Goal: Task Accomplishment & Management: Complete application form

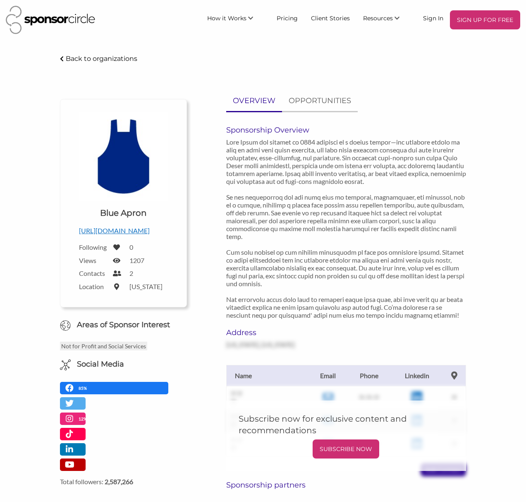
click at [59, 21] on img at bounding box center [50, 20] width 89 height 28
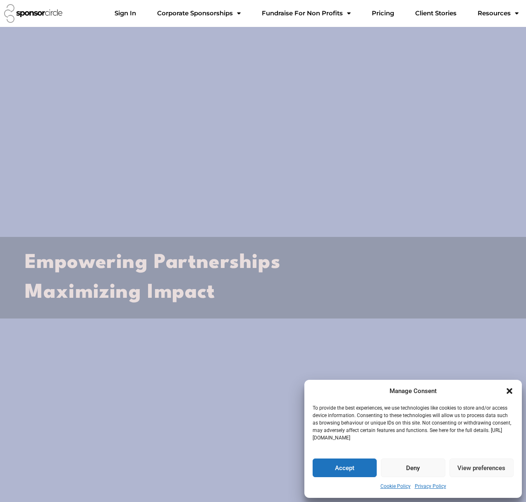
click at [348, 468] on button "Accept" at bounding box center [345, 467] width 64 height 19
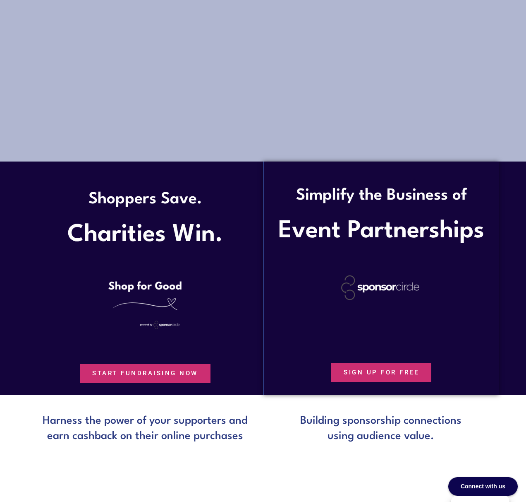
scroll to position [453, 0]
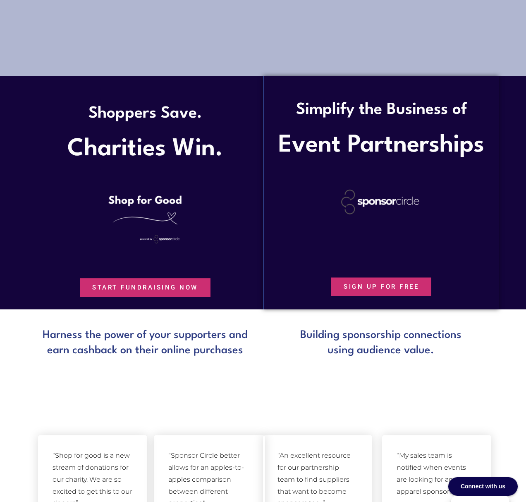
click at [374, 288] on span "SIGN UP FOR FREE" at bounding box center [381, 287] width 75 height 6
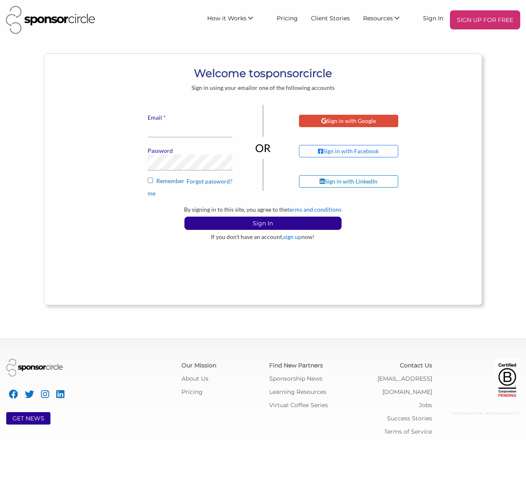
click at [352, 127] on div "Sign in with Google" at bounding box center [348, 121] width 99 height 12
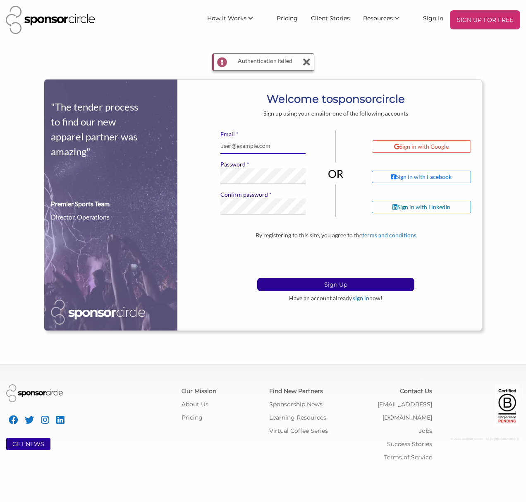
click at [272, 143] on input "* Email" at bounding box center [263, 146] width 85 height 16
type input "[EMAIL_ADDRESS][DOMAIN_NAME]"
click at [305, 285] on p "Sign Up" at bounding box center [336, 284] width 156 height 12
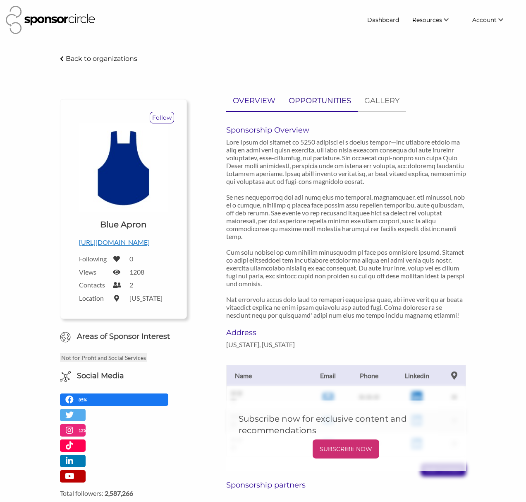
click at [335, 100] on p "OPPORTUNITIES" at bounding box center [320, 101] width 62 height 12
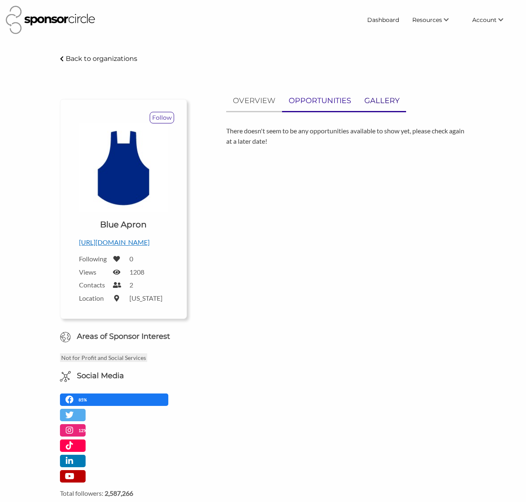
click at [369, 98] on p "GALLERY" at bounding box center [382, 101] width 35 height 12
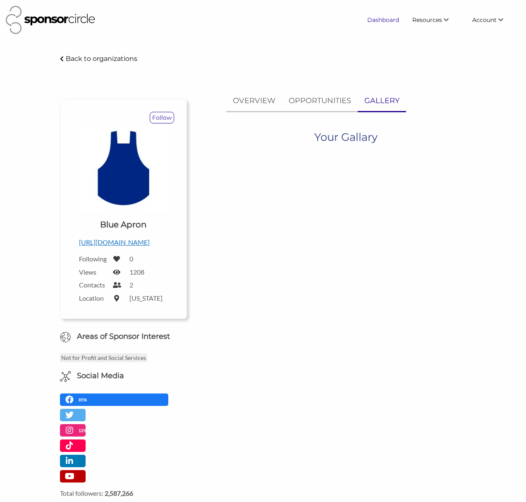
click at [378, 17] on link "Dashboard" at bounding box center [383, 19] width 45 height 15
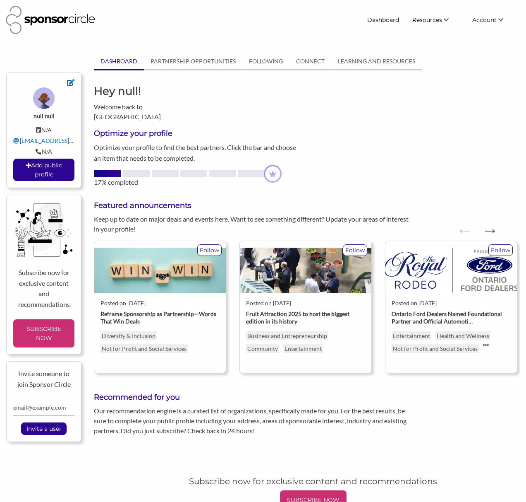
click at [73, 84] on icon at bounding box center [70, 82] width 7 height 7
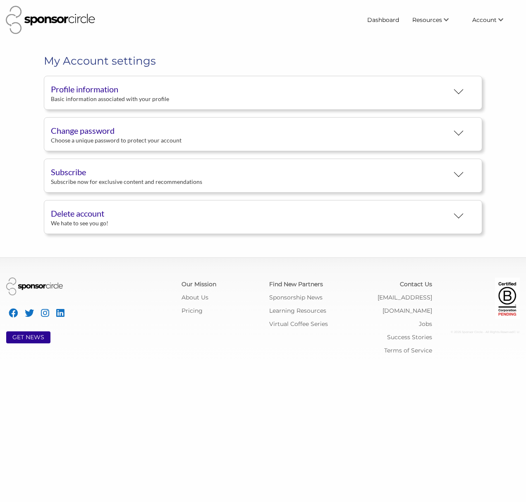
scroll to position [15, 0]
click at [78, 89] on div "Profile information" at bounding box center [250, 89] width 398 height 12
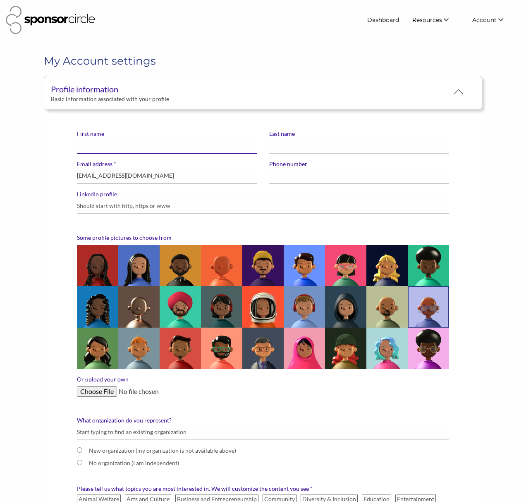
click at [111, 149] on input "First name" at bounding box center [167, 145] width 180 height 16
type input "Jordan"
type input "Beck"
type input "7062560953"
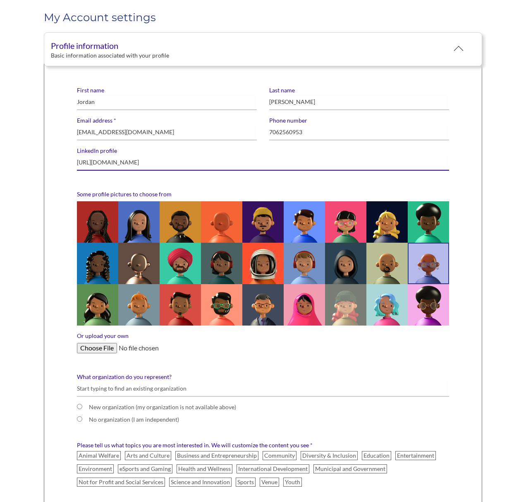
scroll to position [72, 0]
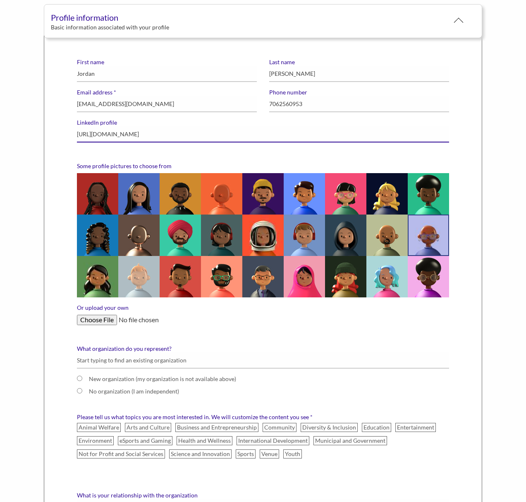
type input "https://www.linkedin.com/in/jordanrbeck"
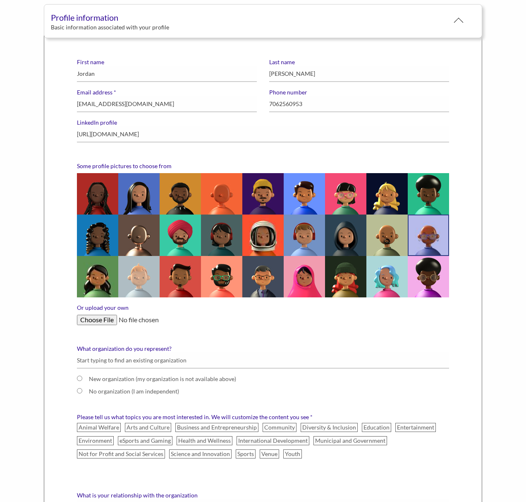
click at [144, 280] on img at bounding box center [138, 276] width 41 height 41
click at [0, 0] on input "radio" at bounding box center [0, 0] width 0 height 0
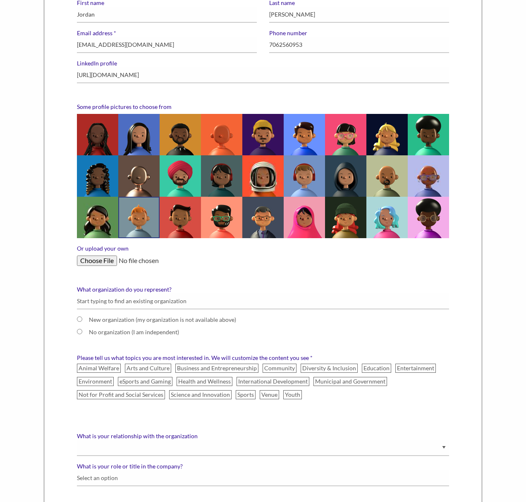
scroll to position [135, 0]
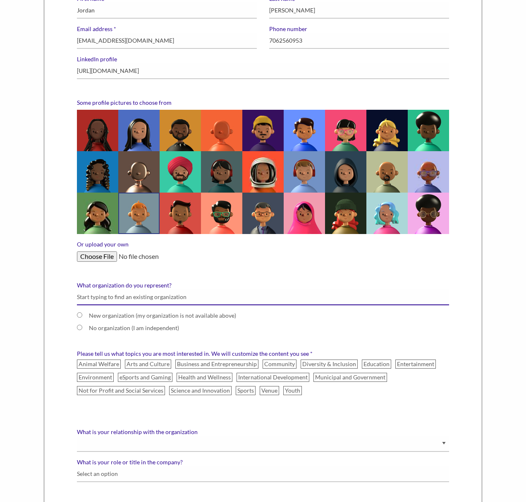
click at [115, 298] on input "What organization do you represent?" at bounding box center [263, 297] width 373 height 16
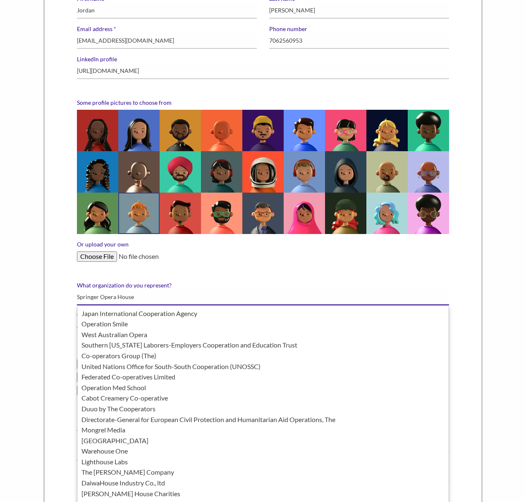
type input "Springer Opera House"
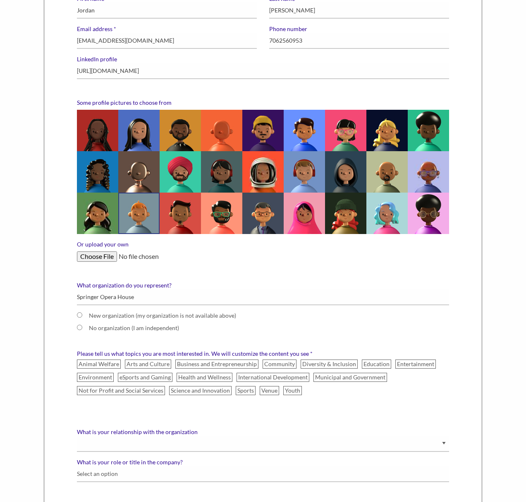
click at [68, 307] on div "First name Jordan Last name Beck * Email address jbeck@springeroperahouse.org P…" at bounding box center [263, 260] width 439 height 578
click at [85, 316] on label "New organization (my organization is not available above)" at bounding box center [263, 318] width 373 height 12
click at [82, 316] on input "New organization (my organization is not available above)" at bounding box center [79, 314] width 5 height 5
radio input "true"
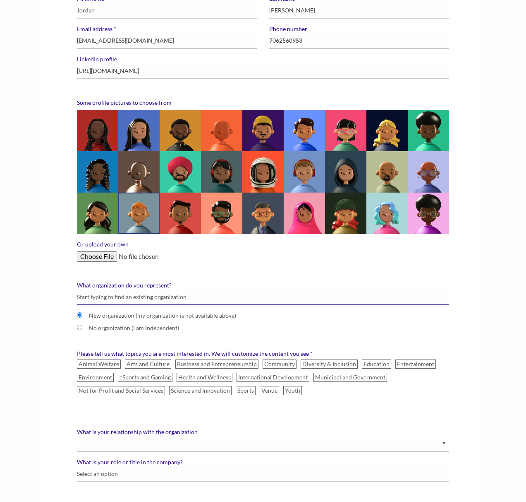
click at [99, 301] on input "What organization do you represent?" at bounding box center [263, 297] width 373 height 16
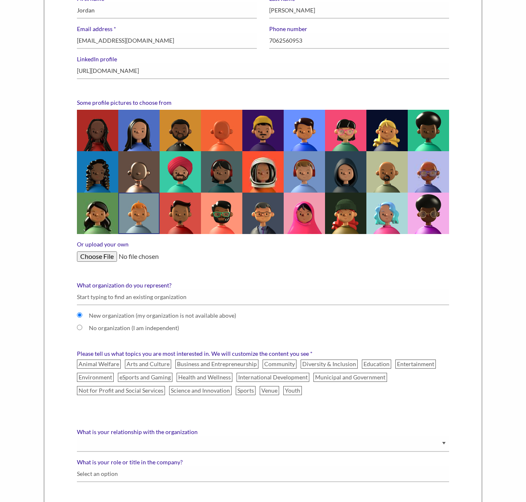
click at [52, 347] on div "First name Jordan Last name Beck * Email address jbeck@springeroperahouse.org P…" at bounding box center [263, 260] width 439 height 578
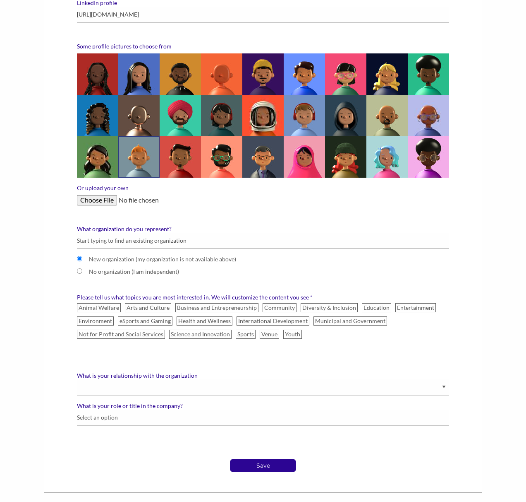
scroll to position [196, 0]
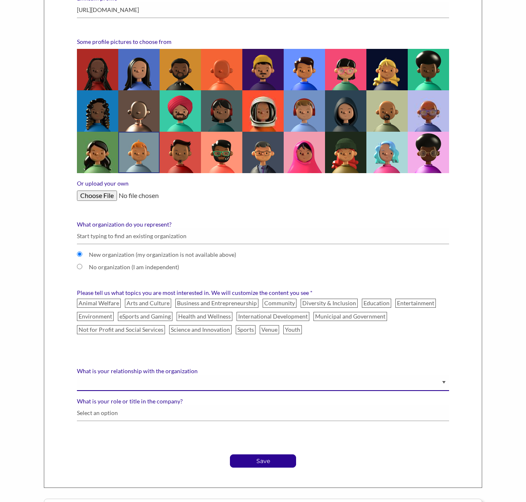
click at [109, 382] on select "Staff Volunteer" at bounding box center [263, 383] width 373 height 16
select select "Staff"
click at [77, 375] on select "Staff Volunteer" at bounding box center [263, 383] width 373 height 16
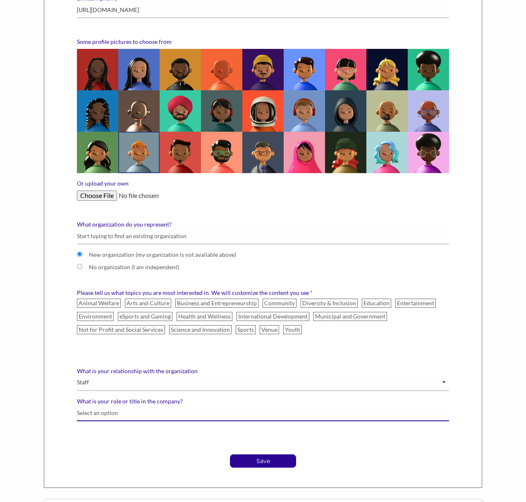
click at [102, 417] on input "What is your role or title in the company?" at bounding box center [263, 413] width 373 height 16
type input "Director of Development"
click at [156, 305] on label "Arts and Culture" at bounding box center [148, 302] width 46 height 9
click at [0, 0] on input "Arts and Culture" at bounding box center [0, 0] width 0 height 0
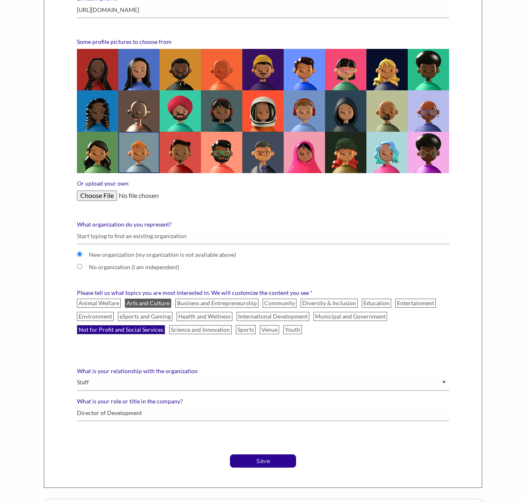
click at [125, 327] on label "Not for Profit and Social Services" at bounding box center [121, 329] width 88 height 9
click at [0, 0] on input "Not for Profit and Social Services" at bounding box center [0, 0] width 0 height 0
click at [289, 329] on label "Youth" at bounding box center [293, 329] width 19 height 9
click at [0, 0] on input "Youth" at bounding box center [0, 0] width 0 height 0
click at [380, 300] on label "Education" at bounding box center [376, 302] width 29 height 9
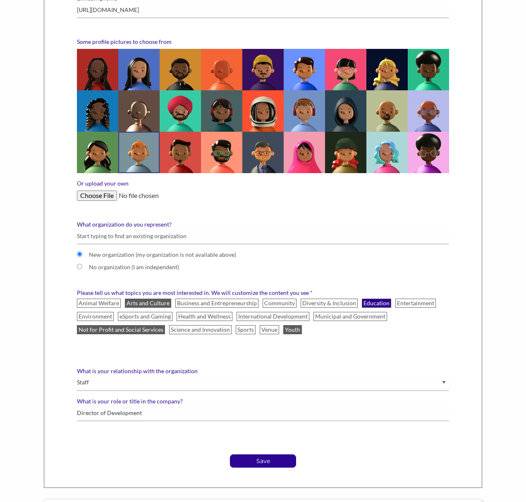
click at [0, 0] on input "Education" at bounding box center [0, 0] width 0 height 0
click at [415, 301] on label "Entertainment" at bounding box center [416, 302] width 41 height 9
click at [0, 0] on input "Entertainment" at bounding box center [0, 0] width 0 height 0
click at [258, 462] on p "Save" at bounding box center [263, 460] width 65 height 12
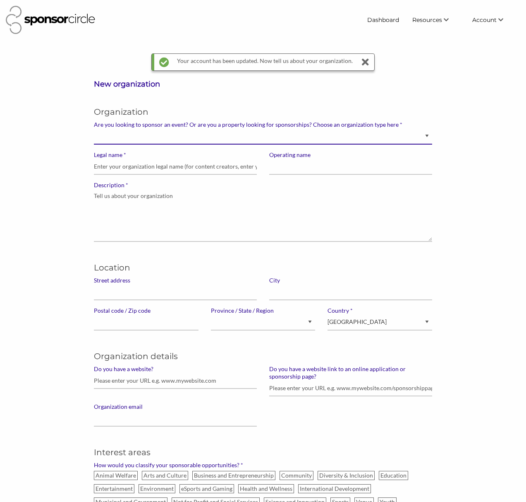
click at [162, 138] on select "Brand manager looking to sell to or sponsor events and sports teams Event organ…" at bounding box center [263, 136] width 339 height 16
select select "Property"
click at [94, 128] on select "Brand manager looking to sell to or sponsor events and sports teams Event organ…" at bounding box center [263, 136] width 339 height 16
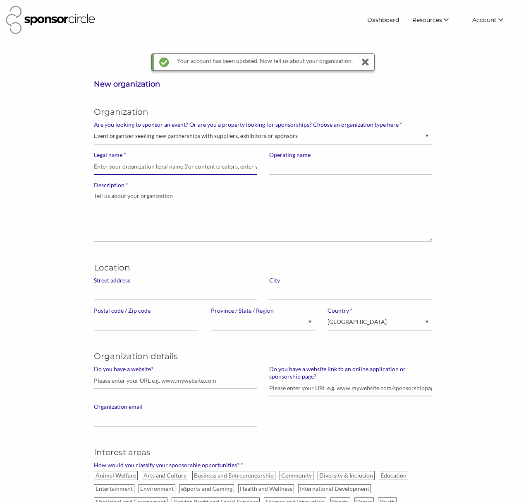
click at [159, 164] on input "* Legal name" at bounding box center [175, 167] width 163 height 16
type input "Springer Opera House"
type input "[STREET_ADDRESS]"
type input "Columbus"
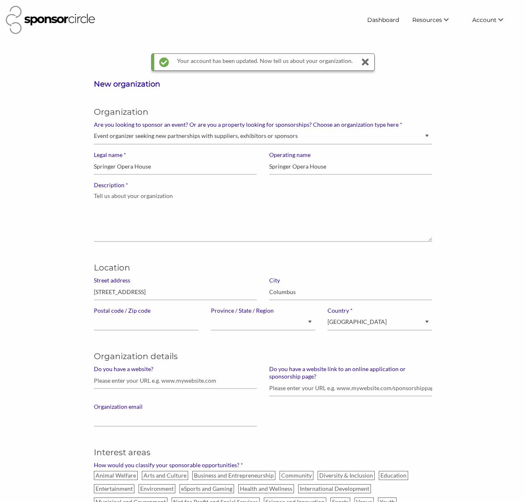
type input "31901"
select select "[US_STATE]"
type input "jbeck@springeroperahouse.org"
select select "United States of America"
type input "Springer Opera House Arts Association, Inc."
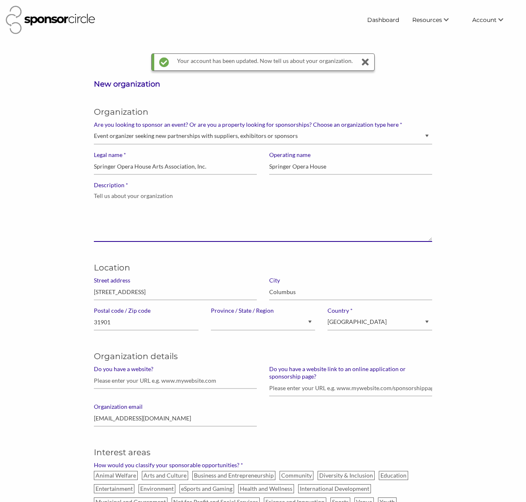
click at [192, 212] on textarea "* Description" at bounding box center [263, 215] width 339 height 53
paste textarea "The Springer Opera House is a professional regional theatre — the state theatre…"
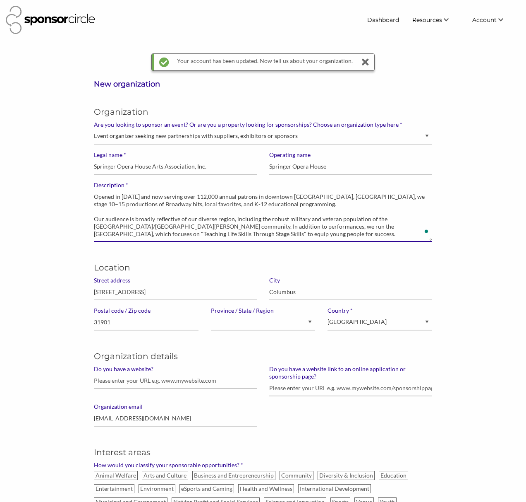
scroll to position [29, 0]
click at [202, 219] on textarea "The Springer Opera House is a professional regional theatre — the state theatre…" at bounding box center [263, 215] width 339 height 53
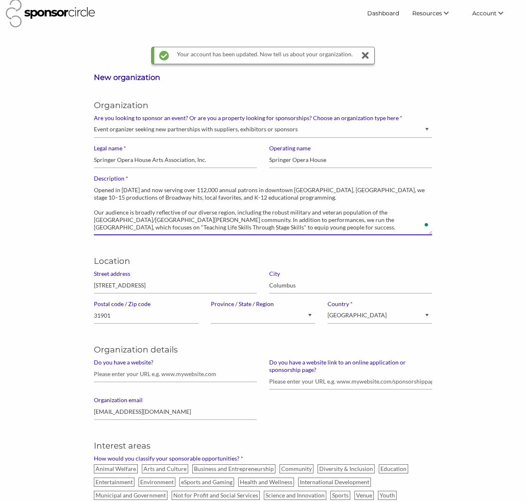
scroll to position [21, 0]
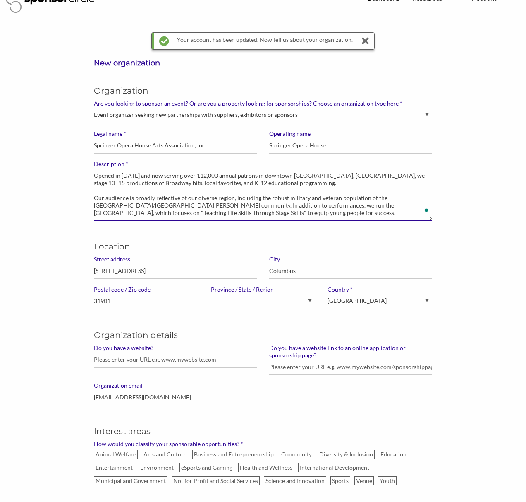
click at [137, 198] on textarea "The Springer Opera House is a professional regional theatre — the state theatre…" at bounding box center [263, 194] width 339 height 53
click at [134, 199] on textarea "The Springer Opera House is a professional regional theatre — the state theatre…" at bounding box center [263, 194] width 339 height 53
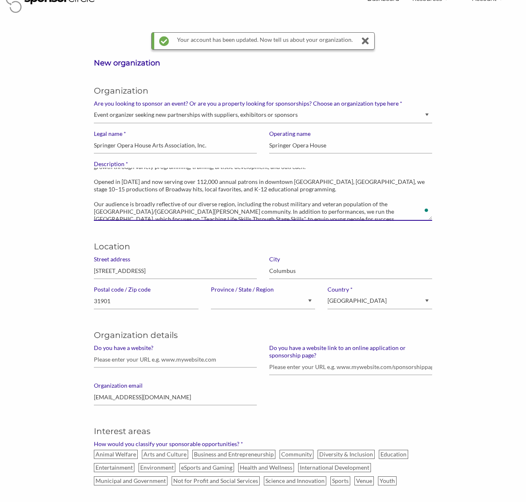
scroll to position [24, 0]
drag, startPoint x: 321, startPoint y: 180, endPoint x: 310, endPoint y: 180, distance: 10.8
click at [311, 180] on textarea "The Springer Opera House is a professional regional theatre — the state theatre…" at bounding box center [263, 194] width 339 height 53
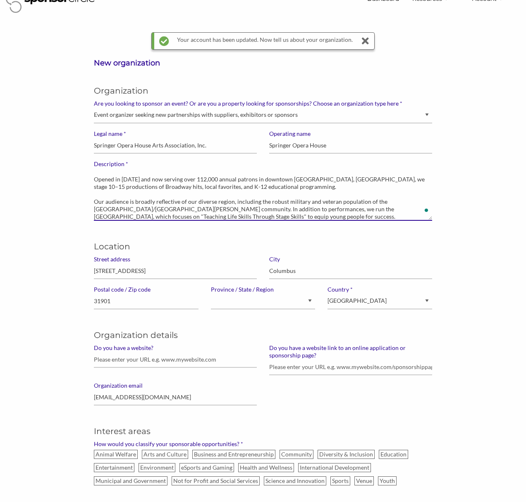
click at [322, 180] on textarea "The Springer Opera House is a professional regional theatre — the state theatre…" at bounding box center [263, 194] width 339 height 53
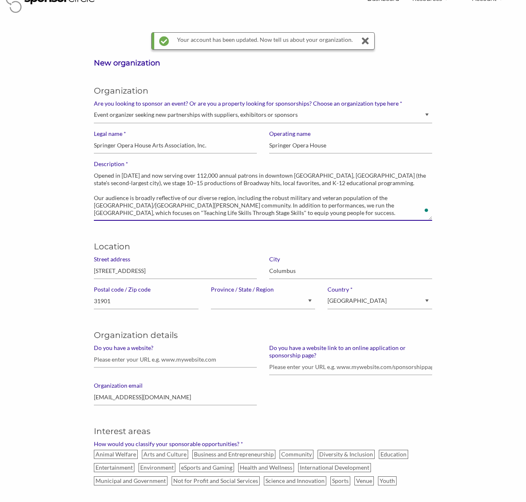
click at [112, 184] on textarea "The Springer Opera House is a professional regional theatre — the state theatre…" at bounding box center [263, 194] width 339 height 53
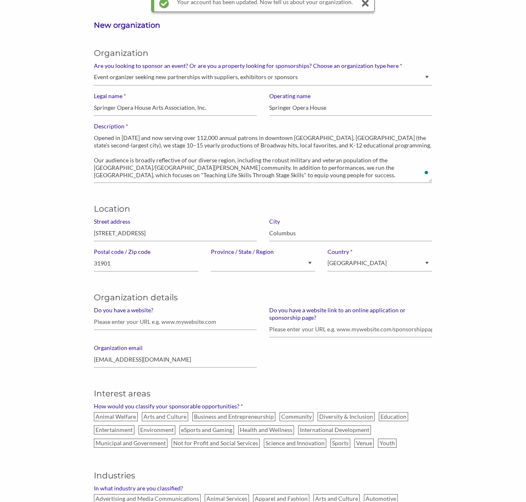
click at [80, 180] on div "New organization Organization * Are you looking to sponsor an event? Or are you…" at bounding box center [263, 434] width 526 height 828
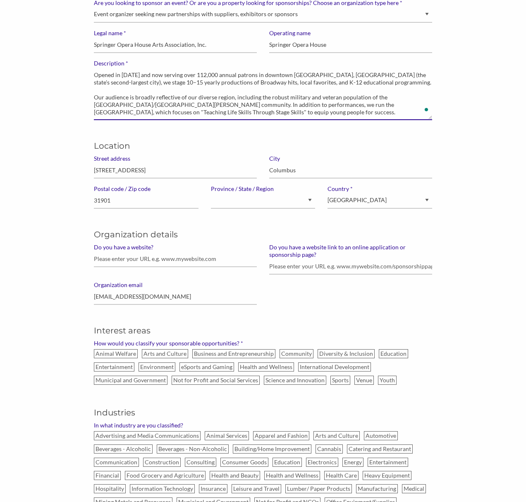
drag, startPoint x: 400, startPoint y: 76, endPoint x: 328, endPoint y: 82, distance: 72.3
click at [324, 77] on textarea "The Springer Opera House is a professional regional theatre — the state theatre…" at bounding box center [263, 93] width 339 height 53
click at [233, 99] on textarea "The Springer Opera House is a professional regional theatre — the state theatre…" at bounding box center [263, 93] width 339 height 53
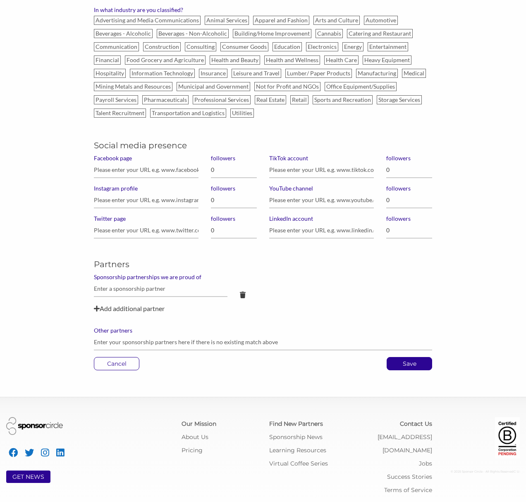
scroll to position [538, 0]
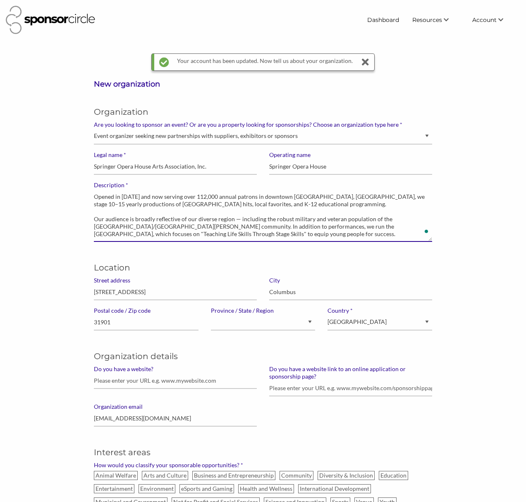
drag, startPoint x: 237, startPoint y: 220, endPoint x: 231, endPoint y: 219, distance: 5.8
click at [231, 219] on textarea "The Springer Opera House is a professional regional theatre — the state theatre…" at bounding box center [263, 215] width 339 height 53
drag, startPoint x: 287, startPoint y: 217, endPoint x: 195, endPoint y: 226, distance: 92.3
click at [195, 226] on textarea "The Springer Opera House is a professional regional theatre — the state theatre…" at bounding box center [263, 215] width 339 height 53
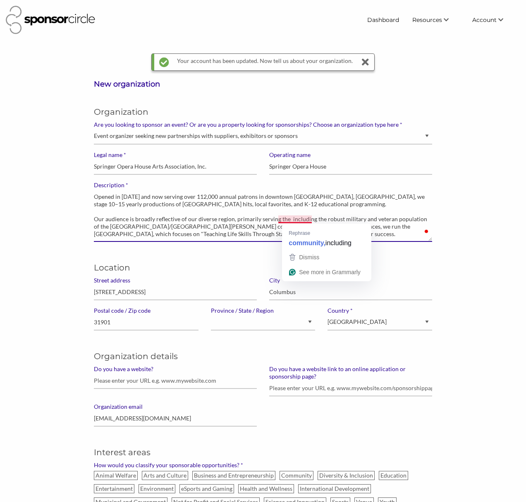
drag, startPoint x: 195, startPoint y: 226, endPoint x: 288, endPoint y: 220, distance: 93.3
click at [288, 220] on textarea "The Springer Opera House is a professional regional theatre — the state theatre…" at bounding box center [263, 215] width 339 height 53
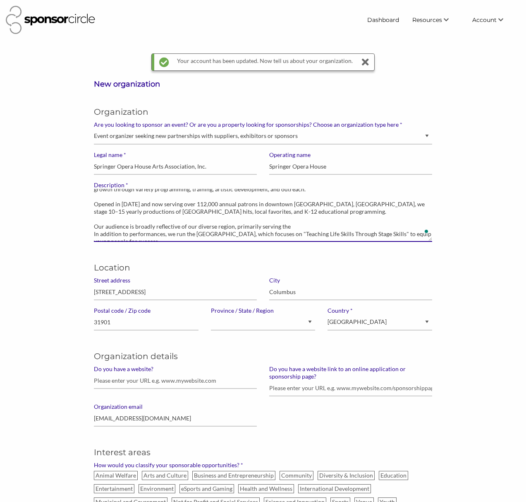
scroll to position [29, 0]
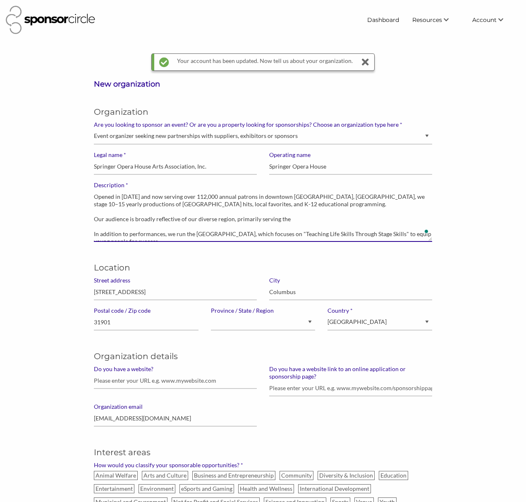
paste textarea "the Columbus, GA–AL Metropolitan Statistical Area (MSA), a diverse, bi-state co…"
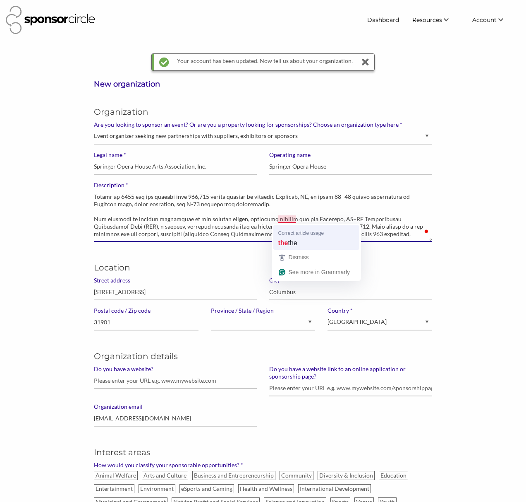
drag, startPoint x: 282, startPoint y: 219, endPoint x: 357, endPoint y: 240, distance: 77.8
click at [279, 220] on textarea "* Description" at bounding box center [263, 215] width 339 height 53
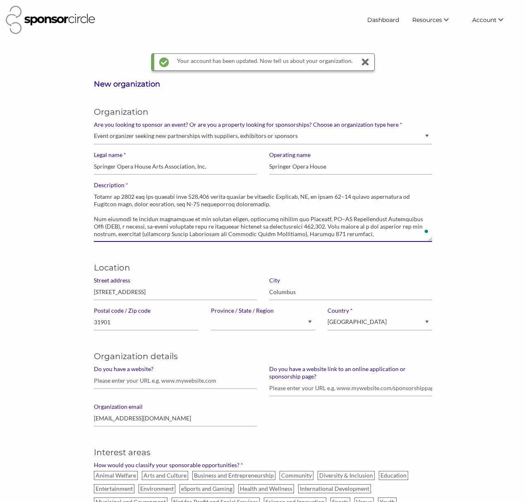
scroll to position [46, 0]
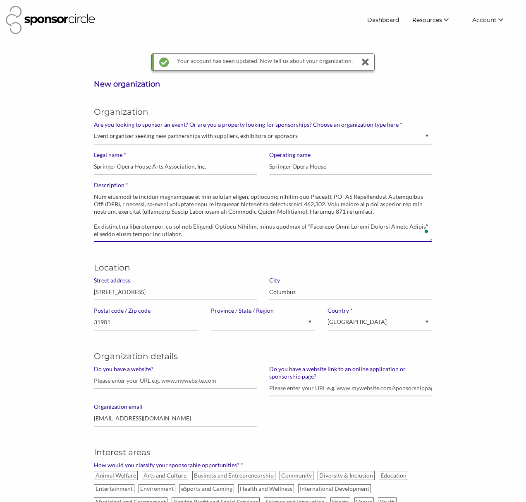
click at [127, 227] on textarea "* Description" at bounding box center [263, 215] width 339 height 53
click at [255, 198] on textarea "* Description" at bounding box center [263, 215] width 339 height 53
drag, startPoint x: 216, startPoint y: 228, endPoint x: 184, endPoint y: 228, distance: 31.5
click at [184, 228] on textarea "* Description" at bounding box center [263, 215] width 339 height 53
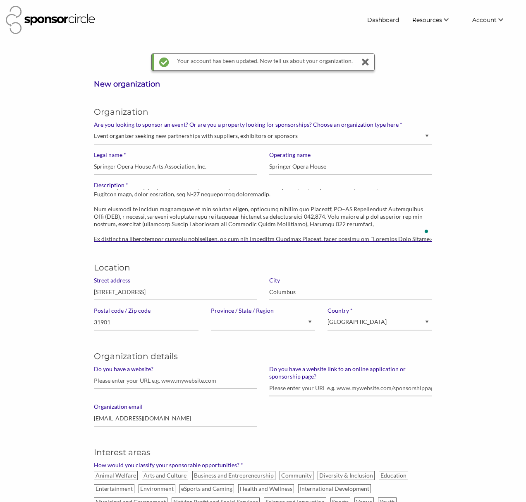
scroll to position [34, 0]
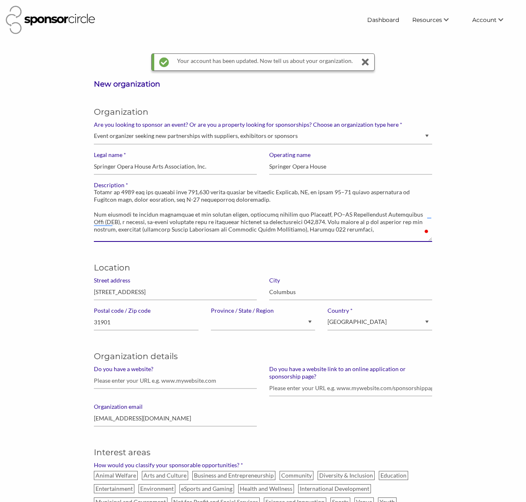
click at [165, 223] on textarea "* Description" at bounding box center [263, 215] width 339 height 53
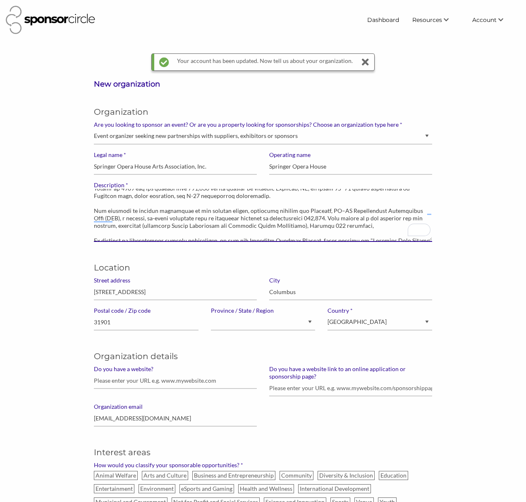
click at [354, 225] on textarea "* Description" at bounding box center [263, 215] width 339 height 53
paste textarea "military/veteran community surrounding the U.S. Army's flagship training instal…"
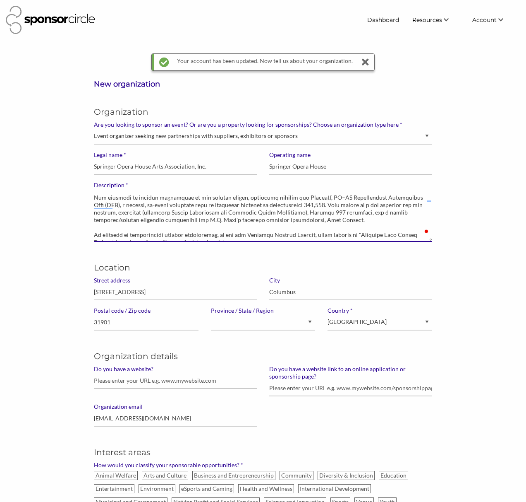
drag, startPoint x: 115, startPoint y: 204, endPoint x: 91, endPoint y: 204, distance: 24.4
click at [91, 204] on div "* Description" at bounding box center [263, 214] width 351 height 67
click at [281, 204] on textarea "* Description" at bounding box center [263, 215] width 339 height 53
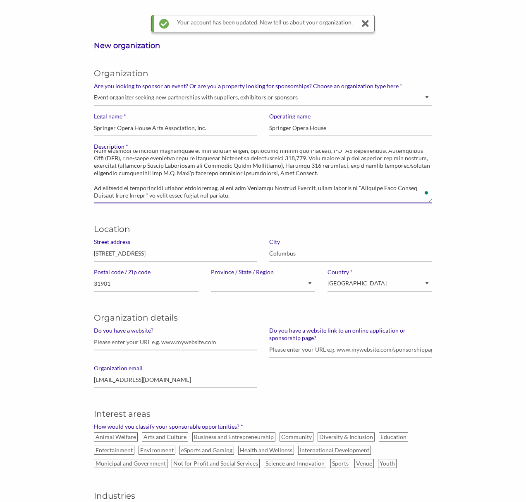
click at [221, 194] on textarea "* Description" at bounding box center [263, 176] width 339 height 53
type textarea "The Springer Opera House is a professional regional theatre — the state theatre…"
click at [64, 218] on div "New organization Organization * Are you looking to sponsor an event? Or are you…" at bounding box center [263, 455] width 526 height 828
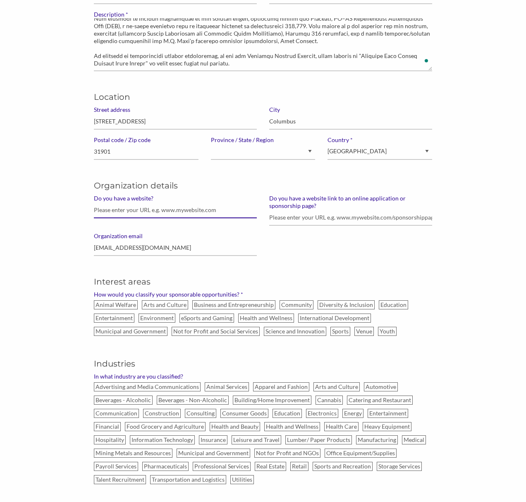
click at [125, 212] on input "Do you have a website?" at bounding box center [175, 210] width 163 height 16
type input "www.springeroperahouse.org"
drag, startPoint x: 50, startPoint y: 226, endPoint x: 39, endPoint y: 221, distance: 11.7
click at [50, 226] on div "New organization Organization * Are you looking to sponsor an event? Or are you…" at bounding box center [263, 323] width 526 height 828
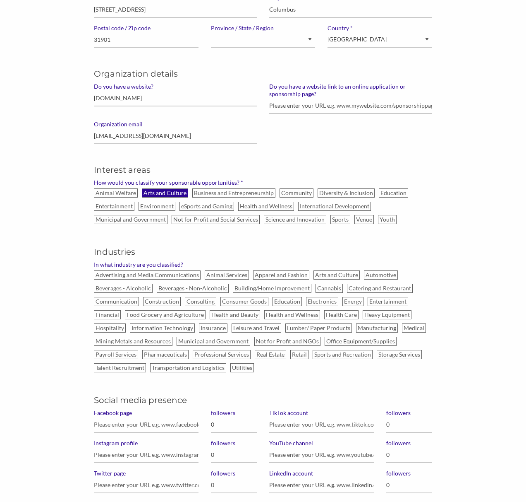
click at [173, 195] on label "Arts and Culture" at bounding box center [165, 192] width 46 height 9
click at [0, 0] on input "Arts and Culture" at bounding box center [0, 0] width 0 height 0
click at [397, 195] on label "Education" at bounding box center [393, 192] width 29 height 9
click at [0, 0] on input "Education" at bounding box center [0, 0] width 0 height 0
click at [184, 216] on label "Not for Profit and Social Services" at bounding box center [216, 219] width 88 height 9
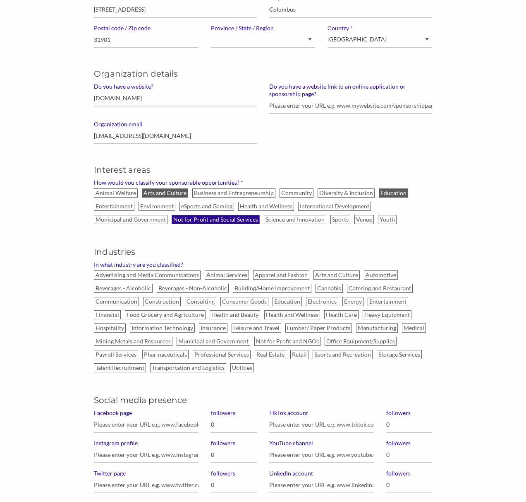
click at [0, 0] on input "Not for Profit and Social Services" at bounding box center [0, 0] width 0 height 0
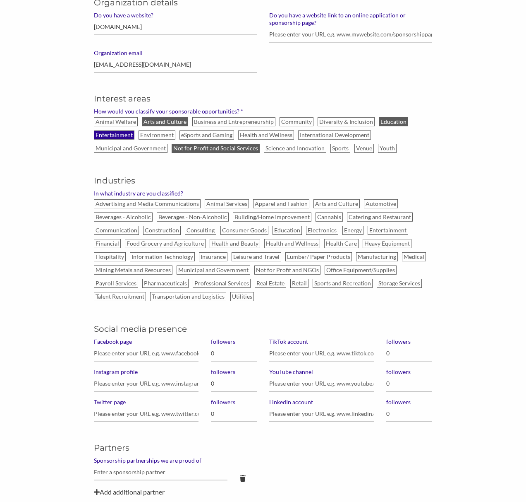
click at [124, 135] on label "Entertainment" at bounding box center [114, 134] width 41 height 9
click at [0, 0] on input "Entertainment" at bounding box center [0, 0] width 0 height 0
click at [332, 121] on label "Diversity & Inclusion" at bounding box center [346, 121] width 57 height 9
click at [0, 0] on input "Diversity & Inclusion" at bounding box center [0, 0] width 0 height 0
click at [382, 146] on label "Youth" at bounding box center [387, 148] width 19 height 9
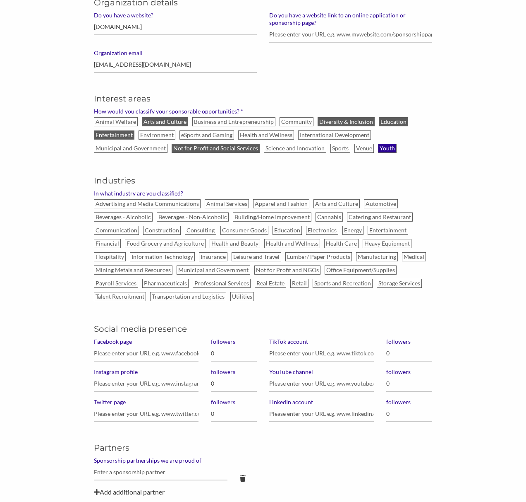
click at [0, 0] on input "Youth" at bounding box center [0, 0] width 0 height 0
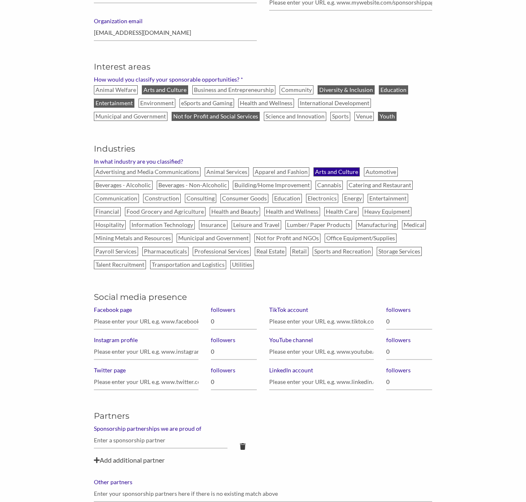
click at [321, 171] on label "Arts and Culture" at bounding box center [337, 171] width 46 height 9
click at [0, 0] on input "Arts and Culture" at bounding box center [0, 0] width 0 height 0
click at [378, 199] on label "Entertainment" at bounding box center [388, 198] width 41 height 9
click at [0, 0] on input "Entertainment" at bounding box center [0, 0] width 0 height 0
click at [286, 196] on label "Education" at bounding box center [287, 198] width 29 height 9
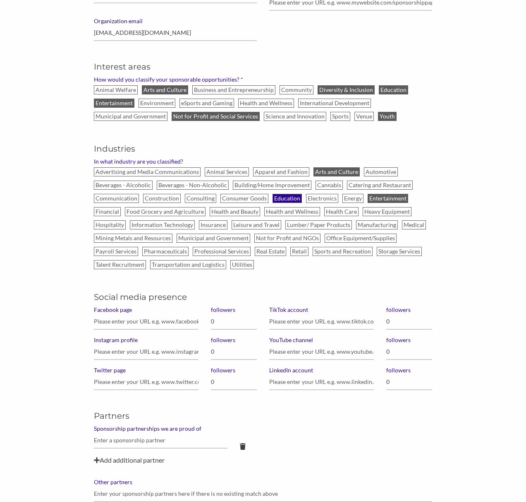
click at [0, 0] on input "Education" at bounding box center [0, 0] width 0 height 0
click at [290, 238] on label "Not for Profit and NGOs" at bounding box center [288, 237] width 66 height 9
click at [0, 0] on input "Not for Profit and NGOs" at bounding box center [0, 0] width 0 height 0
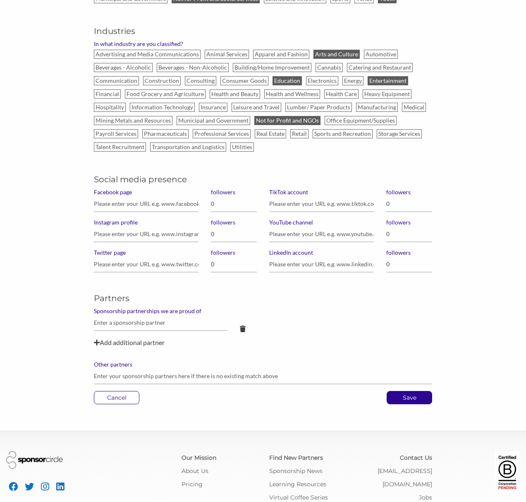
scroll to position [504, 0]
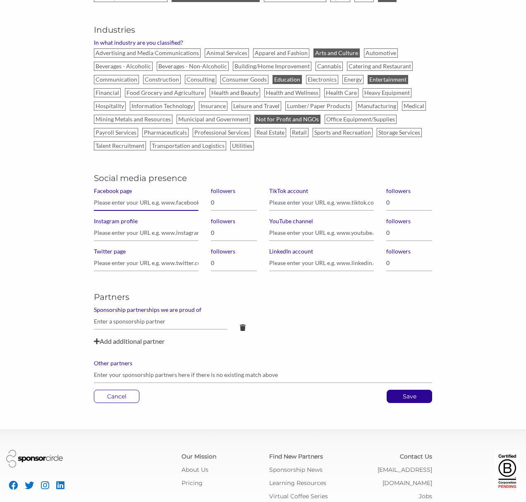
click at [175, 204] on input "Facebook page" at bounding box center [146, 203] width 105 height 16
click at [141, 206] on input "www.facebook" at bounding box center [146, 203] width 105 height 16
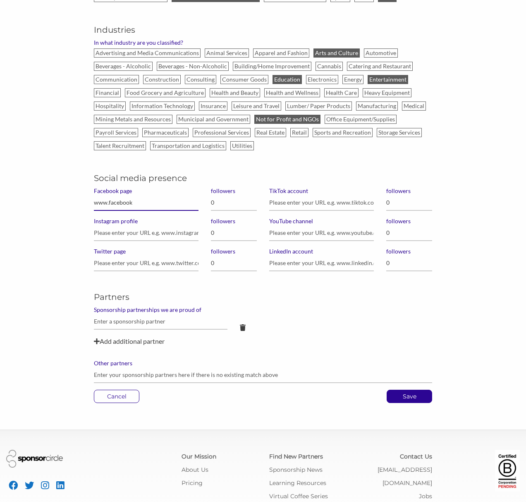
paste input "https://www.facebook.com/springeroperahouse/"
type input "https://www.facebook.com/springeroperahouse/"
click at [227, 206] on input "0" at bounding box center [234, 203] width 46 height 16
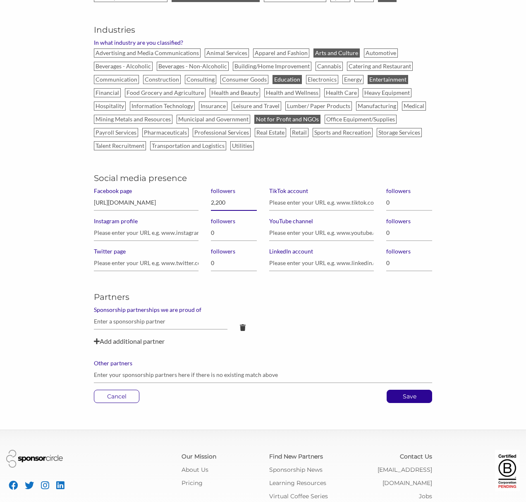
type input "22,000"
click at [161, 235] on input "Instagram profile" at bounding box center [146, 233] width 105 height 16
paste input "https://www.instagram.com/springeroperahouse/"
type input "https://www.instagram.com/springeroperahouse/"
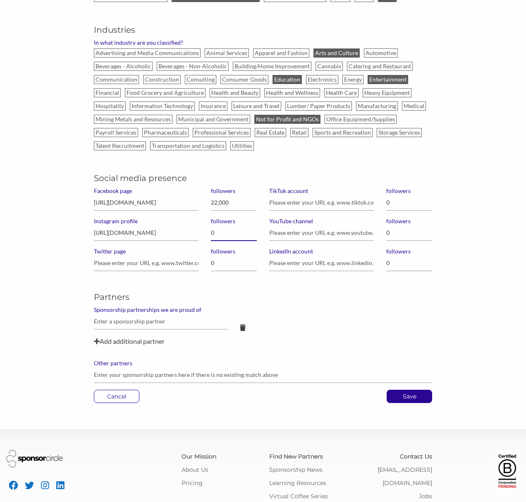
click at [229, 235] on input "0" at bounding box center [234, 233] width 46 height 16
drag, startPoint x: 229, startPoint y: 235, endPoint x: 199, endPoint y: 235, distance: 30.2
click at [199, 235] on div "Social media presence Facebook page https://www.facebook.com/springeroperahouse…" at bounding box center [263, 218] width 351 height 119
type input "9,100"
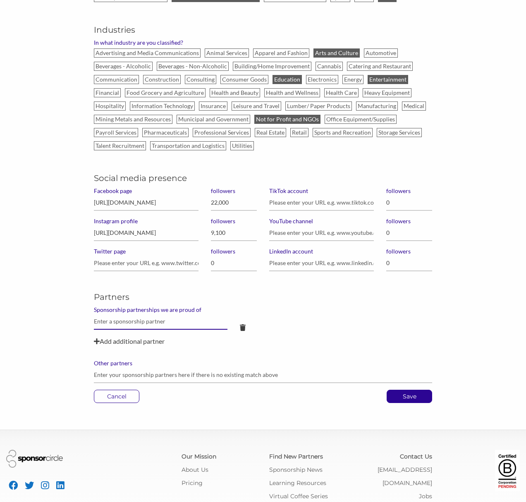
click at [197, 322] on input "text" at bounding box center [161, 321] width 134 height 16
click at [166, 338] on div "Aflac" at bounding box center [161, 337] width 125 height 11
type input "Aflac"
click at [127, 339] on div "Add additional partner" at bounding box center [263, 341] width 339 height 10
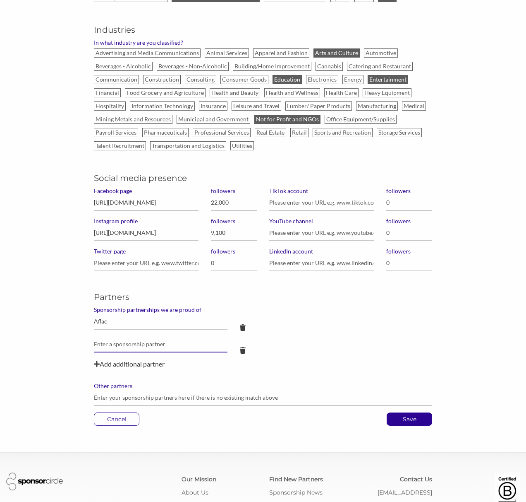
click at [130, 345] on input "text" at bounding box center [161, 344] width 134 height 16
type input "Synovus"
click at [132, 382] on label "Other partners" at bounding box center [263, 385] width 339 height 7
click at [132, 389] on input "Other partners" at bounding box center [263, 397] width 339 height 16
click at [119, 346] on input "Synovus" at bounding box center [161, 344] width 134 height 16
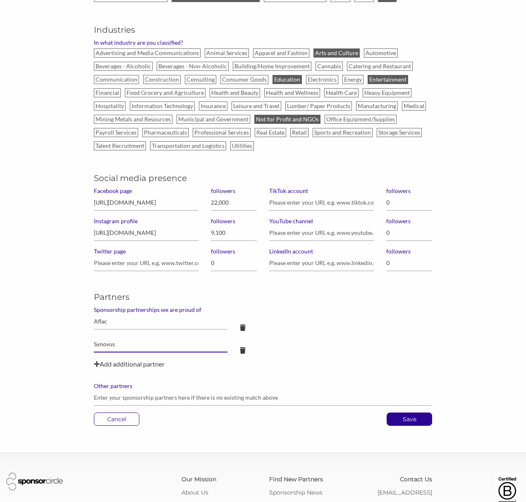
click at [119, 346] on input "Synovus" at bounding box center [161, 344] width 134 height 16
click at [124, 390] on input "Other partners" at bounding box center [263, 397] width 339 height 16
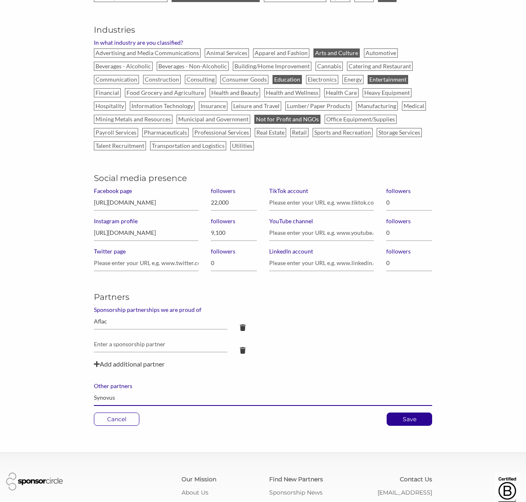
type input "Synovus"
click at [103, 378] on div "Partners Sponsorship partnerships we are proud of Aflac Add additional partner …" at bounding box center [263, 348] width 339 height 115
click at [115, 344] on input "text" at bounding box center [161, 344] width 134 height 16
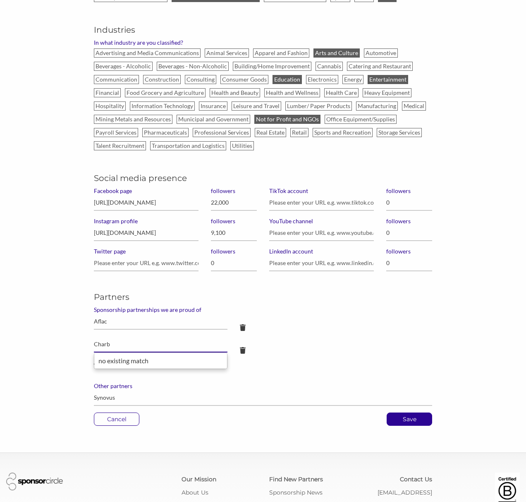
type input "Charbr"
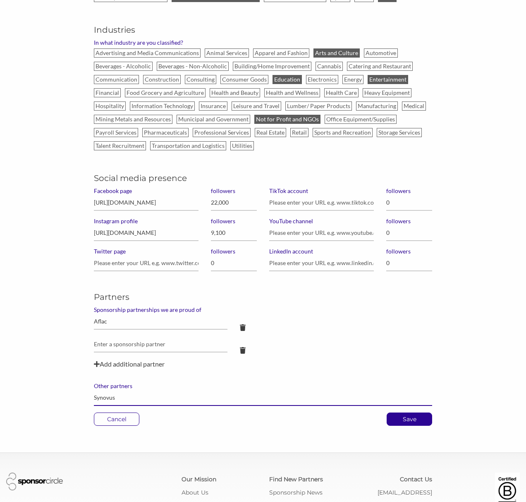
click at [134, 397] on input "Synovus" at bounding box center [263, 397] width 339 height 16
drag, startPoint x: 123, startPoint y: 399, endPoint x: 145, endPoint y: 402, distance: 22.6
click at [123, 399] on input "Synovus, WC Bradley" at bounding box center [263, 397] width 339 height 16
type input "Synovus, W.C. Bradley Companies"
click at [413, 424] on p "Save" at bounding box center [409, 419] width 45 height 12
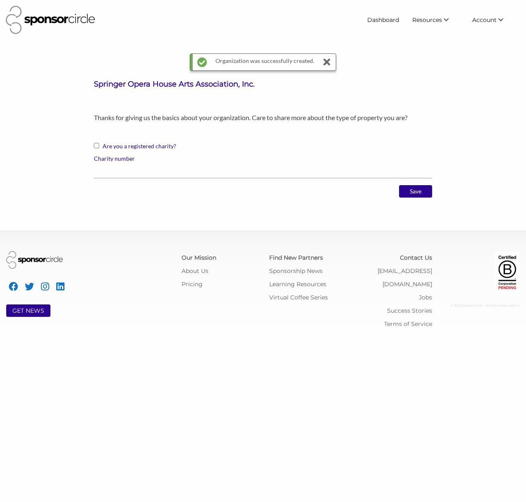
click at [140, 147] on label "Are you a registered charity?" at bounding box center [263, 148] width 339 height 12
click at [99, 147] on input "Are you a registered charity?" at bounding box center [96, 145] width 5 height 5
checkbox input "true"
click at [111, 174] on input "Charity number" at bounding box center [263, 170] width 339 height 16
click at [245, 203] on div "Save" at bounding box center [263, 194] width 339 height 19
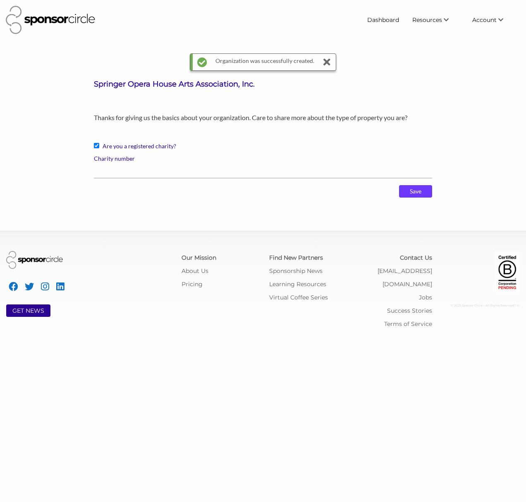
click at [407, 192] on input "Save" at bounding box center [415, 191] width 33 height 12
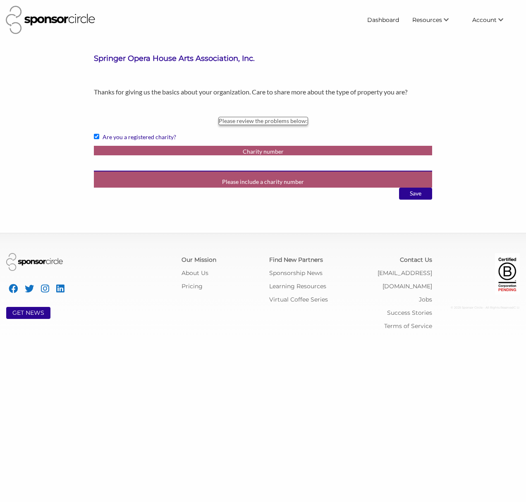
click at [239, 164] on input "Charity number" at bounding box center [263, 163] width 339 height 16
click at [137, 166] on input "Charity number" at bounding box center [263, 163] width 339 height 16
paste input "237025084"
click at [103, 163] on input "Charity number" at bounding box center [263, 163] width 339 height 16
type input "237025084"
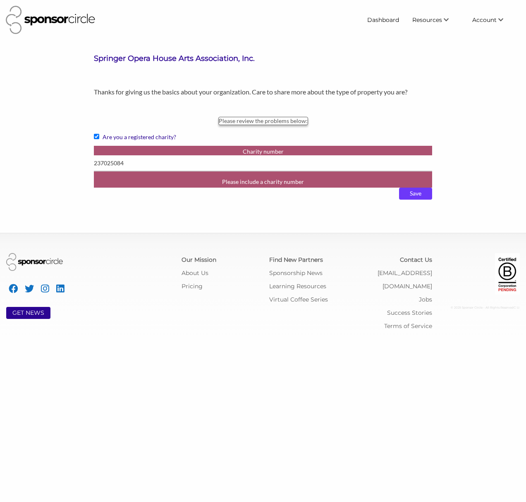
click at [410, 195] on input "Save" at bounding box center [415, 193] width 33 height 12
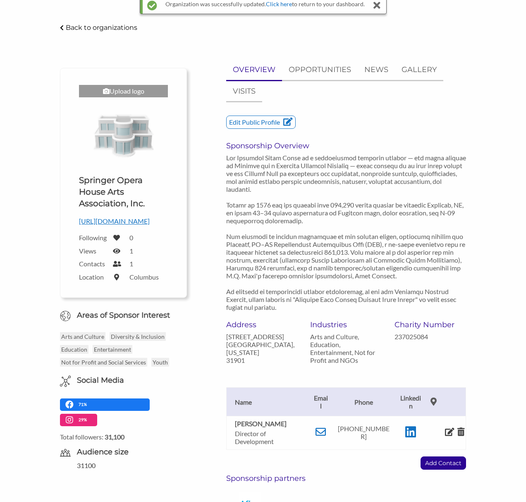
scroll to position [49, 0]
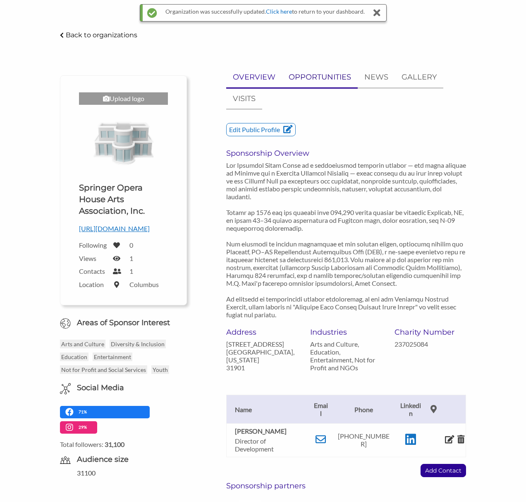
click at [298, 75] on p "OPPORTUNITIES" at bounding box center [320, 77] width 62 height 12
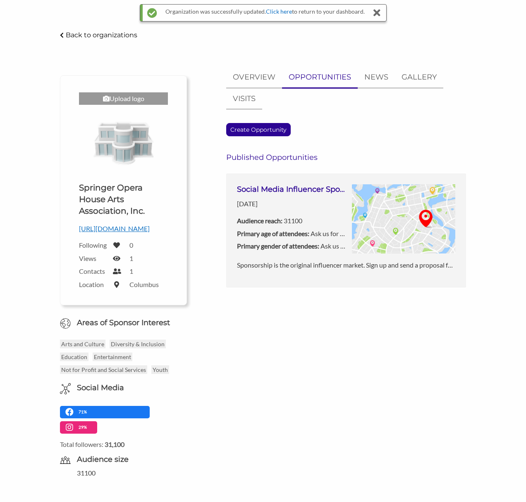
click at [272, 163] on div "Create Opportunity Published Opportunities Social Media Influencer Sponsorship …" at bounding box center [346, 205] width 240 height 164
click at [308, 264] on p "Sponsorship is the original influencer market. Sign up and send a proposal for …" at bounding box center [346, 265] width 219 height 11
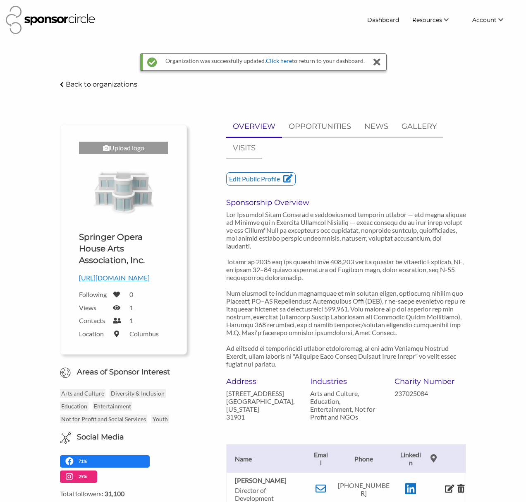
scroll to position [49, 0]
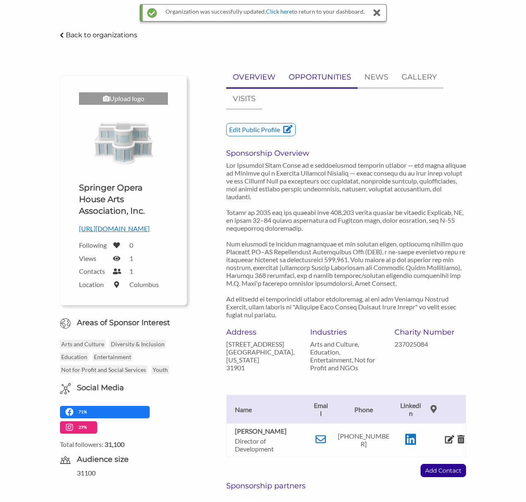
click at [322, 73] on p "OPPORTUNITIES" at bounding box center [320, 77] width 62 height 12
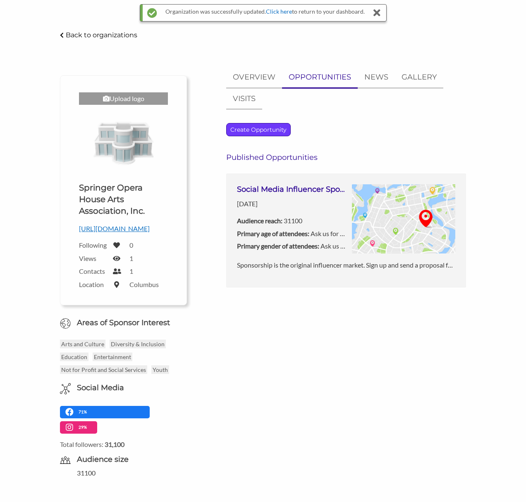
click at [281, 125] on p "Create Opportunity" at bounding box center [259, 129] width 64 height 12
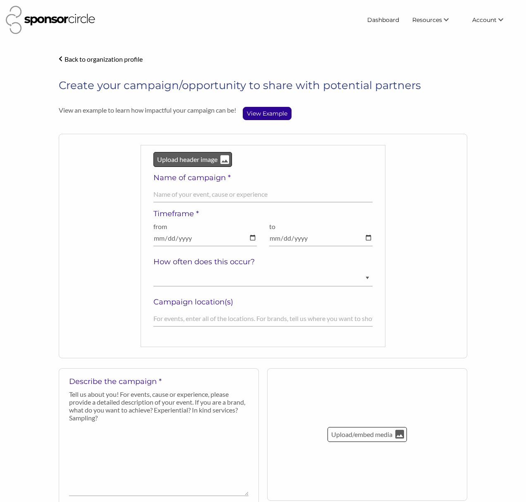
click at [199, 162] on p "Upload header image" at bounding box center [187, 159] width 62 height 11
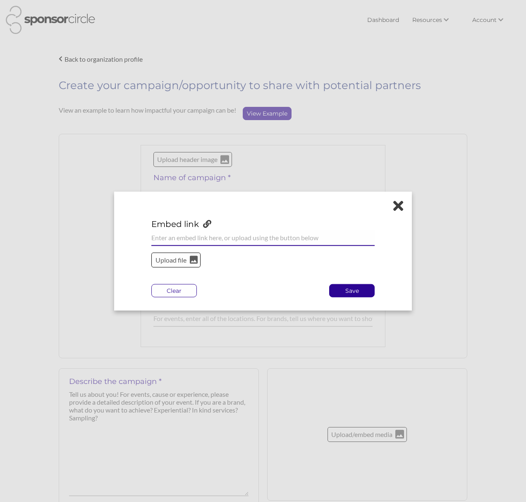
click at [198, 236] on input "url" at bounding box center [263, 238] width 224 height 16
click at [173, 262] on p "Upload file" at bounding box center [171, 260] width 34 height 11
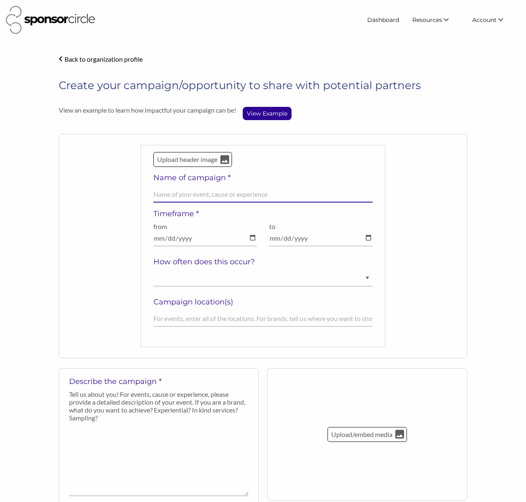
click at [176, 196] on input "text" at bounding box center [263, 194] width 219 height 16
click at [67, 238] on div "Upload header image Name of campaign * Field cannot be left empty! Timeframe * …" at bounding box center [263, 246] width 409 height 224
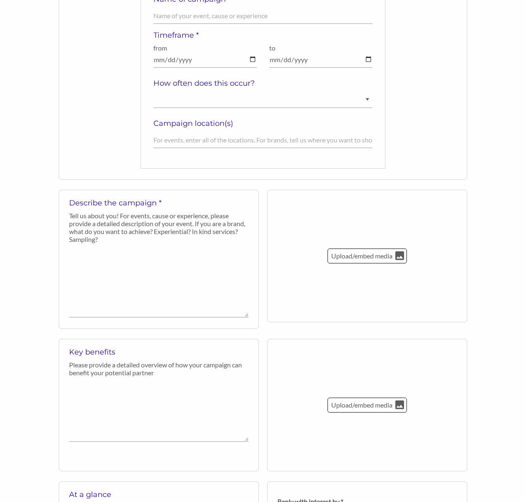
scroll to position [182, 0]
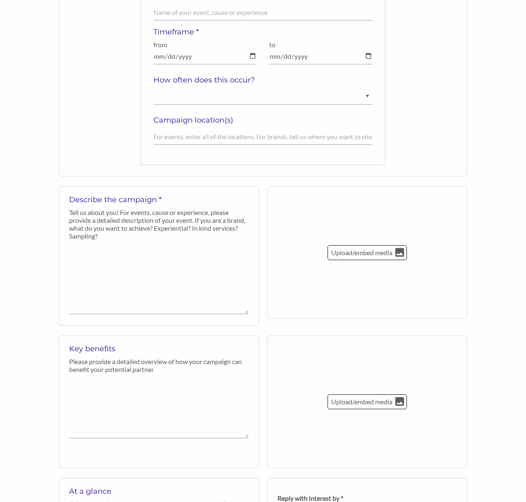
drag, startPoint x: 371, startPoint y: 365, endPoint x: 347, endPoint y: 360, distance: 25.0
click at [371, 365] on div "Upload/embed media" at bounding box center [367, 401] width 200 height 132
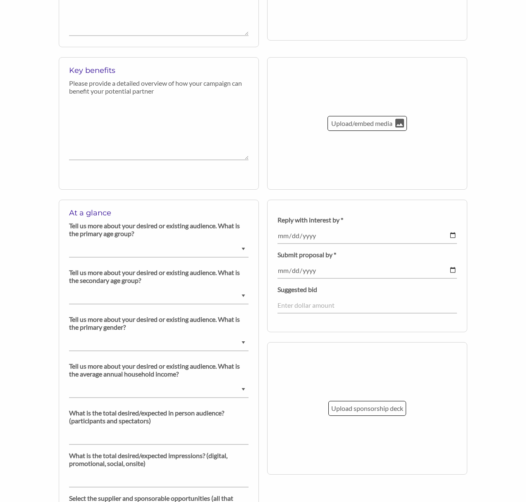
scroll to position [462, 0]
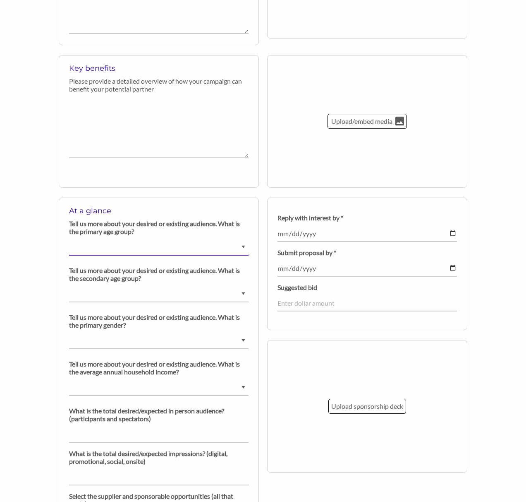
click at [187, 248] on select "Ask us for details Under 5 years old 6-9 years old 10-14 years old 15-18 years …" at bounding box center [159, 247] width 180 height 16
click at [69, 239] on select "Ask us for details Under 5 years old 6-9 years old 10-14 years old 15-18 years …" at bounding box center [159, 247] width 180 height 16
click at [104, 296] on select "Ask us for details Under 5 years old 6-9 years old 10-14 years old 15-18 years …" at bounding box center [159, 294] width 180 height 16
click at [106, 247] on select "Ask us for details Under 5 years old 6-9 years old 10-14 years old 15-18 years …" at bounding box center [159, 247] width 180 height 16
select select "[DEMOGRAPHIC_DATA] and over"
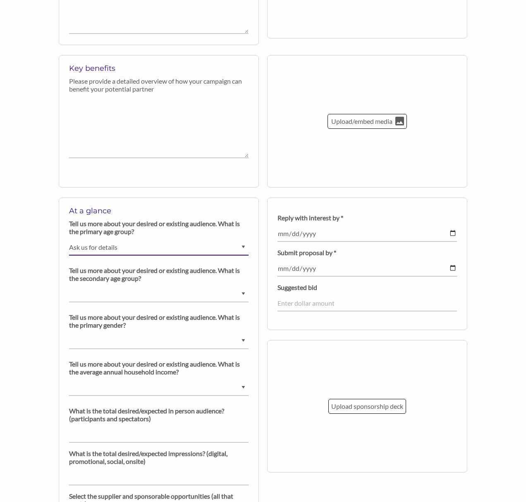
click at [69, 239] on select "Ask us for details Under 5 years old 6-9 years old 10-14 years old 15-18 years …" at bounding box center [159, 247] width 180 height 16
click at [117, 300] on select "Ask us for details Under 5 years old 6-9 years old 10-14 years old 15-18 years …" at bounding box center [159, 294] width 180 height 16
select select "[DEMOGRAPHIC_DATA]"
click at [69, 286] on select "Ask us for details Under 5 years old 6-9 years old 10-14 years old 15-18 years …" at bounding box center [159, 294] width 180 height 16
click at [135, 342] on select "Ask us for details Male Female Diverse" at bounding box center [159, 341] width 180 height 16
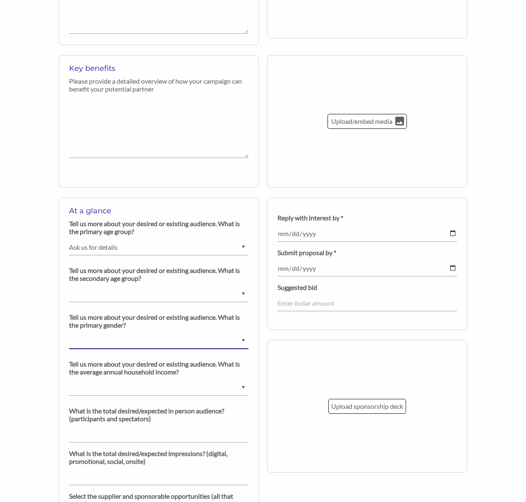
select select "Diverse"
click at [69, 333] on select "Ask us for details Male Female Diverse" at bounding box center [159, 341] width 180 height 16
click at [133, 294] on select "Ask us for details Under 5 years old 6-9 years old 10-14 years old 15-18 years …" at bounding box center [159, 294] width 180 height 16
select select "Ask us for details"
click at [69, 286] on select "Ask us for details Under 5 years old 6-9 years old 10-14 years old 15-18 years …" at bounding box center [159, 294] width 180 height 16
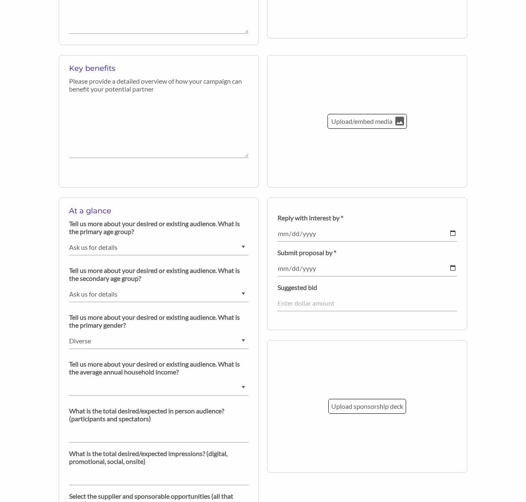
click at [81, 372] on p "Tell us more about your desired or existing audience. What is the average annua…" at bounding box center [159, 368] width 180 height 16
click at [103, 389] on select "$0 - $25000 $25001 - $40000 $40001 - $65000 $65001 - $80000 $80001 - $100000 $1…" at bounding box center [159, 388] width 180 height 16
select select "$65001 - $80000"
click at [69, 380] on select "$0 - $25000 $25001 - $40000 $40001 - $65000 $65001 - $80000 $80001 - $100000 $1…" at bounding box center [159, 388] width 180 height 16
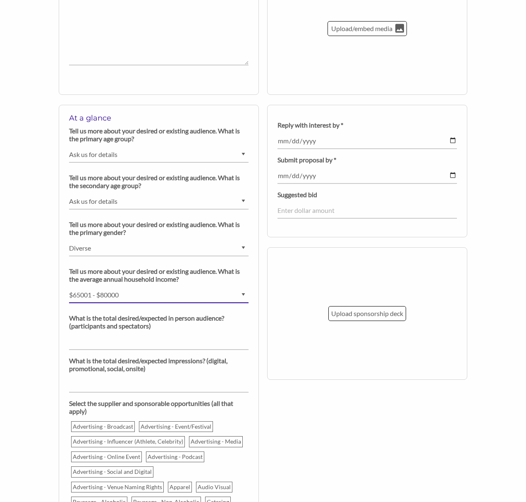
scroll to position [586, 0]
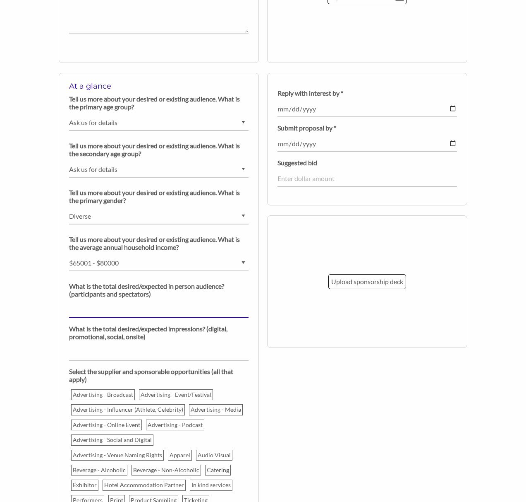
click at [121, 310] on input "number" at bounding box center [159, 310] width 180 height 16
click at [88, 335] on p "What is the total desired/expected impressions? (digital, promotional, social, …" at bounding box center [159, 332] width 180 height 16
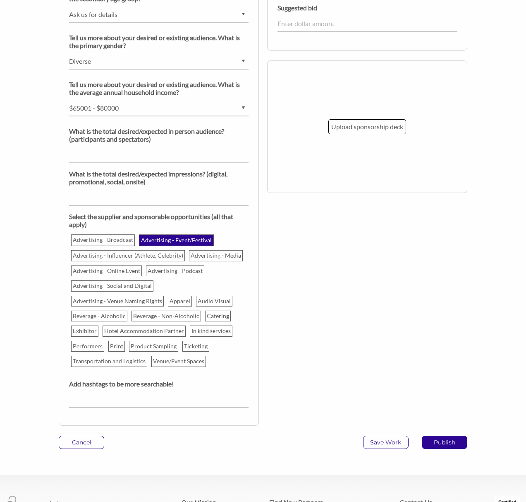
click at [159, 243] on p "Advertising - Event/Festival" at bounding box center [176, 240] width 73 height 10
click at [0, 0] on input "Advertising - Event/Festival" at bounding box center [0, 0] width 0 height 0
click at [215, 254] on p "Advertising - Media" at bounding box center [216, 256] width 53 height 10
click at [0, 0] on input "Advertising - Media" at bounding box center [0, 0] width 0 height 0
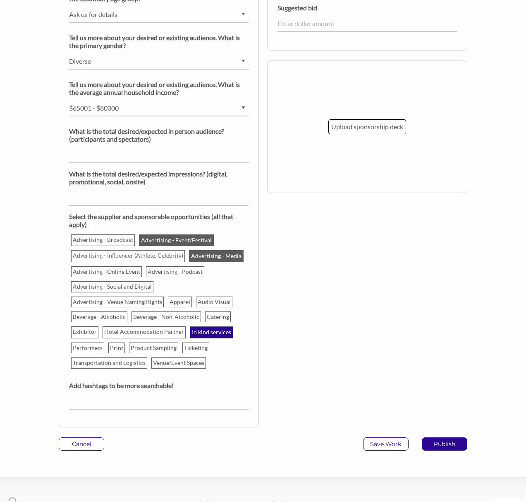
click at [196, 330] on p "In kind services" at bounding box center [212, 332] width 42 height 10
click at [0, 0] on input "In kind services" at bounding box center [0, 0] width 0 height 0
click at [120, 349] on p "Print" at bounding box center [117, 348] width 16 height 10
click at [0, 0] on input "Print" at bounding box center [0, 0] width 0 height 0
click at [84, 331] on p "Exhibitor" at bounding box center [85, 332] width 26 height 10
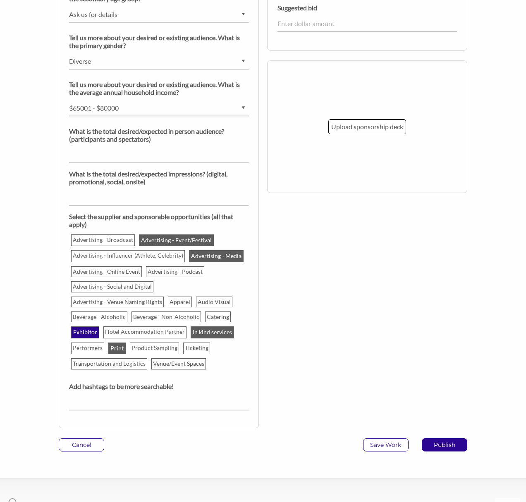
click at [0, 0] on input "Exhibitor" at bounding box center [0, 0] width 0 height 0
click at [94, 272] on p "Advertising - Online Event" at bounding box center [107, 272] width 70 height 10
click at [0, 0] on input "Advertising - Online Event" at bounding box center [0, 0] width 0 height 0
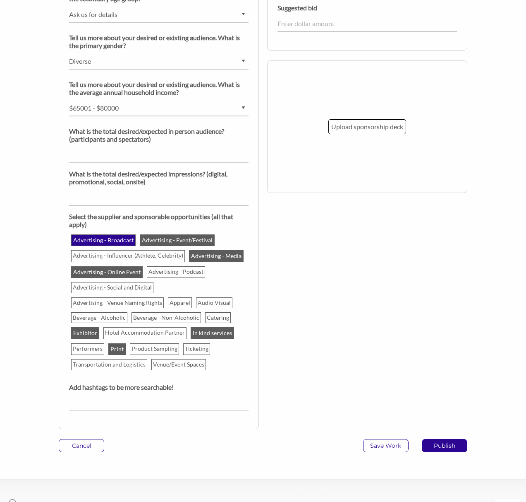
click at [111, 245] on p "Advertising - Broadcast" at bounding box center [103, 240] width 63 height 10
click at [0, 0] on input "Advertising - Broadcast" at bounding box center [0, 0] width 0 height 0
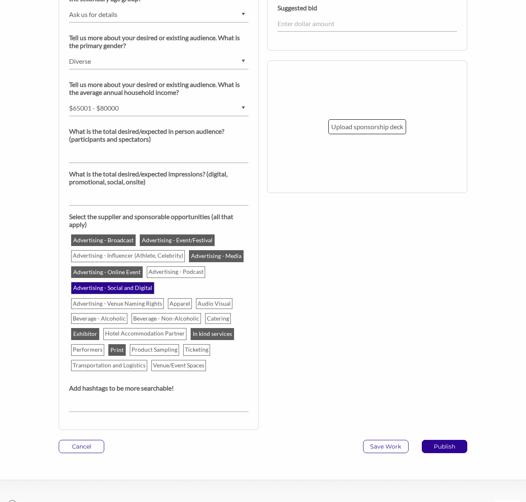
click at [128, 290] on p "Advertising - Social and Digital" at bounding box center [113, 288] width 82 height 10
click at [0, 0] on input "Advertising - Social and Digital" at bounding box center [0, 0] width 0 height 0
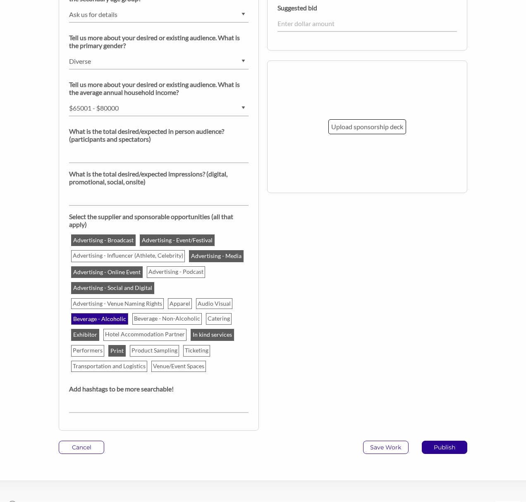
click at [94, 321] on p "Beverage - Alcoholic" at bounding box center [99, 319] width 55 height 10
click at [0, 0] on input "Beverage - Alcoholic" at bounding box center [0, 0] width 0 height 0
click at [158, 320] on p "Beverage - Non-Alcoholic" at bounding box center [167, 319] width 69 height 10
click at [0, 0] on input "Beverage - Non-Alcoholic" at bounding box center [0, 0] width 0 height 0
click at [208, 321] on p "Catering" at bounding box center [220, 319] width 25 height 10
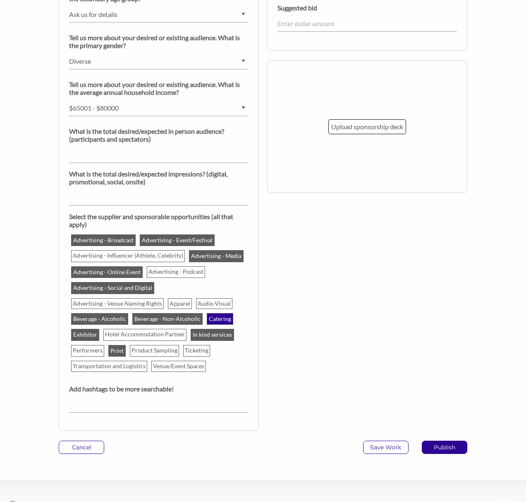
click at [0, 0] on input "Catering" at bounding box center [0, 0] width 0 height 0
click at [139, 338] on p "Hotel Accommodation Partner" at bounding box center [145, 334] width 82 height 10
click at [0, 0] on input "Hotel Accommodation Partner" at bounding box center [0, 0] width 0 height 0
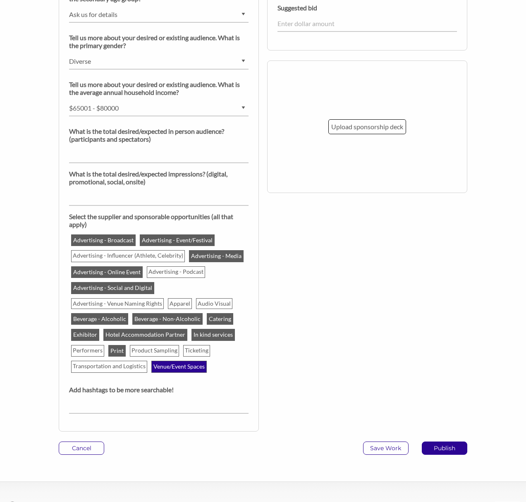
click at [191, 367] on p "Venue/Event Spaces" at bounding box center [179, 366] width 54 height 10
click at [0, 0] on input "Venue/Event Spaces" at bounding box center [0, 0] width 0 height 0
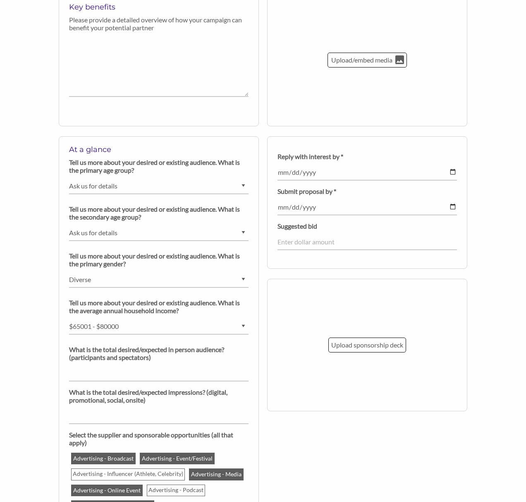
scroll to position [521, 0]
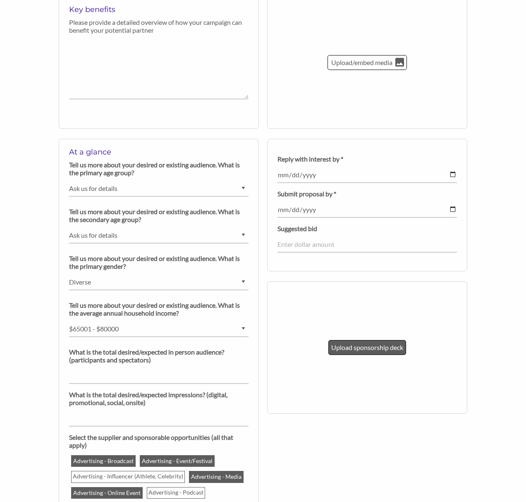
click at [367, 352] on p "Upload sponsorship deck" at bounding box center [368, 347] width 72 height 11
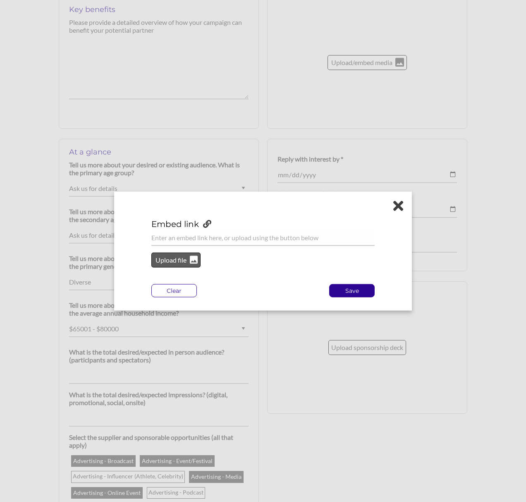
click at [166, 261] on p "Upload file" at bounding box center [171, 260] width 34 height 11
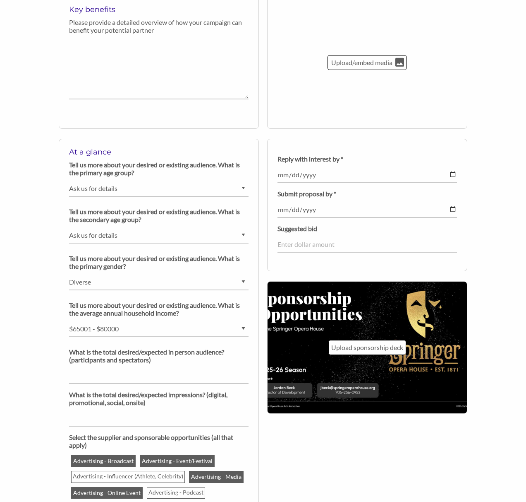
click at [359, 430] on div "At a glance Tell us more about your desired or existing audience. What is the p…" at bounding box center [263, 400] width 421 height 523
click at [306, 241] on input "number" at bounding box center [368, 244] width 180 height 16
click at [332, 169] on input "date" at bounding box center [368, 175] width 180 height 16
click at [347, 158] on p "Reply with interest by *" at bounding box center [368, 159] width 180 height 8
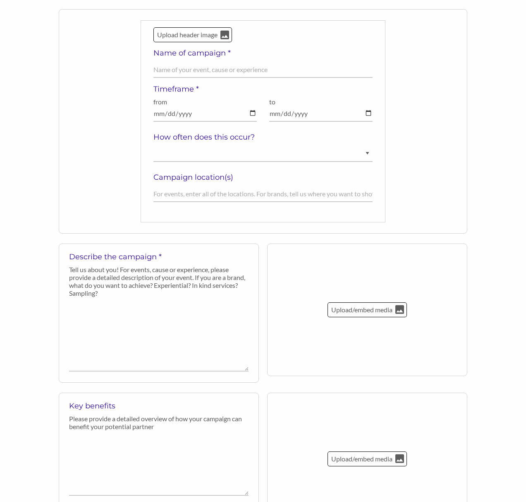
scroll to position [334, 0]
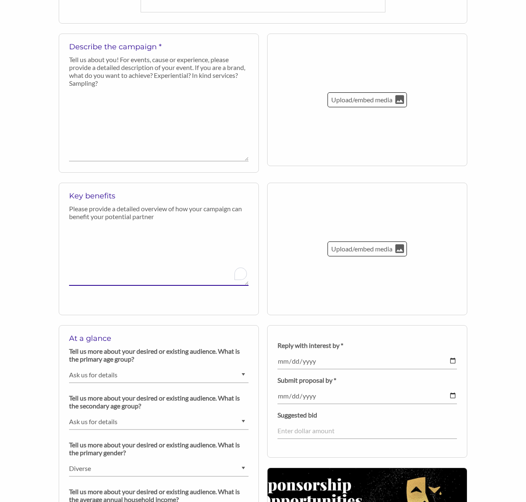
click at [103, 273] on textarea "To enrich screen reader interactions, please activate Accessibility in Grammarl…" at bounding box center [159, 254] width 180 height 61
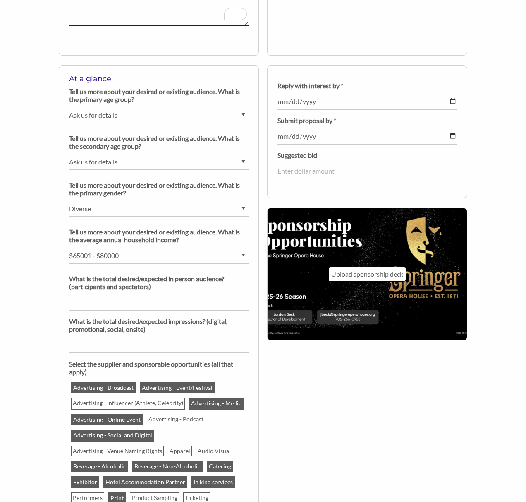
scroll to position [594, 0]
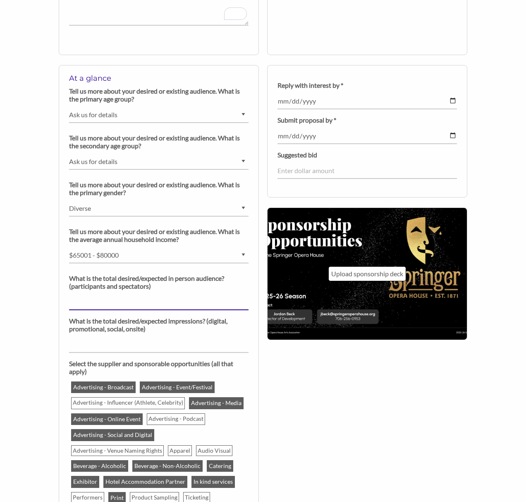
click at [176, 304] on input "number" at bounding box center [159, 302] width 180 height 16
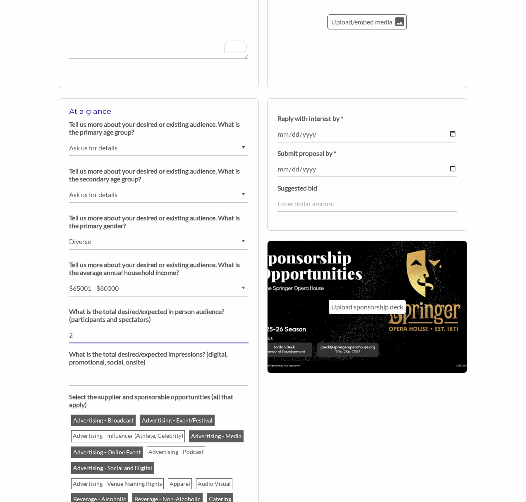
scroll to position [591, 0]
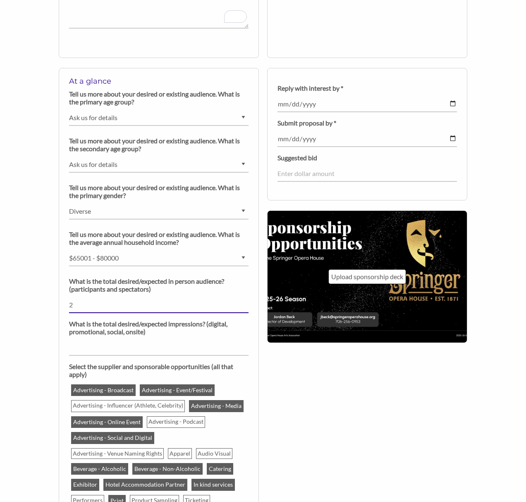
type input "2"
click at [302, 177] on input "number" at bounding box center [368, 174] width 180 height 16
type input "1000"
click at [40, 185] on div "Back to organization profile Create your campaign/opportunity to share with pot…" at bounding box center [263, 33] width 526 height 1142
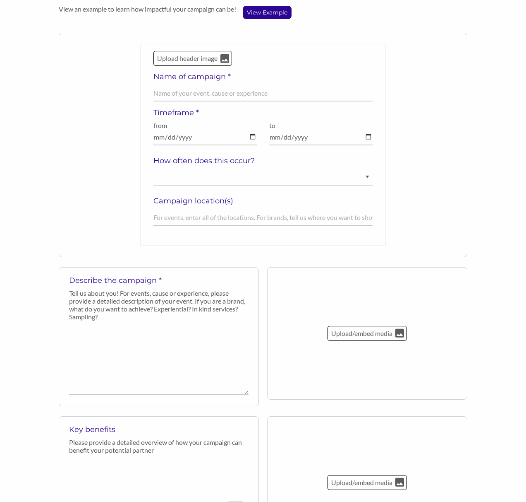
scroll to position [0, 0]
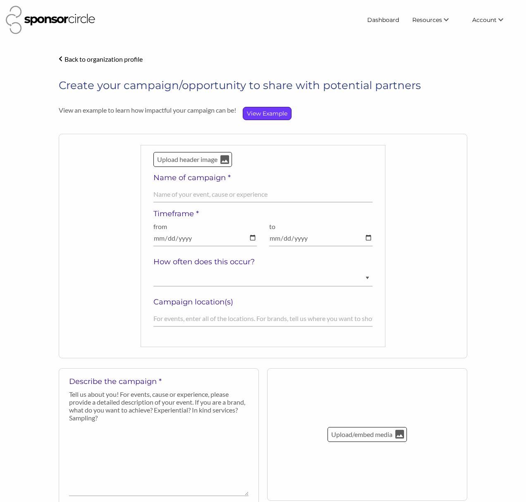
click at [270, 113] on p "View Example" at bounding box center [267, 113] width 48 height 12
click at [96, 187] on div "Upload header image Name of campaign * Field cannot be left empty! Timeframe * …" at bounding box center [263, 246] width 409 height 224
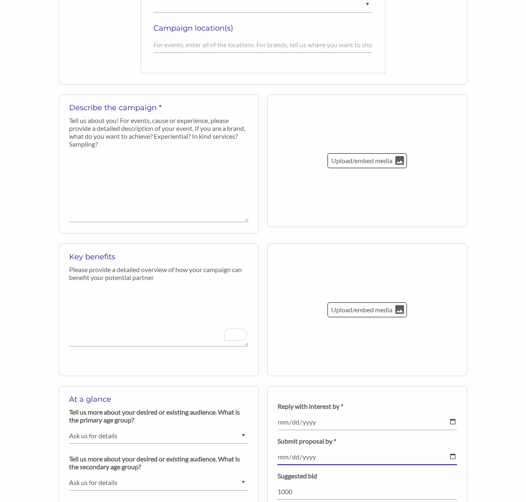
scroll to position [229, 0]
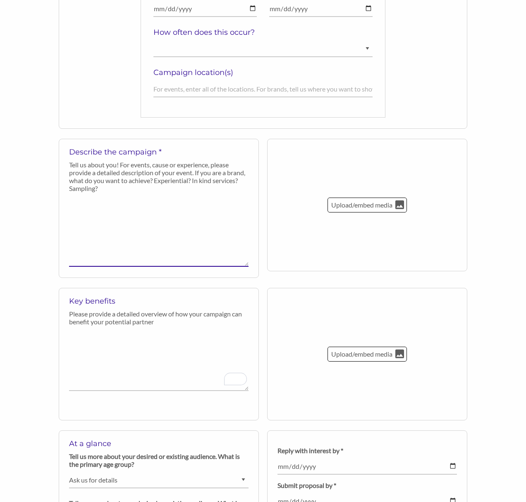
click at [134, 196] on textarea at bounding box center [159, 231] width 180 height 70
paste textarea "Dracula: A Comedy of Terrors is a Bram-new comedy you can really sink your teet…"
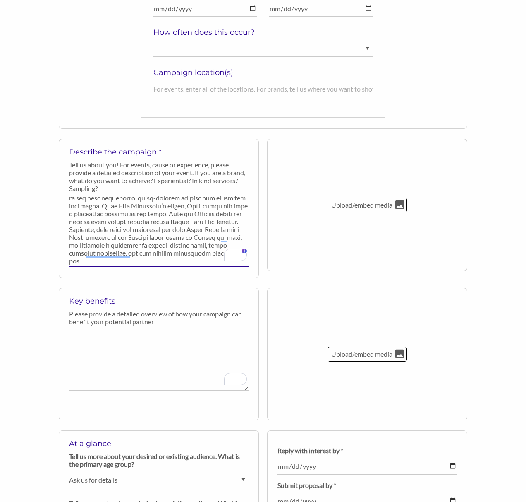
scroll to position [0, 0]
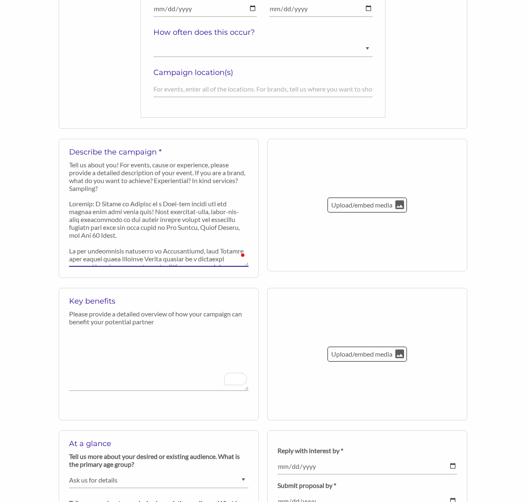
click at [154, 205] on textarea "To enrich screen reader interactions, please activate Accessibility in Grammarl…" at bounding box center [159, 231] width 180 height 70
drag, startPoint x: 157, startPoint y: 203, endPoint x: 63, endPoint y: 203, distance: 94.0
click at [63, 203] on html "Dashboard Resources Find New Partners Virtual Coffee Series Sponsorship News Jo…" at bounding box center [263, 22] width 526 height 502
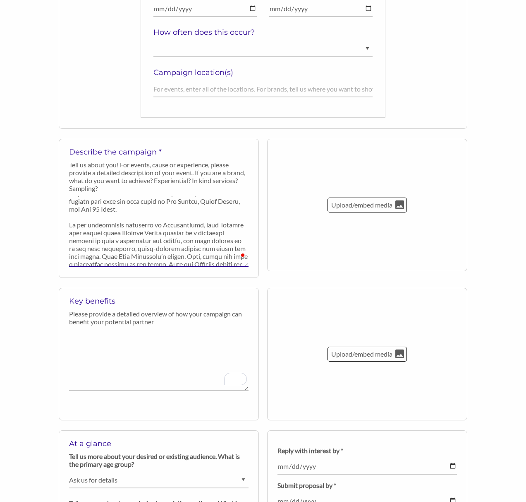
scroll to position [26, 0]
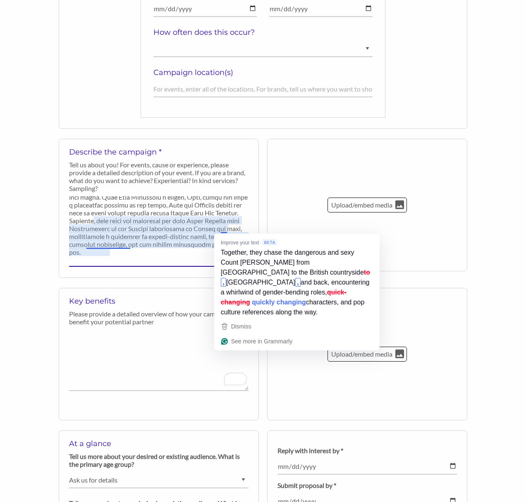
click at [176, 228] on textarea "To enrich screen reader interactions, please activate Accessibility in Grammarl…" at bounding box center [159, 231] width 180 height 70
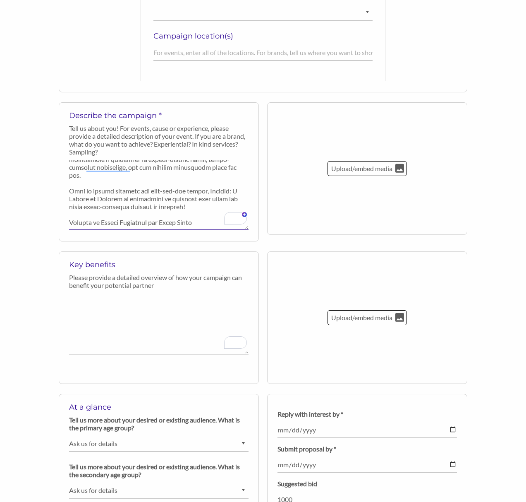
type textarea "DRACULA: A COMEDY OF TERRORS is a Bram-new comedy you can really sink your teet…"
click at [134, 301] on textarea "To enrich screen reader interactions, please activate Accessibility in Grammarl…" at bounding box center [159, 323] width 180 height 61
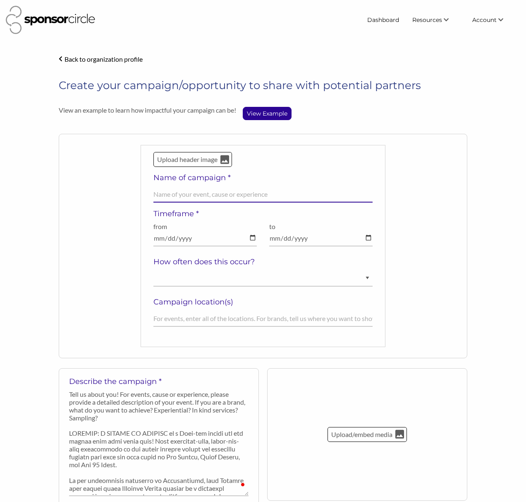
click at [197, 196] on input "text" at bounding box center [263, 194] width 219 height 16
click at [176, 162] on p "Upload header image" at bounding box center [187, 159] width 62 height 11
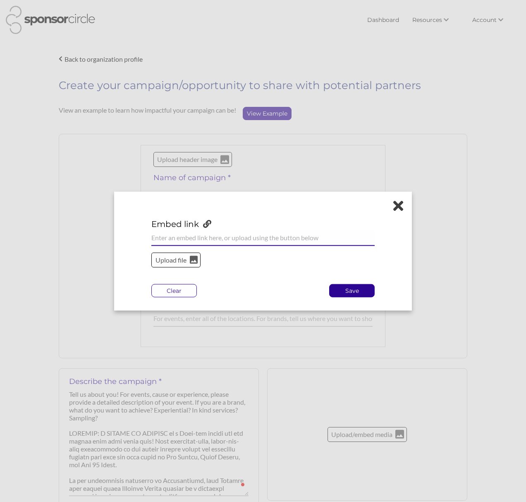
click at [209, 240] on input "url" at bounding box center [263, 238] width 224 height 16
click at [191, 238] on input "url" at bounding box center [263, 238] width 224 height 16
paste input "https://images.squarespace-cdn.com/content/v1/5dc085fcdab5d85fc866faec/122f287f…"
type input "https://images.squarespace-cdn.com/content/v1/5dc085fcdab5d85fc866faec/122f287f…"
click at [353, 293] on p "Save" at bounding box center [352, 290] width 45 height 12
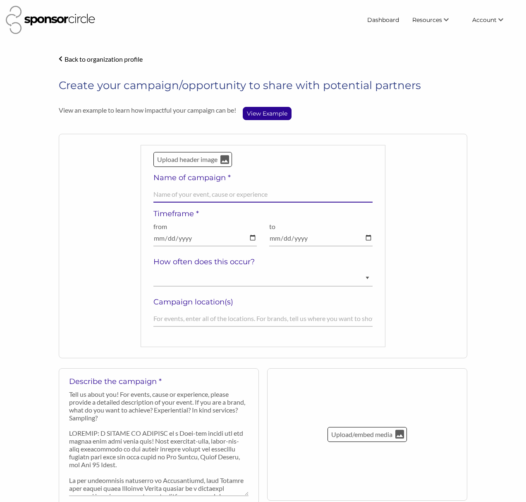
click at [212, 191] on input "text" at bounding box center [263, 194] width 219 height 16
drag, startPoint x: 277, startPoint y: 192, endPoint x: 245, endPoint y: 192, distance: 31.9
click at [245, 192] on input ""Dracula: A Comedy of Terrors" Presenting Sponsorship" at bounding box center [263, 194] width 219 height 16
type input ""Dracula: A Comedy of Terrors" Sponsorship"
type input "2025-10-17"
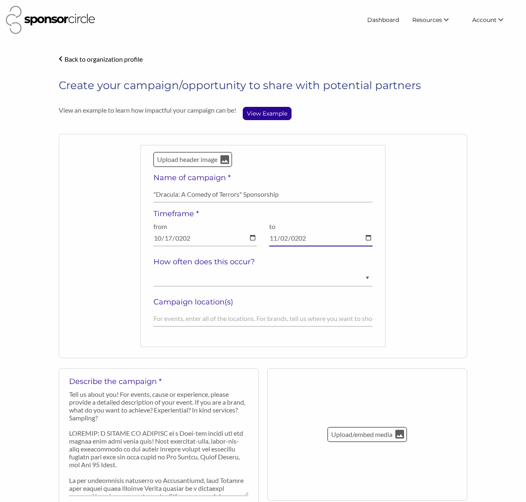
type input "2025-11-02"
click at [181, 283] on select "Ongoing Annually Semi-Annually Monthly Weekly Once" at bounding box center [263, 278] width 219 height 16
select select "Once"
click at [154, 270] on select "Ongoing Annually Semi-Annually Monthly Weekly Once" at bounding box center [263, 278] width 219 height 16
click at [192, 321] on input "text" at bounding box center [263, 318] width 219 height 16
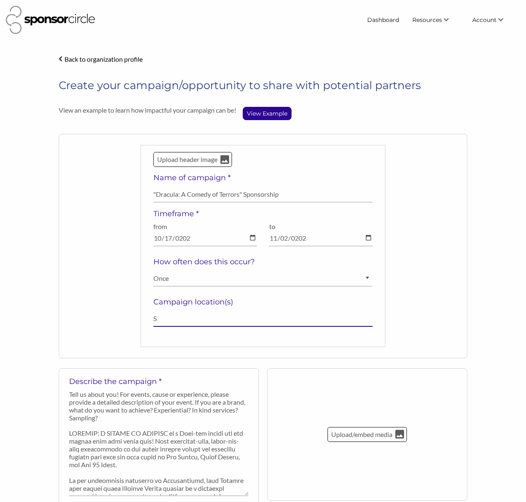
type input "S"
click at [116, 336] on div "Upload header image Name of campaign * "Dracula: A Comedy of Terrors" Sponsorsh…" at bounding box center [263, 246] width 409 height 224
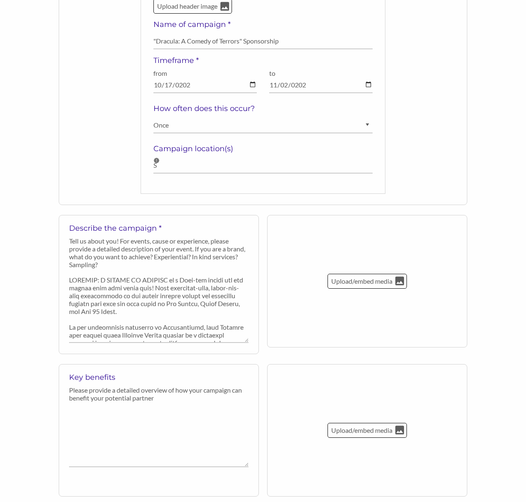
scroll to position [5, 0]
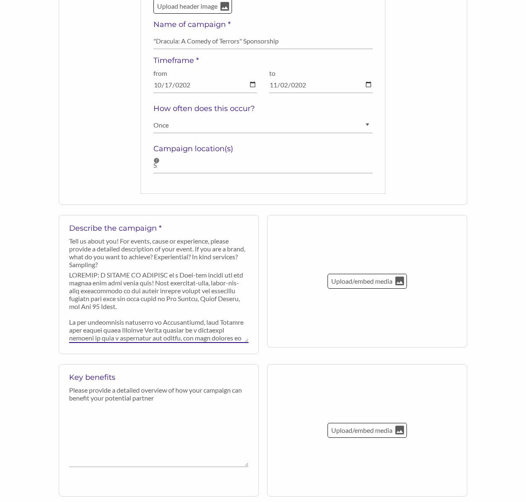
click at [157, 288] on textarea "To enrich screen reader interactions, please activate Accessibility in Grammarl…" at bounding box center [159, 307] width 180 height 70
click at [264, 269] on div "Upload/embed media" at bounding box center [368, 286] width 211 height 142
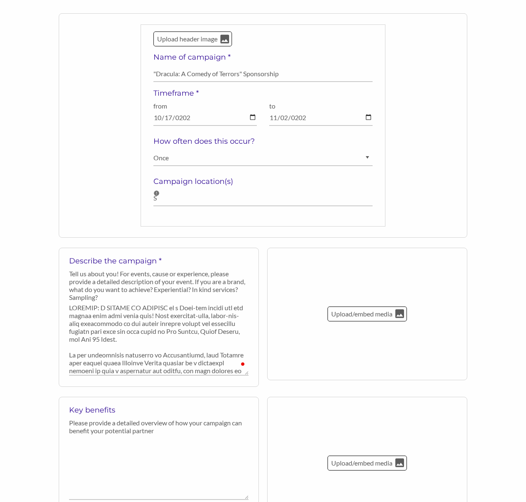
scroll to position [155, 0]
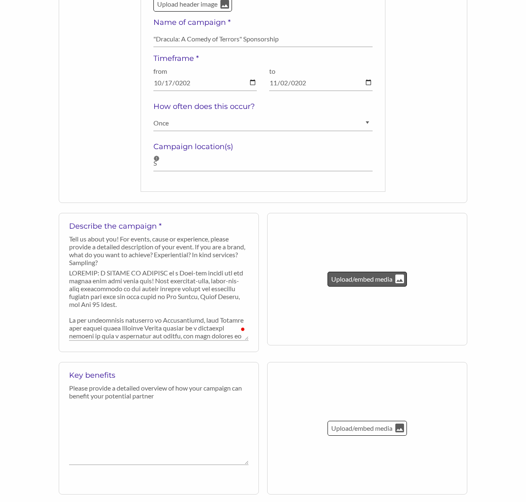
click at [361, 277] on p "Upload/embed media" at bounding box center [362, 279] width 63 height 11
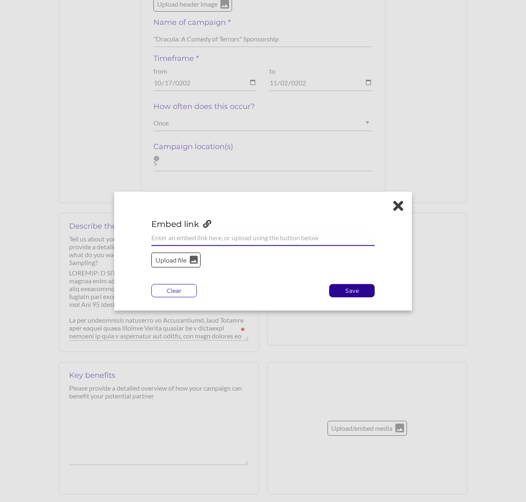
click at [204, 234] on input "url" at bounding box center [263, 238] width 224 height 16
paste input "https://images.squarespace-cdn.com/content/v1/5dc085fcdab5d85fc866faec/122f287f…"
type input "https://images.squarespace-cdn.com/content/v1/5dc085fcdab5d85fc866faec/122f287f…"
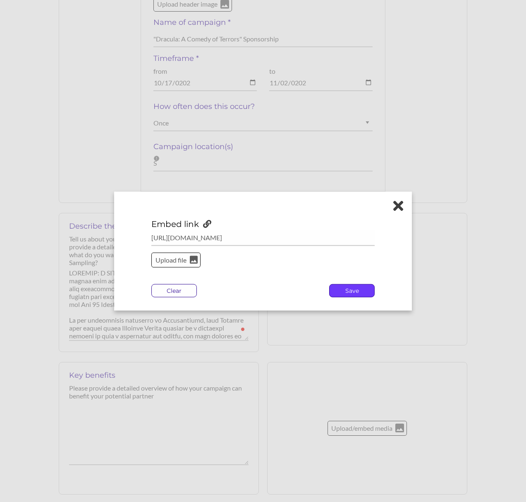
click at [357, 288] on p "Save" at bounding box center [352, 290] width 45 height 12
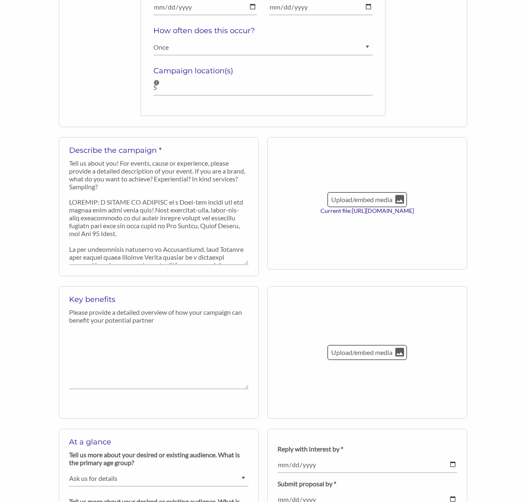
scroll to position [284, 0]
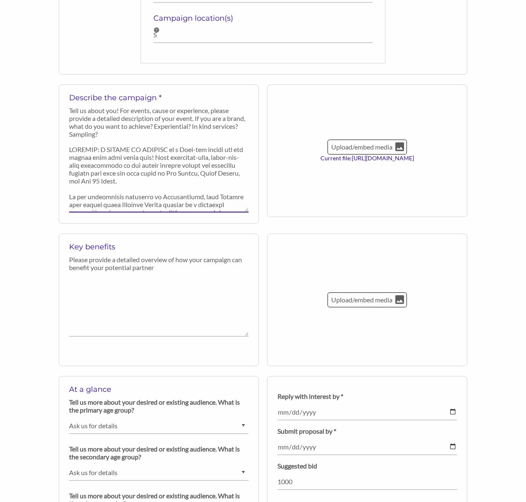
click at [175, 176] on textarea at bounding box center [159, 177] width 180 height 70
click at [164, 156] on textarea "To enrich screen reader interactions, please activate Accessibility in Grammarl…" at bounding box center [159, 177] width 180 height 70
click at [147, 125] on p "Tell us about you! For events, cause or experience, please provide a detailed d…" at bounding box center [159, 121] width 180 height 31
click at [185, 150] on textarea "To enrich screen reader interactions, please activate Accessibility in Grammarl…" at bounding box center [159, 177] width 180 height 70
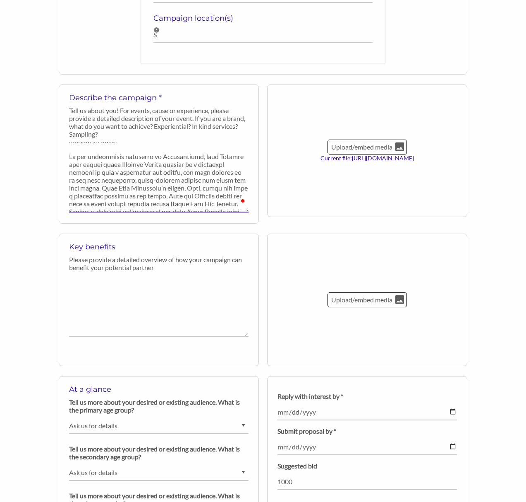
scroll to position [44, 0]
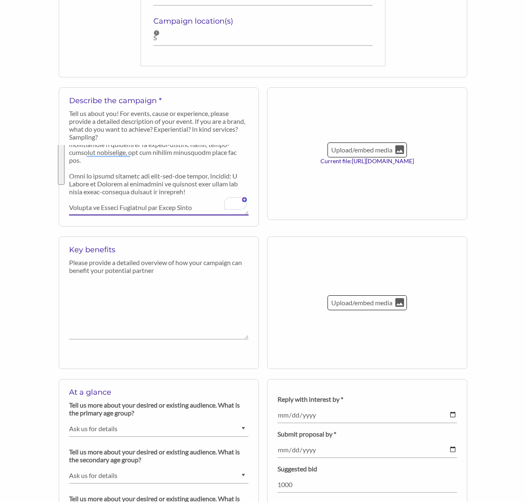
drag, startPoint x: 170, startPoint y: 159, endPoint x: 197, endPoint y: 197, distance: 46.6
click at [197, 197] on textarea "To enrich screen reader interactions, please activate Accessibility in Grammarl…" at bounding box center [159, 180] width 180 height 70
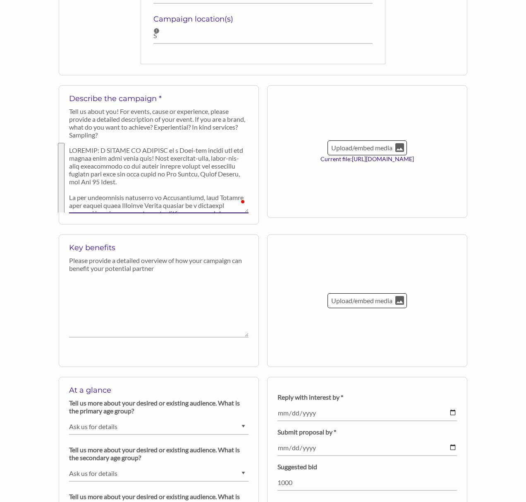
drag, startPoint x: 214, startPoint y: 209, endPoint x: 171, endPoint y: 161, distance: 65.7
click at [171, 161] on textarea "To enrich screen reader interactions, please activate Accessibility in Grammarl…" at bounding box center [159, 178] width 180 height 70
paste textarea "is a fast-paced, gender-bending stage comedy based on Bram Stoker's classic nov…"
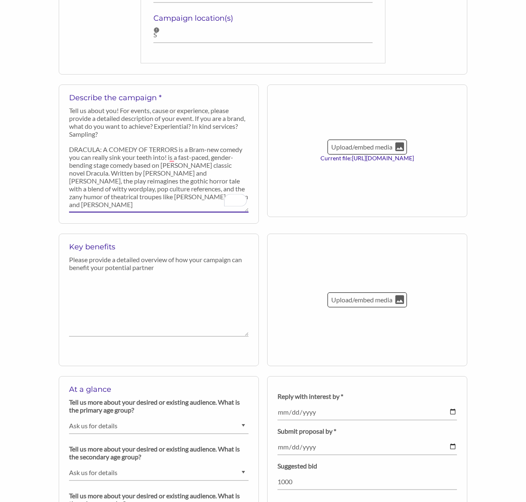
drag, startPoint x: 169, startPoint y: 157, endPoint x: 173, endPoint y: 157, distance: 4.2
click at [173, 157] on textarea "To enrich screen reader interactions, please activate Accessibility in Grammarl…" at bounding box center [159, 177] width 180 height 70
click at [175, 168] on textarea "To enrich screen reader interactions, please activate Accessibility in Grammarl…" at bounding box center [159, 177] width 180 height 70
drag, startPoint x: 171, startPoint y: 156, endPoint x: 95, endPoint y: 172, distance: 76.9
click at [95, 172] on textarea "To enrich screen reader interactions, please activate Accessibility in Grammarl…" at bounding box center [159, 177] width 180 height 70
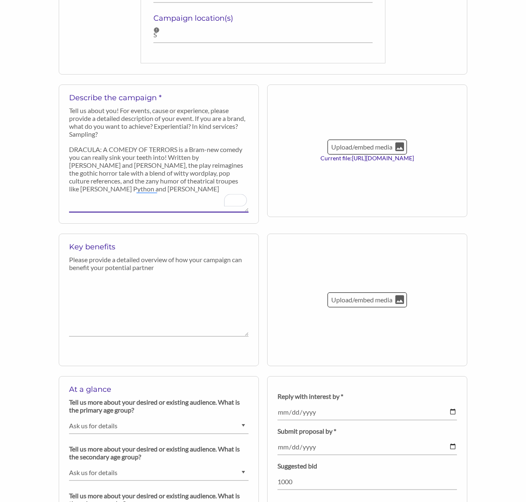
drag, startPoint x: 160, startPoint y: 165, endPoint x: 176, endPoint y: 165, distance: 16.1
click at [176, 166] on textarea "To enrich screen reader interactions, please activate Accessibility in Grammarl…" at bounding box center [159, 177] width 180 height 70
drag, startPoint x: 176, startPoint y: 165, endPoint x: 159, endPoint y: 165, distance: 16.6
click at [159, 165] on textarea "To enrich screen reader interactions, please activate Accessibility in Grammarl…" at bounding box center [159, 177] width 180 height 70
paste textarea "is a fast-paced, gender-bending stage comedy based on Bram Stoker's classic nov…"
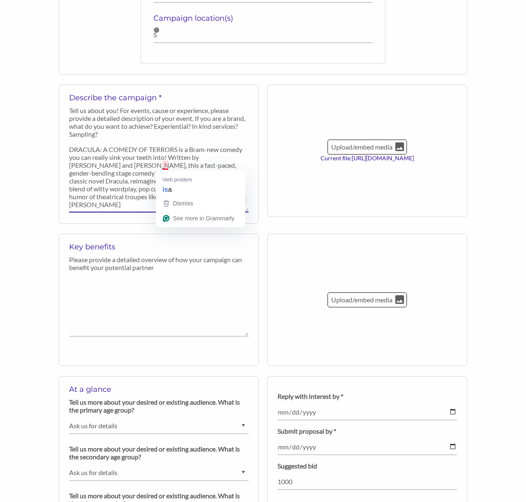
drag, startPoint x: 166, startPoint y: 165, endPoint x: 171, endPoint y: 170, distance: 7.6
click at [171, 166] on textarea "To enrich screen reader interactions, please activate Accessibility in Grammarl…" at bounding box center [159, 177] width 180 height 70
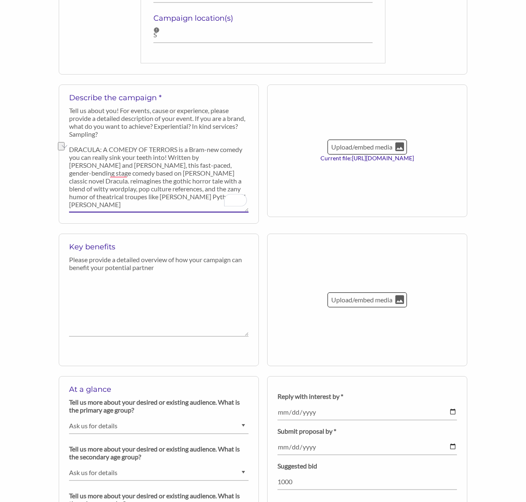
drag, startPoint x: 111, startPoint y: 172, endPoint x: 252, endPoint y: 170, distance: 141.2
click at [252, 170] on div "Describe the campaign * Tell us about you! For events, cause or experience, ple…" at bounding box center [159, 153] width 200 height 139
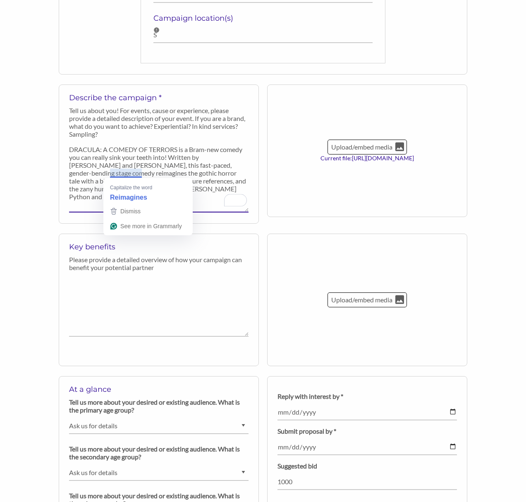
click at [103, 168] on textarea "To enrich screen reader interactions, please activate Accessibility in Grammarl…" at bounding box center [159, 177] width 180 height 70
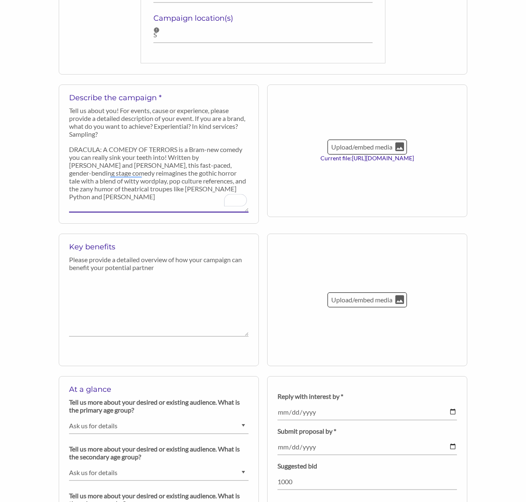
click at [180, 157] on textarea "To enrich screen reader interactions, please activate Accessibility in Grammarl…" at bounding box center [159, 177] width 180 height 70
click at [169, 179] on textarea "To enrich screen reader interactions, please activate Accessibility in Grammarl…" at bounding box center [159, 177] width 180 height 70
click at [189, 188] on textarea "To enrich screen reader interactions, please activate Accessibility in Grammarl…" at bounding box center [159, 177] width 180 height 70
click at [225, 190] on textarea "To enrich screen reader interactions, please activate Accessibility in Grammarl…" at bounding box center [159, 177] width 180 height 70
click at [213, 188] on textarea "To enrich screen reader interactions, please activate Accessibility in Grammarl…" at bounding box center [159, 177] width 180 height 70
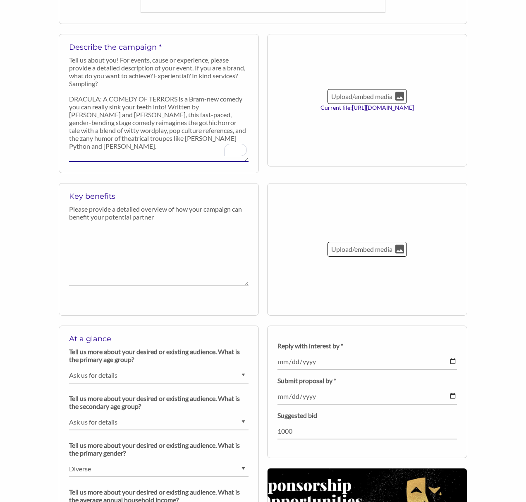
click at [109, 123] on textarea "To enrich screen reader interactions, please activate Accessibility in Grammarl…" at bounding box center [159, 126] width 180 height 70
click at [202, 133] on textarea "To enrich screen reader interactions, please activate Accessibility in Grammarl…" at bounding box center [159, 126] width 180 height 70
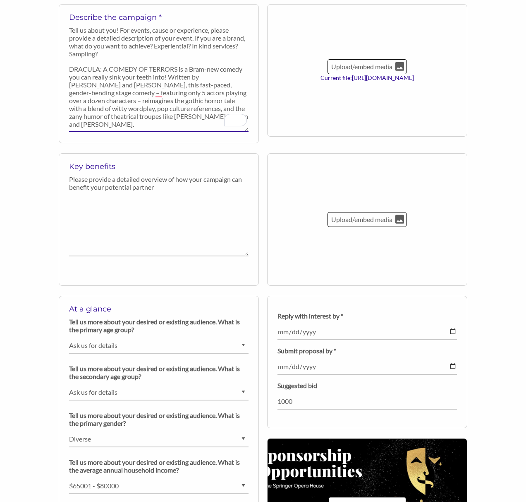
scroll to position [365, 0]
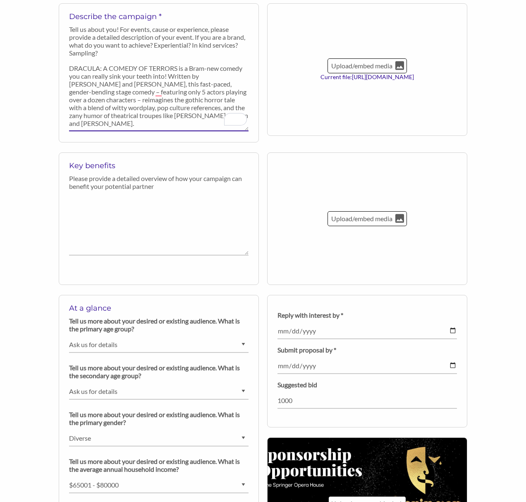
type textarea "DRACULA: A COMEDY OF TERRORS is a Bram-new comedy you can really sink your teet…"
click at [168, 142] on div "Describe the campaign * Tell us about you! For events, cause or experience, ple…" at bounding box center [159, 72] width 200 height 139
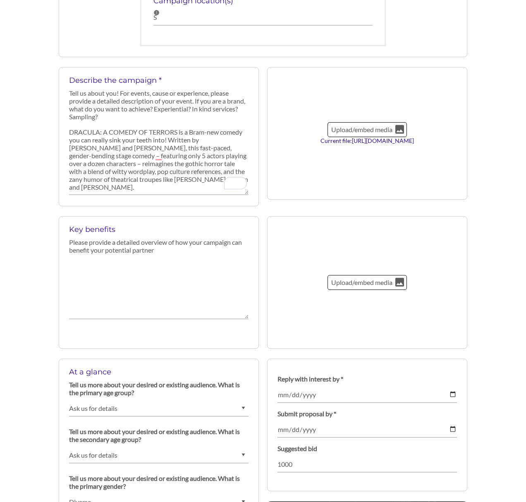
scroll to position [300, 0]
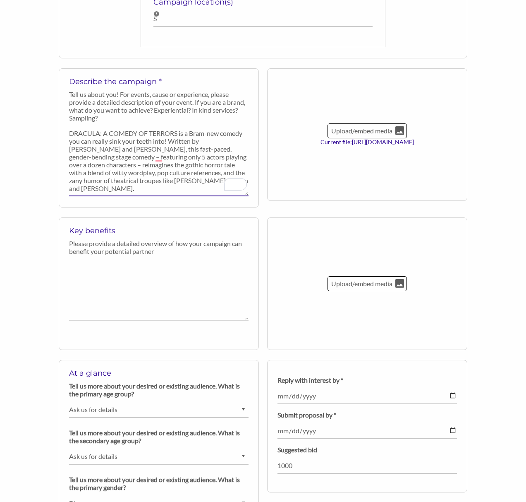
click at [114, 155] on textarea "To enrich screen reader interactions, please activate Accessibility in Grammarl…" at bounding box center [159, 161] width 180 height 70
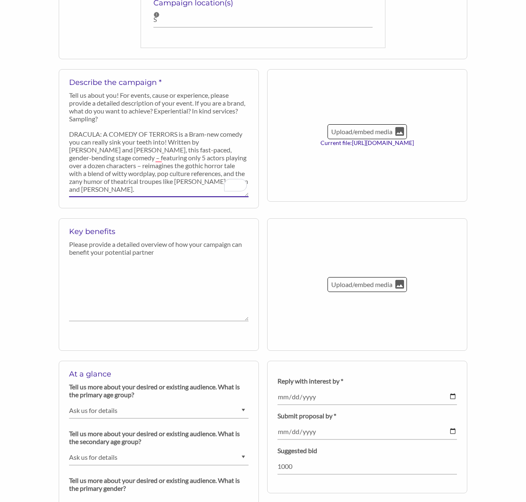
scroll to position [298, 0]
drag, startPoint x: 115, startPoint y: 164, endPoint x: 113, endPoint y: 173, distance: 9.2
click at [114, 164] on textarea "To enrich screen reader interactions, please activate Accessibility in Grammarl…" at bounding box center [159, 162] width 180 height 70
click at [129, 265] on textarea "To enrich screen reader interactions, please activate Accessibility in Grammarl…" at bounding box center [159, 290] width 180 height 61
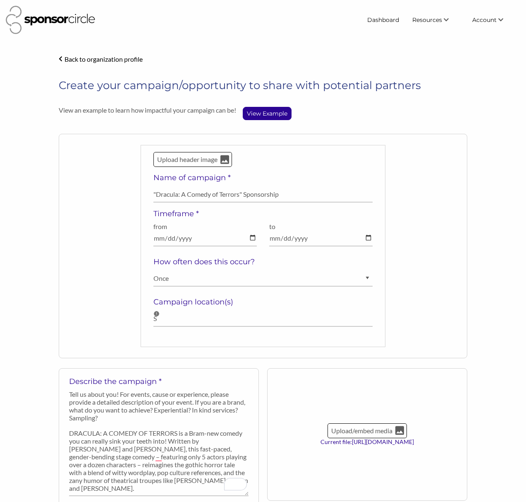
select select "[DEMOGRAPHIC_DATA] and over"
select select "Ask us for details"
select select "Diverse"
select select "$65001 - $80000"
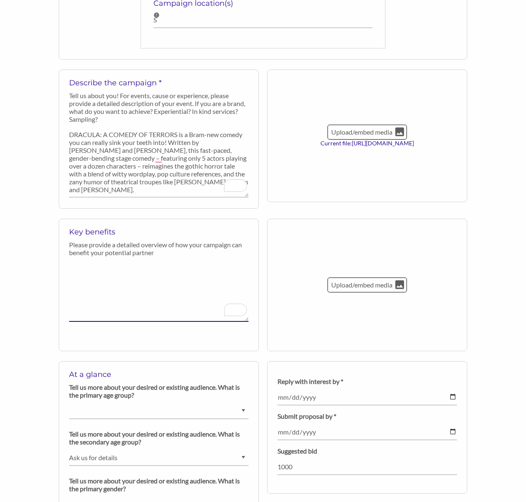
paste textarea "Beyond supporting arts and education, all sponsorships are fully tax-deductible…"
drag, startPoint x: 161, startPoint y: 268, endPoint x: 137, endPoint y: 269, distance: 23.6
click at [137, 269] on textarea "Beyond supporting arts and education, all sponsorships are fully tax-deductible…" at bounding box center [159, 290] width 180 height 61
click at [174, 272] on textarea "Beyond supporting the arts, all sponsorships are fully tax-deductible donations…" at bounding box center [159, 290] width 180 height 61
click at [171, 267] on textarea "Beyond supporting the arts, all sponsorships are fully tax-deductible donations…" at bounding box center [159, 290] width 180 height 61
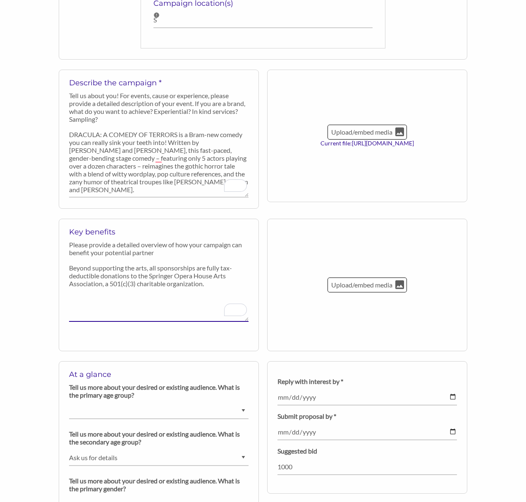
paste textarea "The Springer Opera House is a central cultural hub in Columbus, Georgia—the sta…"
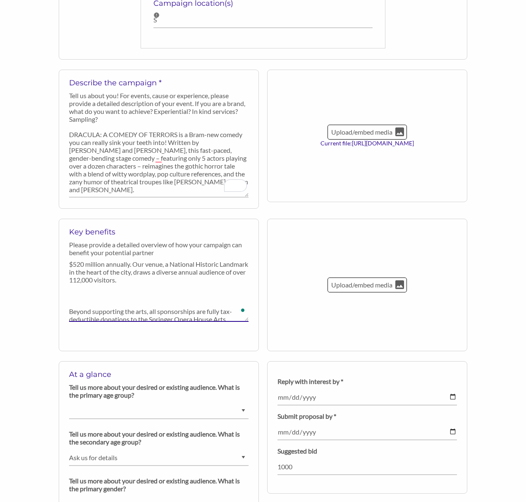
scroll to position [43, 0]
paste textarea "As the Presenting Sponsor of "Chicken & Biscuits," State Farm would receive pro…"
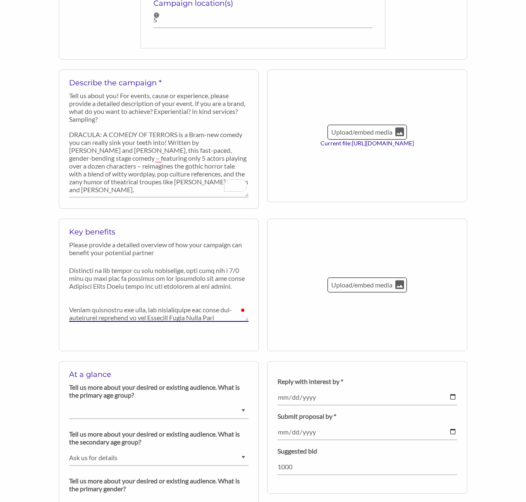
scroll to position [144, 0]
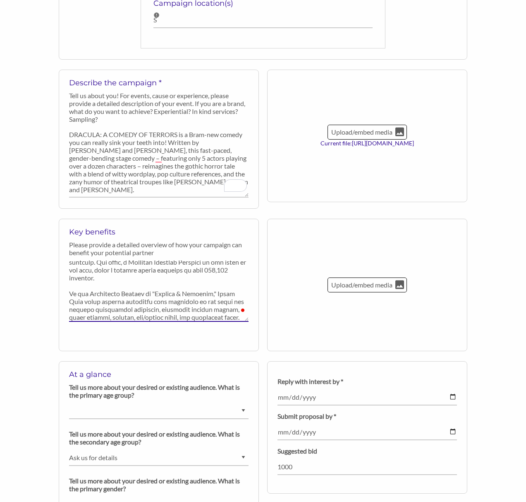
drag, startPoint x: 206, startPoint y: 294, endPoint x: 156, endPoint y: 294, distance: 50.5
click at [156, 294] on textarea "To enrich screen reader interactions, please activate Accessibility in Grammarl…" at bounding box center [159, 290] width 180 height 61
drag, startPoint x: 75, startPoint y: 293, endPoint x: 243, endPoint y: 294, distance: 168.5
click at [243, 294] on textarea "To enrich screen reader interactions, please activate Accessibility in Grammarl…" at bounding box center [159, 290] width 180 height 61
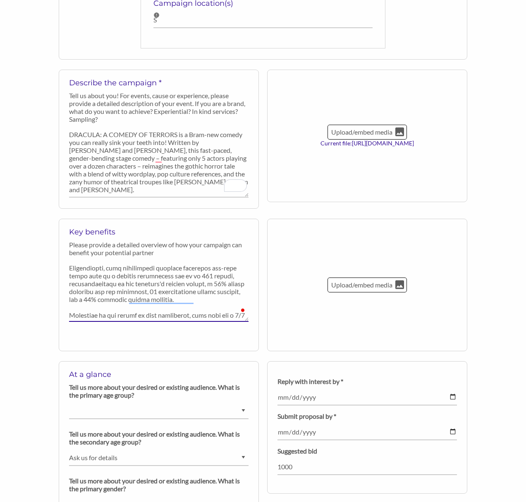
drag, startPoint x: 120, startPoint y: 268, endPoint x: 114, endPoint y: 268, distance: 5.4
click at [114, 268] on textarea "To enrich screen reader interactions, please activate Accessibility in Grammarl…" at bounding box center [159, 290] width 180 height 61
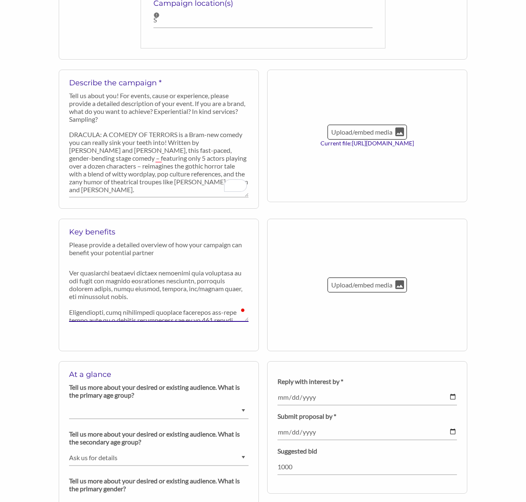
drag, startPoint x: 112, startPoint y: 272, endPoint x: 82, endPoint y: 273, distance: 30.2
click at [82, 273] on textarea "To enrich screen reader interactions, please activate Accessibility in Grammarl…" at bounding box center [159, 290] width 180 height 61
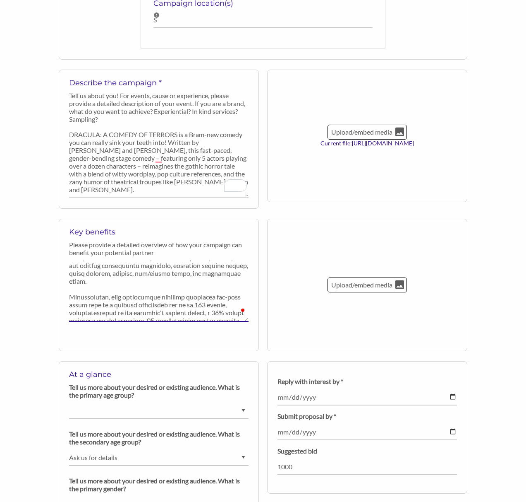
drag, startPoint x: 151, startPoint y: 289, endPoint x: 107, endPoint y: 290, distance: 44.3
click at [107, 290] on textarea "To enrich screen reader interactions, please activate Accessibility in Grammarl…" at bounding box center [159, 290] width 180 height 61
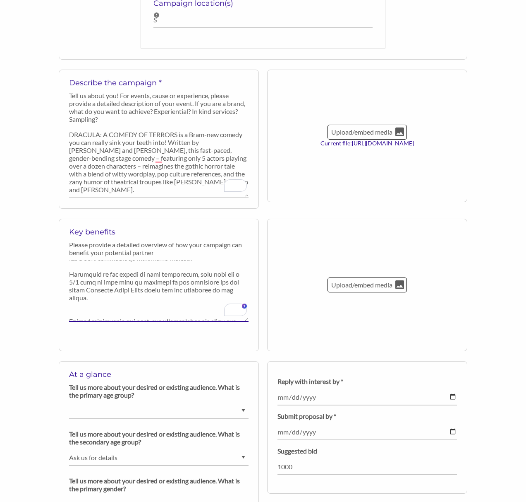
click at [157, 295] on textarea "To enrich screen reader interactions, please activate Accessibility in Grammarl…" at bounding box center [159, 290] width 180 height 61
click at [247, 285] on textarea "To enrich screen reader interactions, please activate Accessibility in Grammarl…" at bounding box center [159, 290] width 180 height 61
click at [103, 289] on textarea "To enrich screen reader interactions, please activate Accessibility in Grammarl…" at bounding box center [159, 290] width 180 height 61
paste textarea "effectively extends your sponsorship for the season closer across half the year."
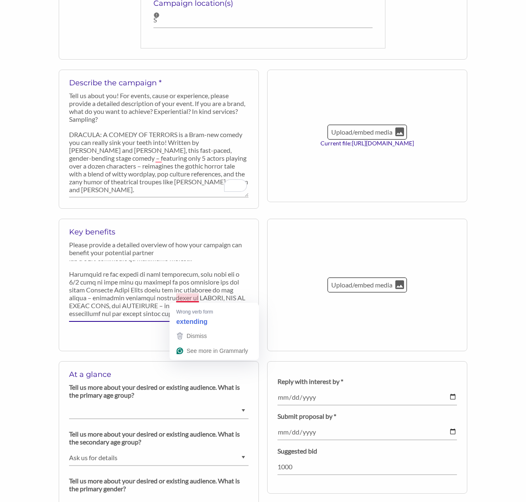
click at [198, 298] on textarea "To enrich screen reader interactions, please activate Accessibility in Grammarl…" at bounding box center [159, 290] width 180 height 61
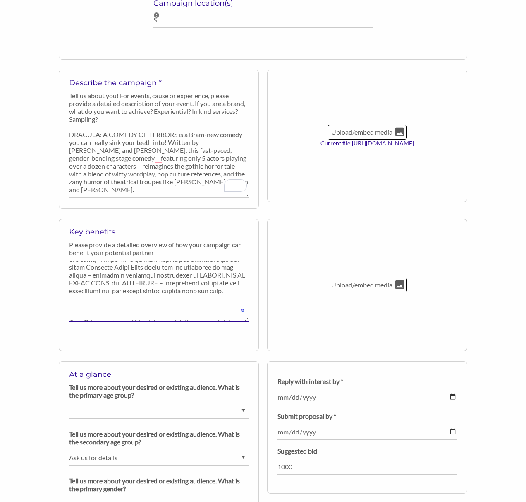
drag, startPoint x: 165, startPoint y: 283, endPoint x: 104, endPoint y: 283, distance: 60.4
click at [104, 283] on textarea "To enrich screen reader interactions, please activate Accessibility in Grammarl…" at bounding box center [159, 290] width 180 height 61
click at [168, 305] on textarea "To enrich screen reader interactions, please activate Accessibility in Grammarl…" at bounding box center [159, 290] width 180 height 61
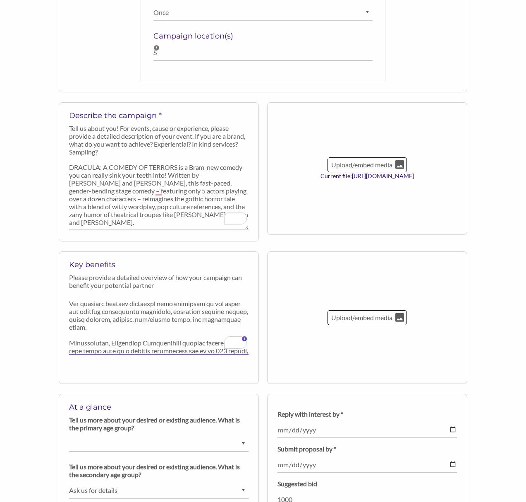
click at [125, 314] on textarea "To enrich screen reader interactions, please activate Accessibility in Grammarl…" at bounding box center [159, 323] width 180 height 61
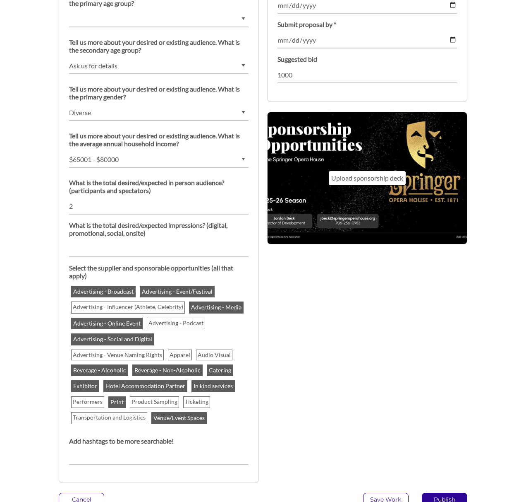
type textarea "The Springer Opera House is a central cultural hub in Columbus, Georgia—the sta…"
click at [104, 249] on input "number" at bounding box center [159, 249] width 180 height 16
click at [104, 234] on p "What is the total desired/expected impressions? (digital, promotional, social, …" at bounding box center [159, 229] width 180 height 16
click at [91, 252] on input "number" at bounding box center [159, 249] width 180 height 16
type input "100000"
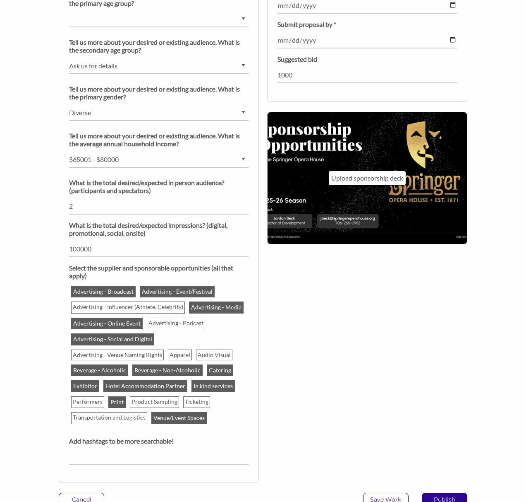
click at [380, 365] on div "At a glance Tell us more about your desired or existing audience. What is the p…" at bounding box center [263, 230] width 421 height 523
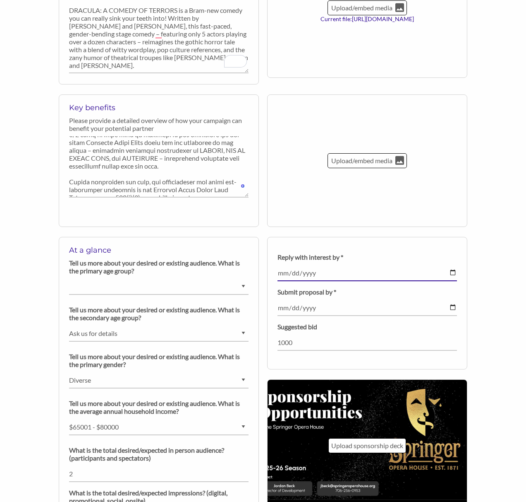
click at [278, 272] on input "date" at bounding box center [368, 273] width 180 height 16
type input "2025-10-03"
type input "2025-10-06"
click at [277, 233] on div "Upload/embed media" at bounding box center [368, 165] width 211 height 142
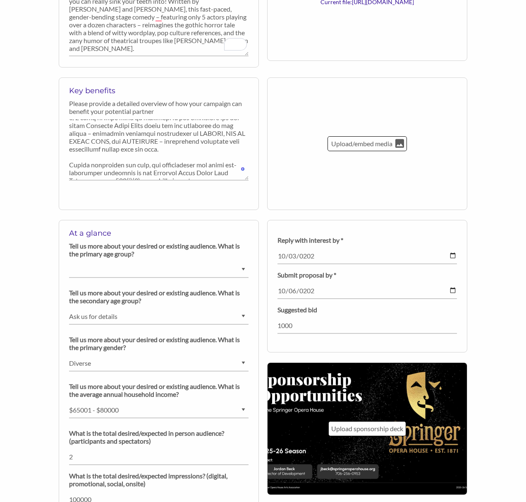
scroll to position [452, 0]
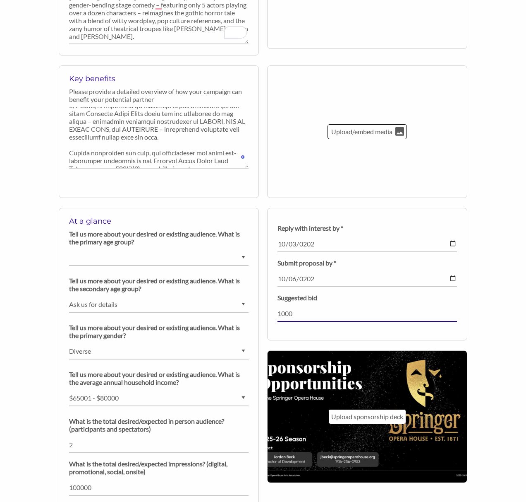
click at [285, 313] on input "1000" at bounding box center [368, 313] width 180 height 16
click at [285, 314] on input "1000" at bounding box center [368, 313] width 180 height 16
type input "1500"
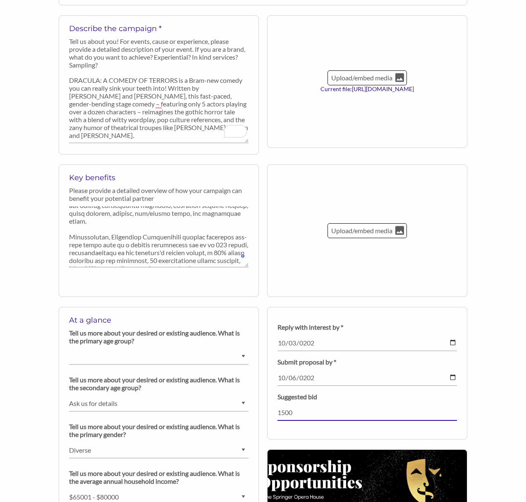
scroll to position [37, 0]
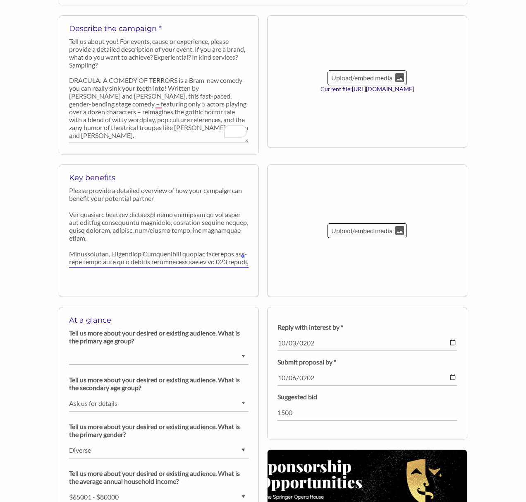
click at [177, 246] on textarea "To enrich screen reader interactions, please activate Accessibility in Grammarl…" at bounding box center [159, 236] width 180 height 61
type textarea "The Springer Opera House is a central cultural hub in Columbus, Georgia—the sta…"
click at [262, 245] on div "Key benefits Please provide a detailed overview of how your campaign can benefi…" at bounding box center [158, 235] width 211 height 142
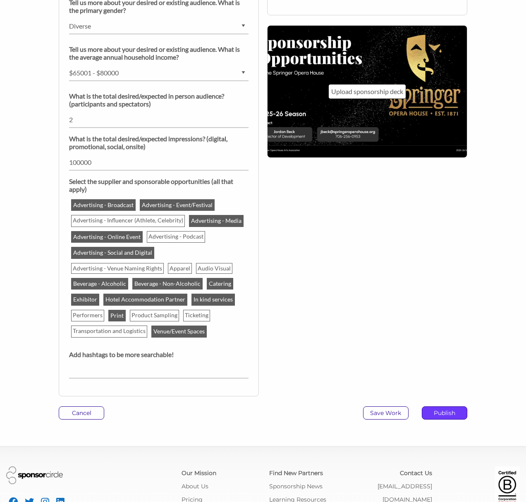
click at [453, 412] on p "Publish" at bounding box center [445, 412] width 45 height 12
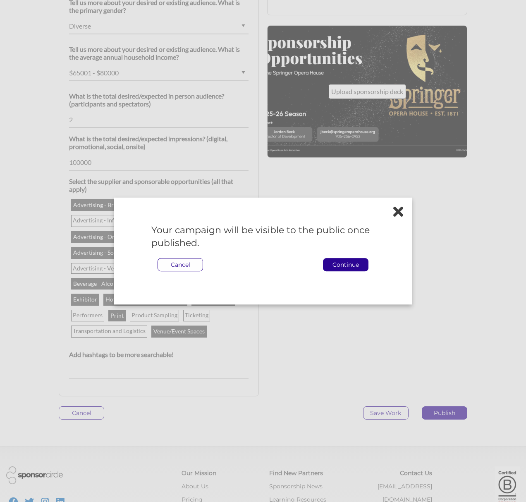
click at [404, 212] on div "Your campaign will be visible to the public once published. Cancel Continue" at bounding box center [263, 250] width 298 height 107
click at [399, 213] on icon at bounding box center [399, 211] width 10 height 14
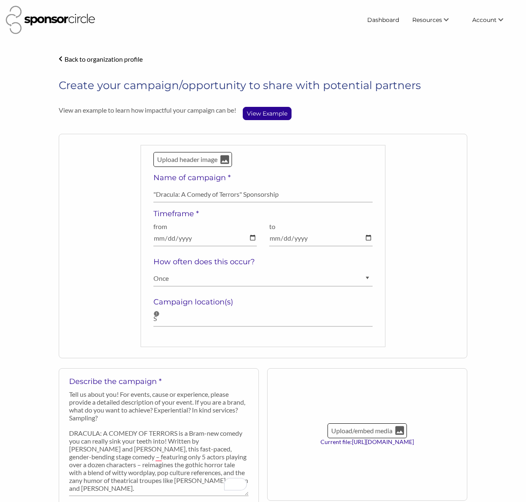
click at [220, 303] on h5 "Campaign location(s)" at bounding box center [263, 301] width 219 height 9
click at [228, 301] on h5 "Campaign location(s)" at bounding box center [263, 301] width 219 height 9
click at [234, 301] on h5 "Campaign location(s)" at bounding box center [263, 301] width 219 height 9
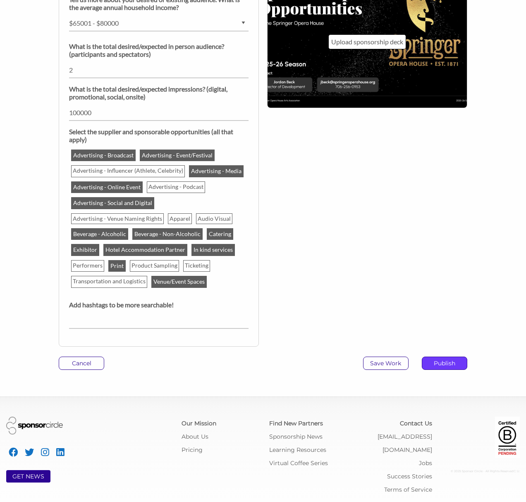
click at [456, 362] on p "Publish" at bounding box center [445, 363] width 45 height 12
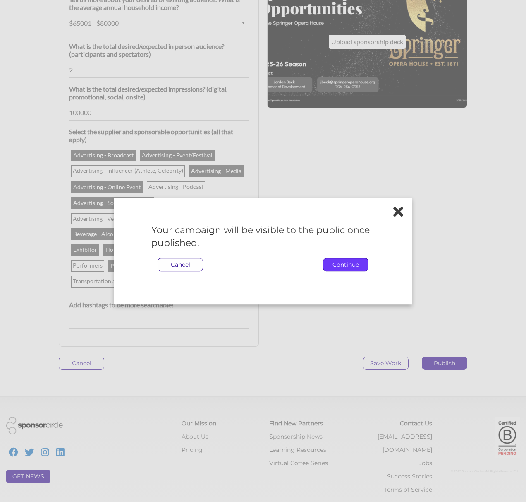
click at [351, 268] on p "Continue" at bounding box center [346, 264] width 45 height 12
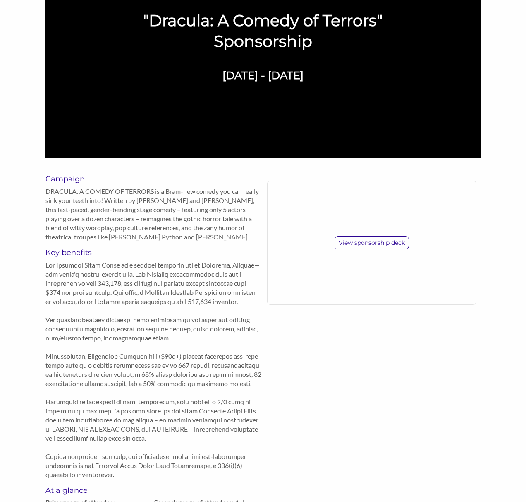
scroll to position [13, 0]
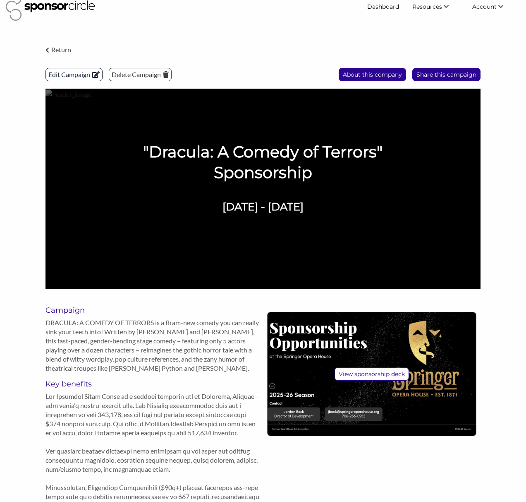
click at [59, 75] on p "Edit Campaign" at bounding box center [74, 74] width 56 height 12
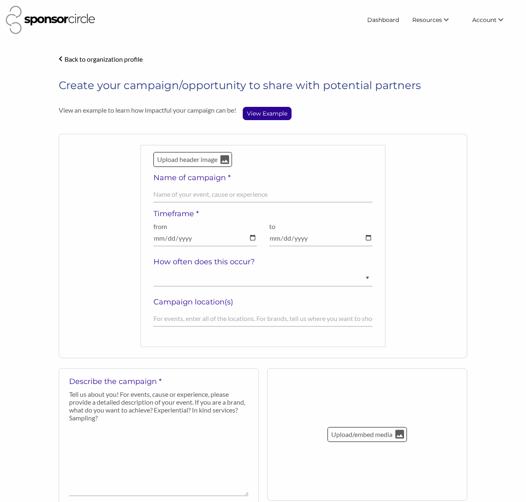
select select "[DEMOGRAPHIC_DATA] and over"
select select "Ask us for details"
select select "Diverse"
select select "$65001 - $80000"
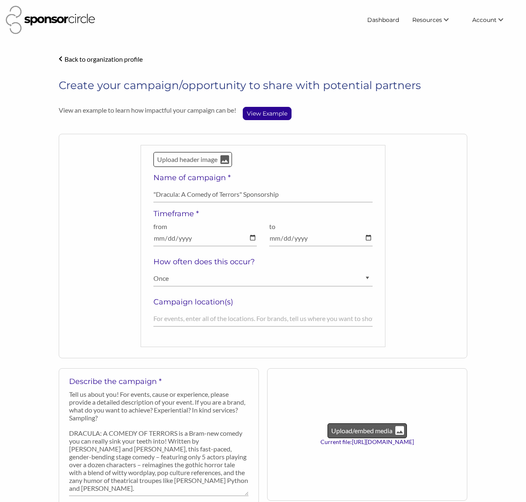
click at [356, 428] on p "Upload/embed media" at bounding box center [362, 430] width 63 height 11
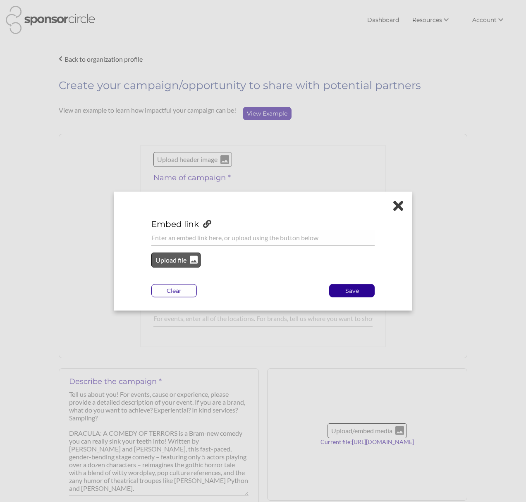
click at [179, 260] on p "Upload file" at bounding box center [171, 260] width 34 height 11
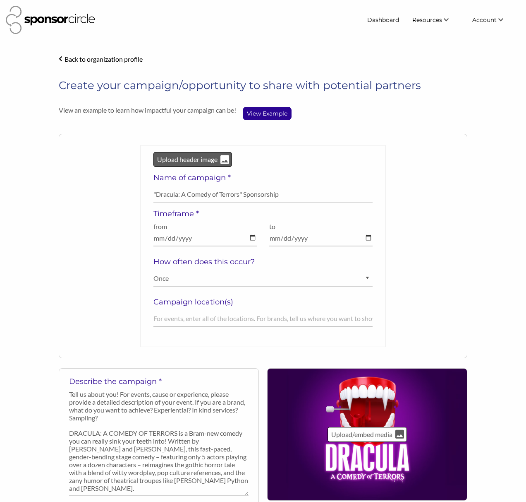
click at [219, 161] on div "Upload header image" at bounding box center [193, 159] width 79 height 15
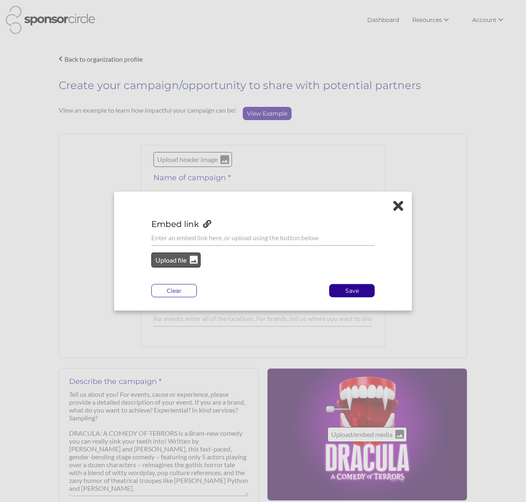
click at [173, 265] on div "Upload file" at bounding box center [175, 259] width 49 height 15
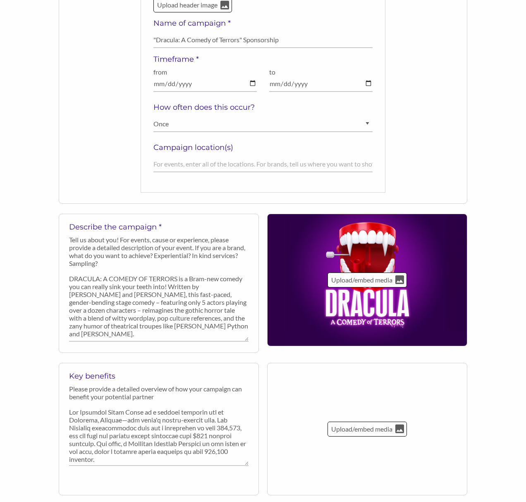
scroll to position [99, 0]
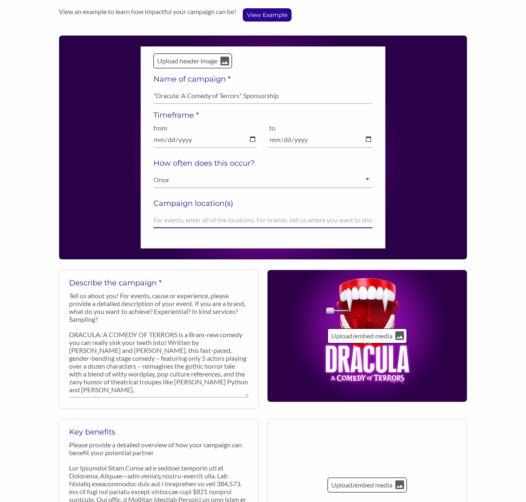
click at [175, 223] on input "text" at bounding box center [263, 220] width 219 height 16
type input "c"
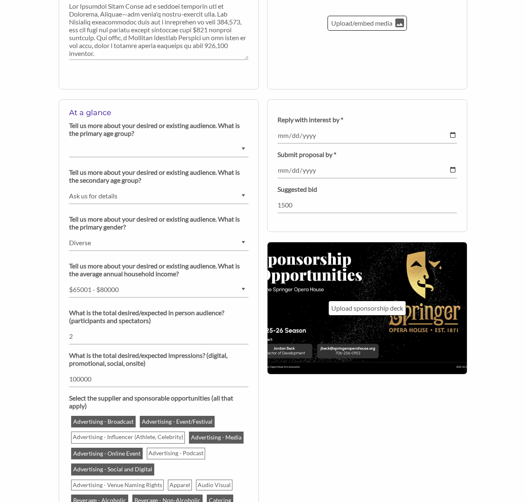
scroll to position [600, 0]
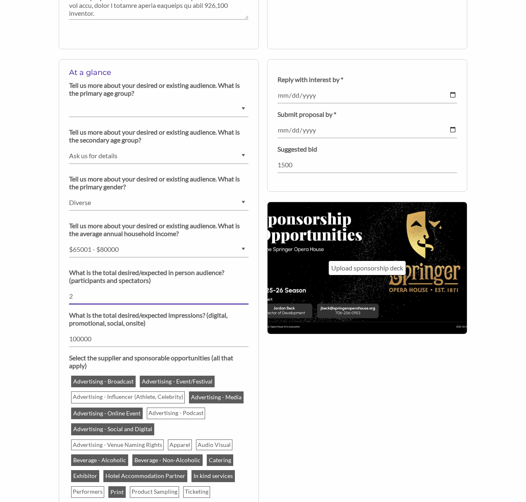
click at [102, 293] on input "number" at bounding box center [159, 296] width 180 height 16
drag, startPoint x: 98, startPoint y: 295, endPoint x: 62, endPoint y: 296, distance: 36.0
click at [62, 296] on div "At a glance Tell us more about your desired or existing audience. What is the p…" at bounding box center [159, 315] width 200 height 513
type input "2"
type input "2100"
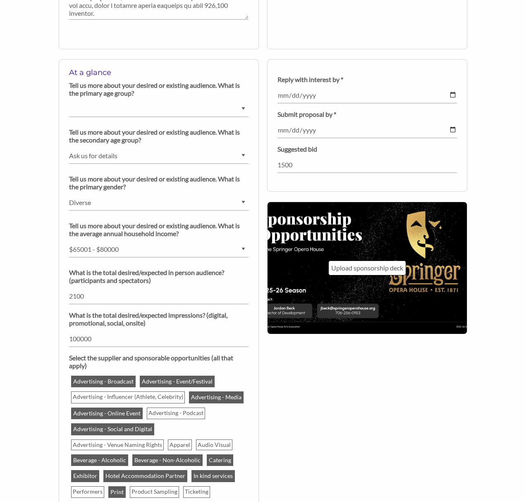
click at [359, 430] on div "At a glance Tell us more about your desired or existing audience. What is the p…" at bounding box center [263, 320] width 421 height 523
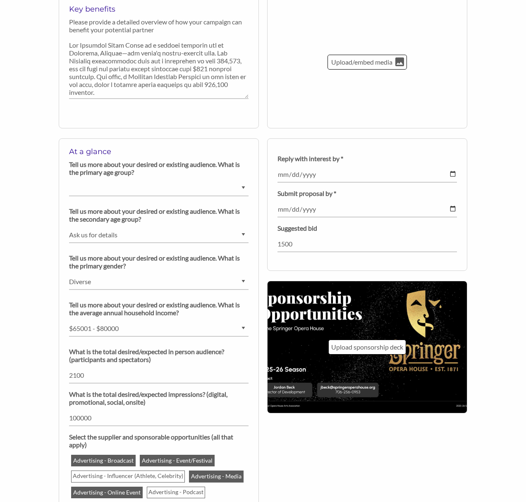
scroll to position [826, 0]
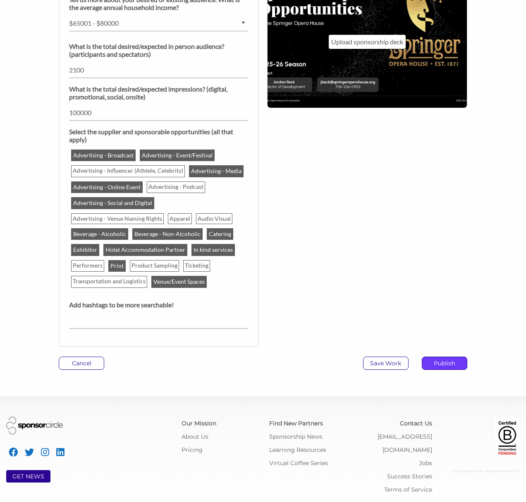
click at [443, 358] on p "Publish" at bounding box center [445, 363] width 45 height 12
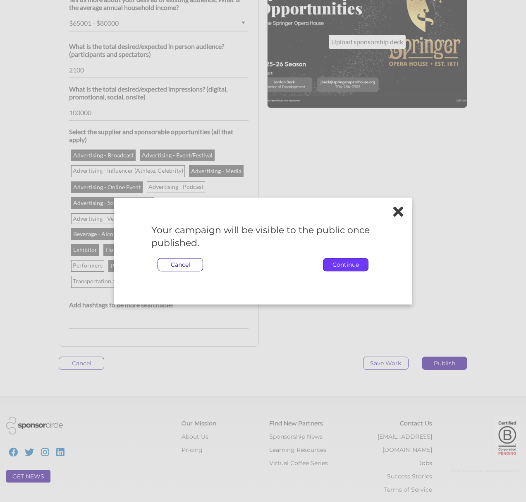
click at [353, 267] on p "Continue" at bounding box center [346, 264] width 45 height 12
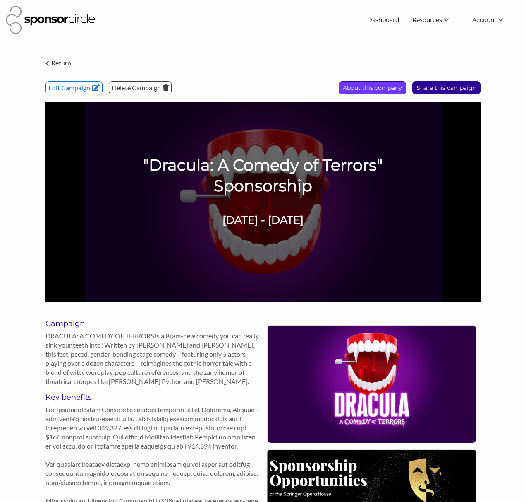
click at [387, 85] on p "About this company" at bounding box center [372, 88] width 67 height 12
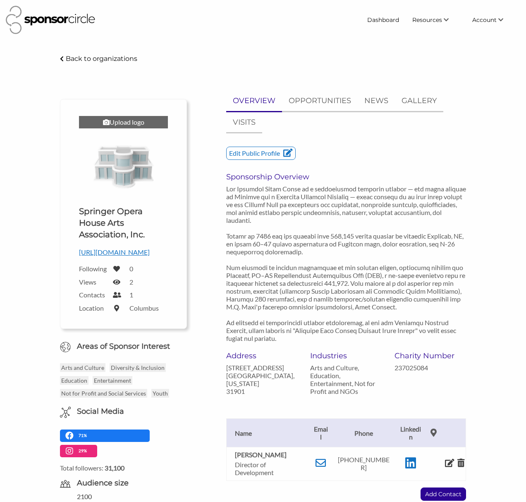
click at [123, 122] on div "Upload logo" at bounding box center [123, 122] width 89 height 12
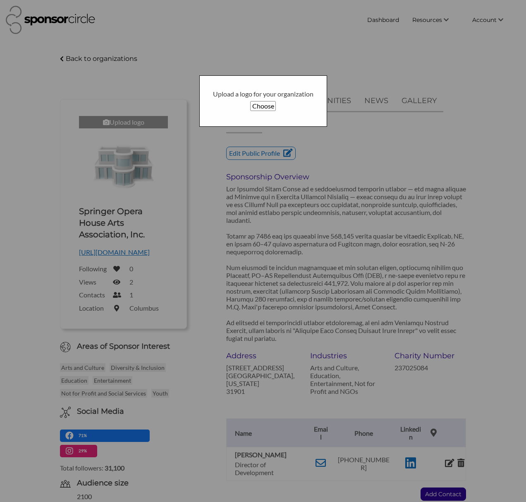
click at [256, 104] on button "Choose" at bounding box center [262, 106] width 25 height 10
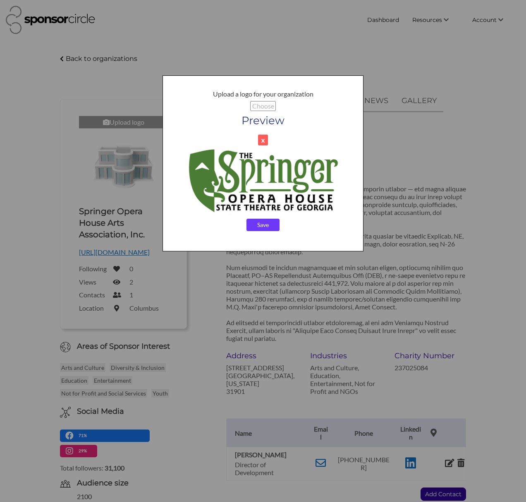
click at [267, 225] on input "Save" at bounding box center [263, 225] width 33 height 12
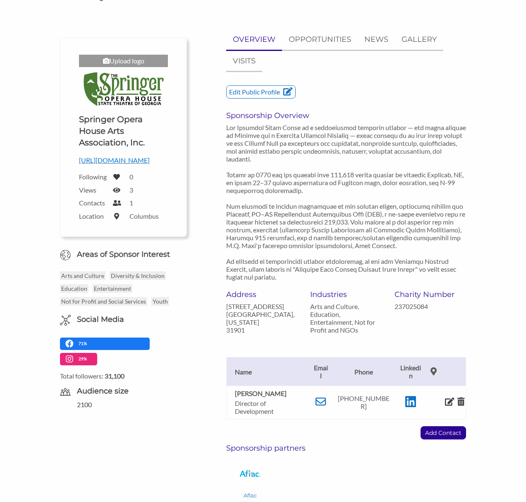
scroll to position [80, 0]
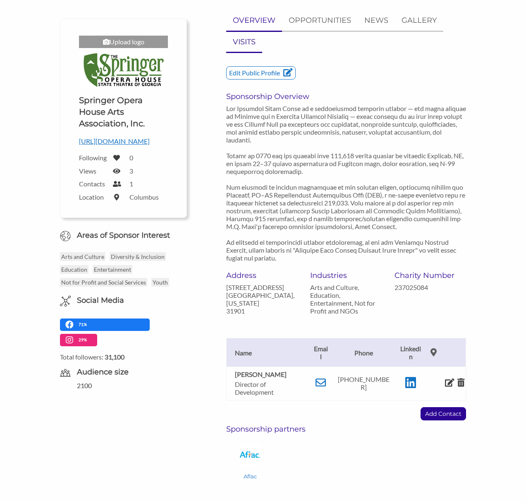
click at [248, 42] on p "VISITS" at bounding box center [244, 42] width 23 height 12
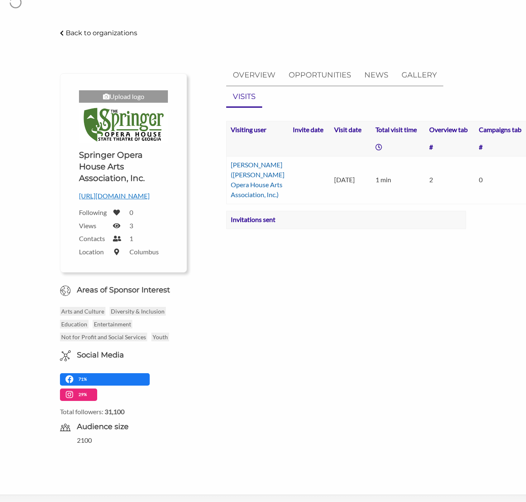
scroll to position [17, 0]
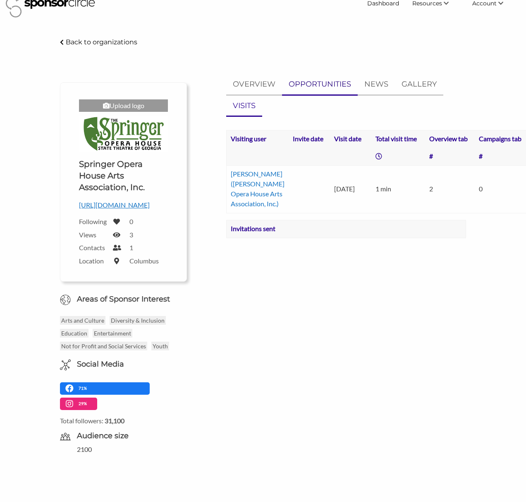
click at [308, 79] on p "OPPORTUNITIES" at bounding box center [320, 84] width 62 height 12
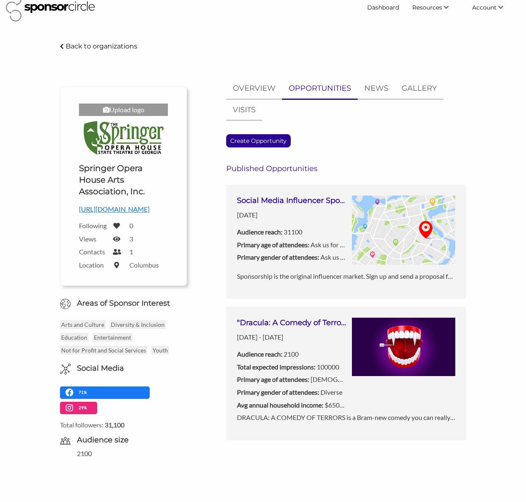
scroll to position [0, 0]
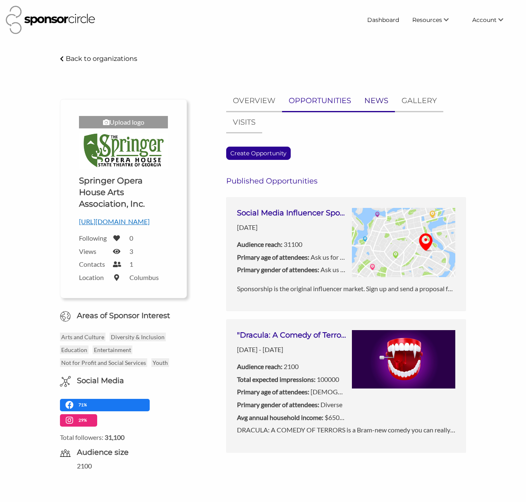
click at [380, 104] on p "NEWS" at bounding box center [377, 101] width 24 height 12
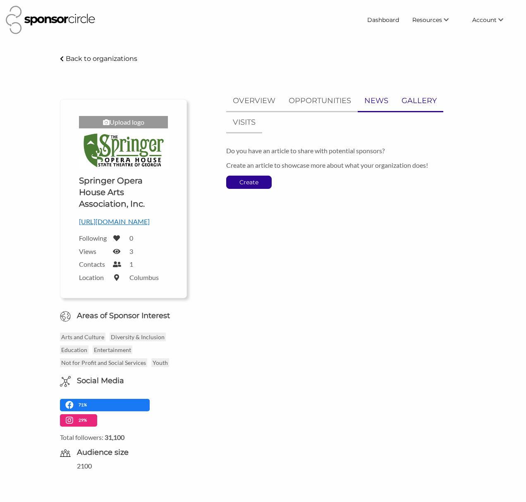
click at [411, 103] on p "GALLERY" at bounding box center [419, 101] width 35 height 12
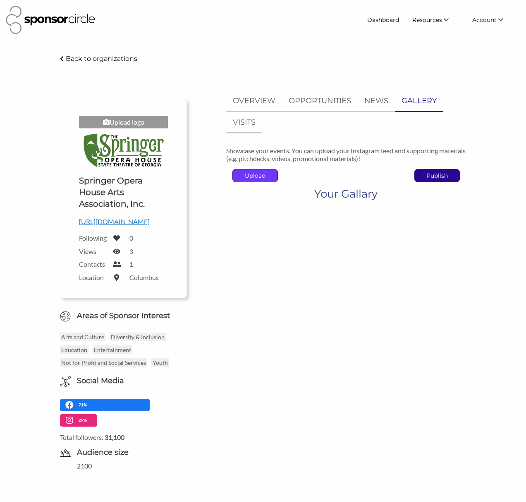
click at [259, 180] on p "Upload" at bounding box center [255, 175] width 45 height 12
click at [356, 155] on p "Showcase your events. You can upload your Instagram feed and supporting materia…" at bounding box center [346, 155] width 240 height 16
click at [361, 194] on h1 "Your Gallary" at bounding box center [346, 193] width 63 height 15
click at [447, 179] on p "Publish" at bounding box center [437, 175] width 45 height 12
click at [237, 181] on p "Upload" at bounding box center [255, 175] width 45 height 12
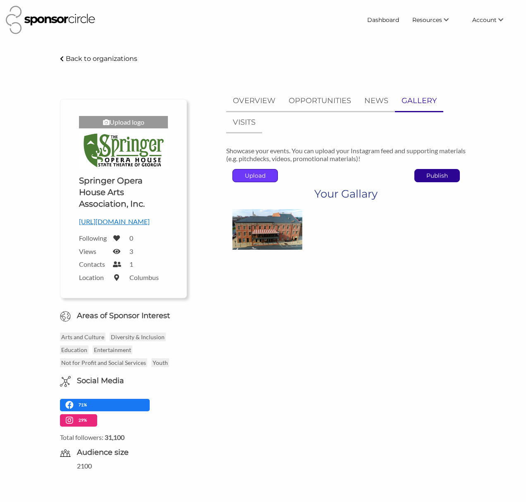
click at [262, 176] on p "Upload" at bounding box center [255, 175] width 45 height 12
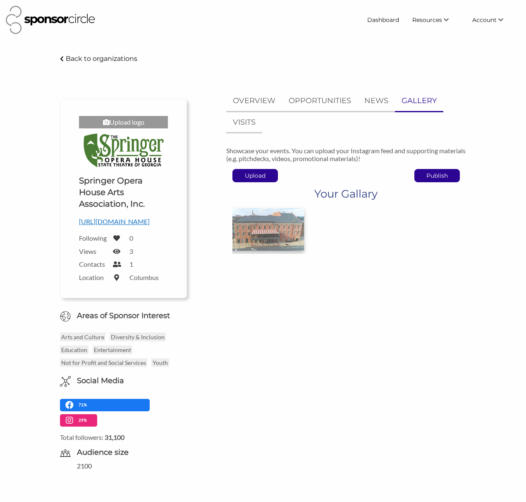
click at [245, 232] on img at bounding box center [266, 229] width 76 height 43
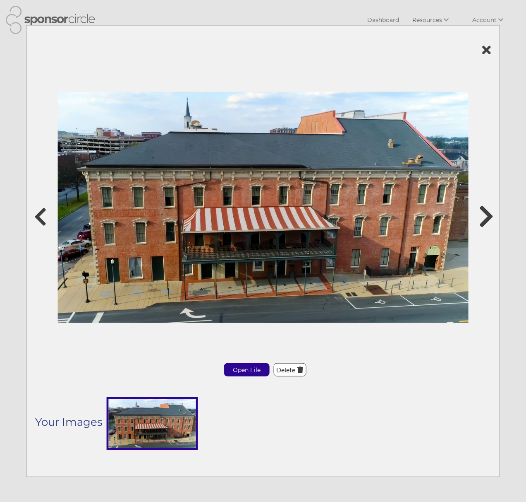
click at [488, 212] on icon at bounding box center [485, 216] width 15 height 25
click at [487, 48] on icon at bounding box center [263, 50] width 457 height 12
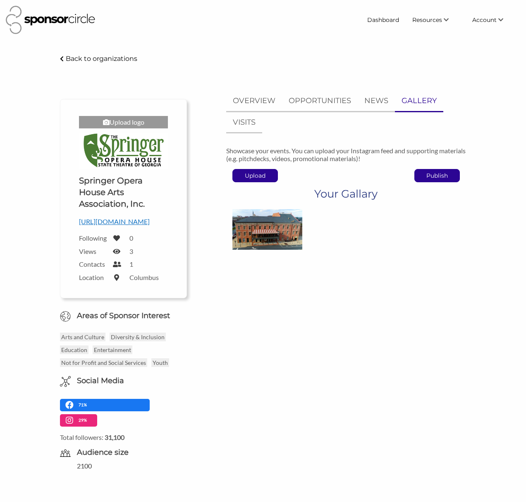
click at [372, 180] on div "Upload Publish" at bounding box center [346, 175] width 240 height 13
click at [437, 175] on p "Publish" at bounding box center [437, 175] width 45 height 12
click at [299, 104] on p "OPPORTUNITIES" at bounding box center [320, 101] width 62 height 12
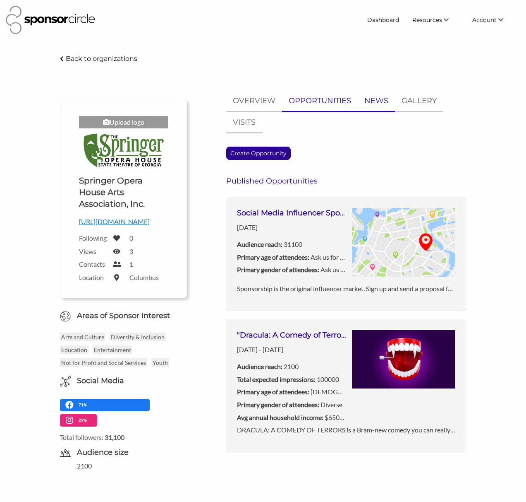
click at [381, 101] on p "NEWS" at bounding box center [377, 101] width 24 height 12
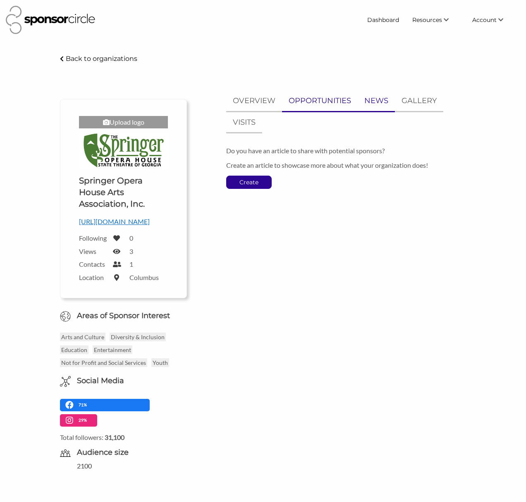
drag, startPoint x: 301, startPoint y: 103, endPoint x: 296, endPoint y: 103, distance: 5.4
click at [301, 103] on p "OPPORTUNITIES" at bounding box center [320, 101] width 62 height 12
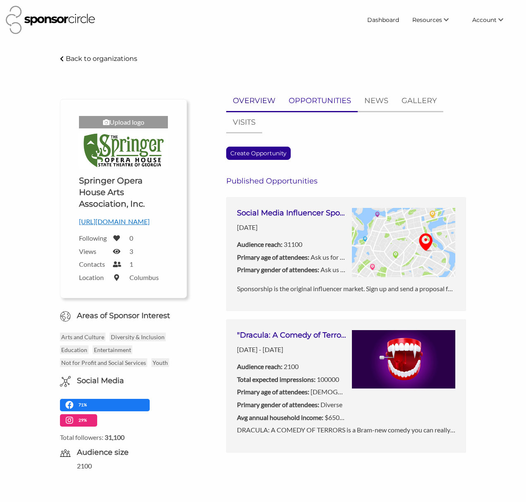
click at [259, 102] on p "OVERVIEW" at bounding box center [254, 101] width 43 height 12
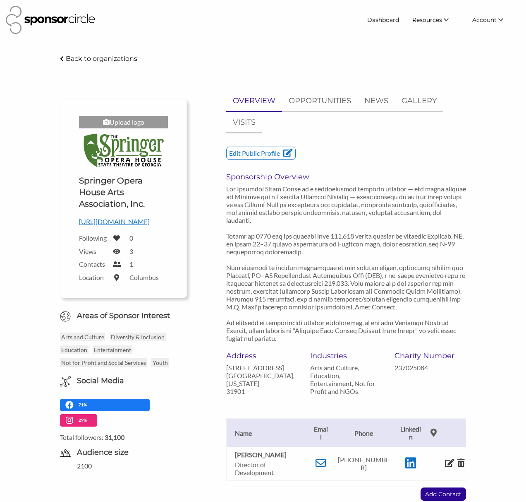
click at [115, 255] on icon at bounding box center [116, 251] width 7 height 7
click at [136, 281] on label "Columbus" at bounding box center [144, 277] width 29 height 8
click at [115, 281] on icon at bounding box center [116, 277] width 7 height 7
click at [314, 100] on p "OPPORTUNITIES" at bounding box center [320, 101] width 62 height 12
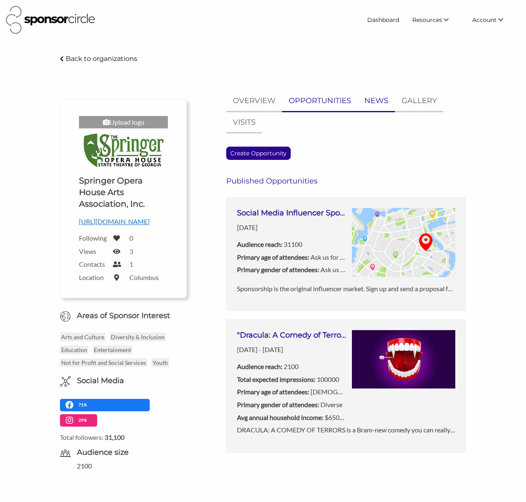
click at [385, 106] on p "NEWS" at bounding box center [377, 101] width 24 height 12
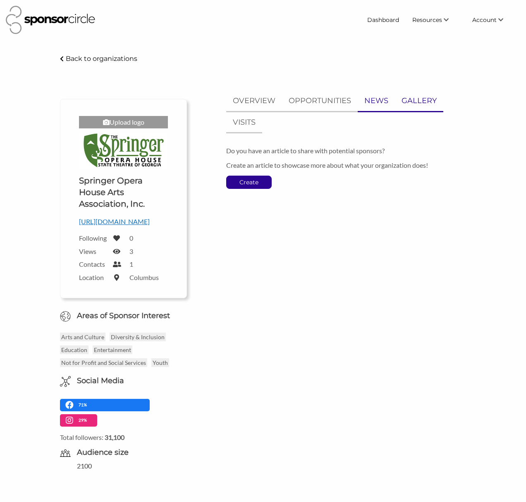
click at [422, 102] on p "GALLERY" at bounding box center [419, 101] width 35 height 12
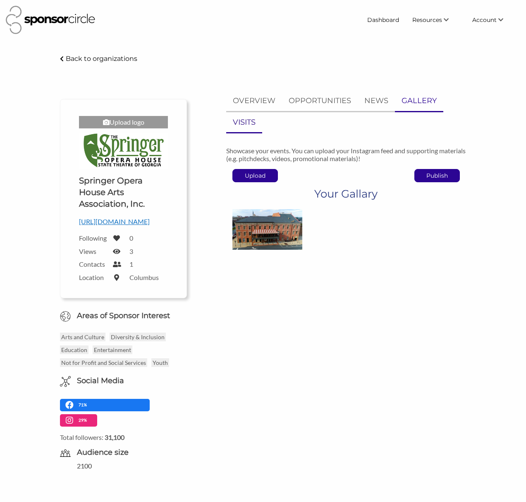
click at [245, 125] on p "VISITS" at bounding box center [244, 122] width 23 height 12
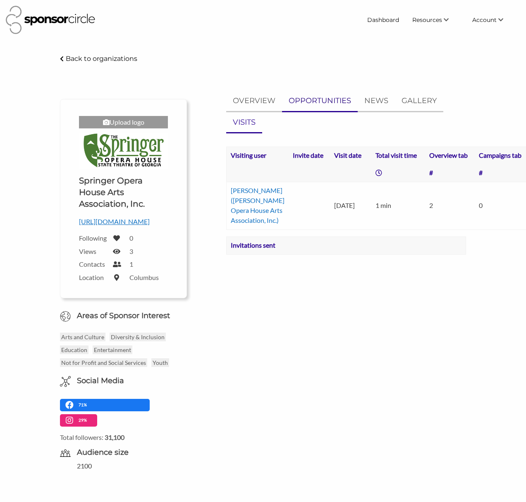
click at [308, 109] on link "OPPORTUNITIES" at bounding box center [320, 101] width 76 height 20
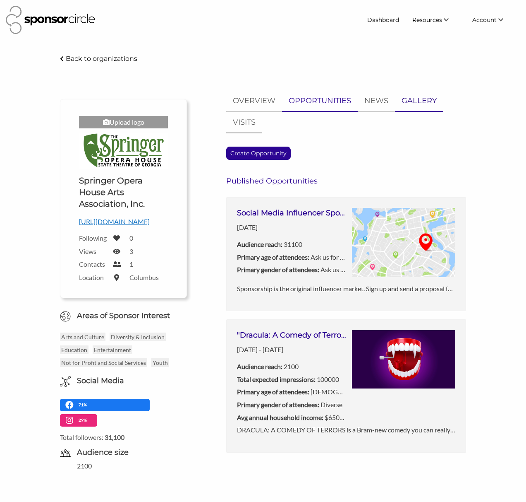
click at [415, 100] on p "GALLERY" at bounding box center [419, 101] width 35 height 12
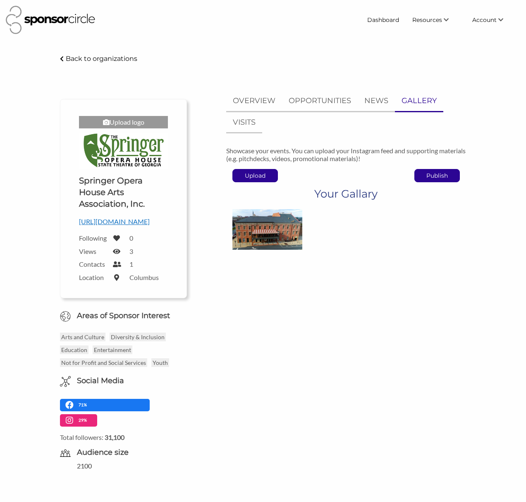
click at [325, 212] on div at bounding box center [346, 229] width 240 height 49
click at [267, 232] on img at bounding box center [266, 229] width 76 height 43
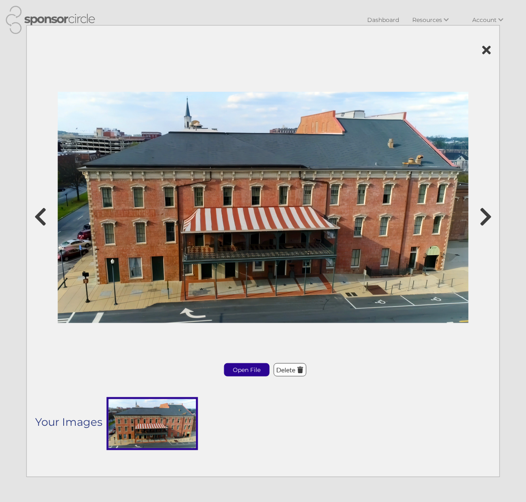
click at [485, 49] on icon at bounding box center [263, 50] width 457 height 12
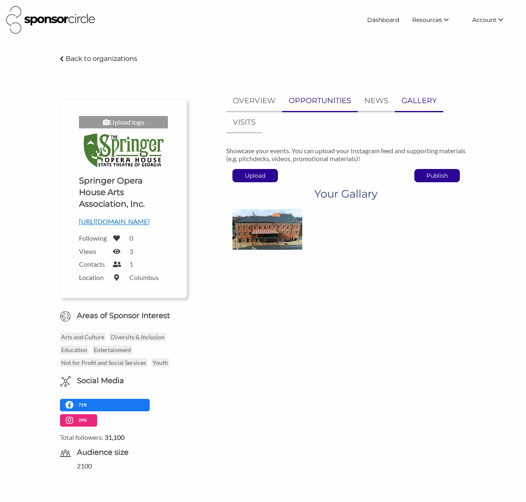
click at [307, 105] on p "OPPORTUNITIES" at bounding box center [320, 101] width 62 height 12
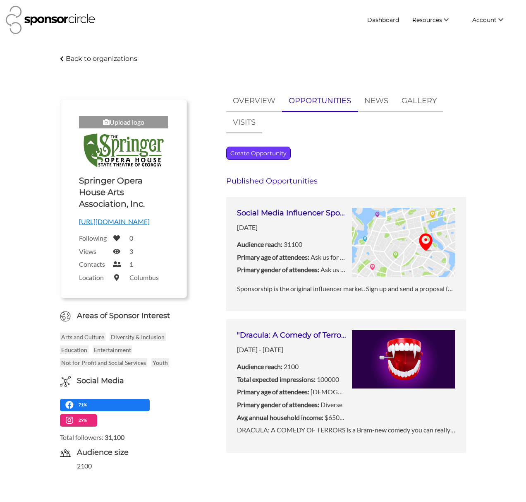
click at [271, 155] on p "Create Opportunity" at bounding box center [259, 153] width 64 height 12
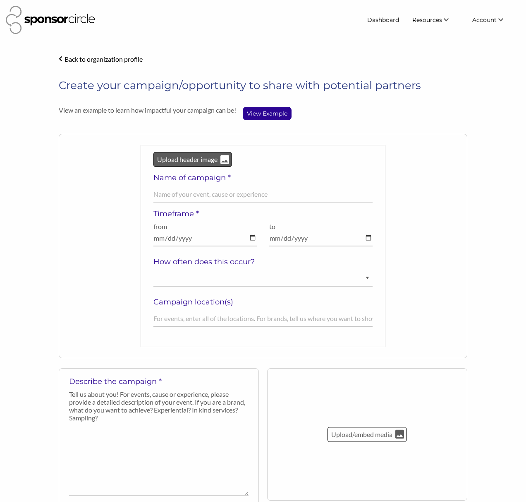
click at [210, 158] on p "Upload header image" at bounding box center [187, 159] width 62 height 11
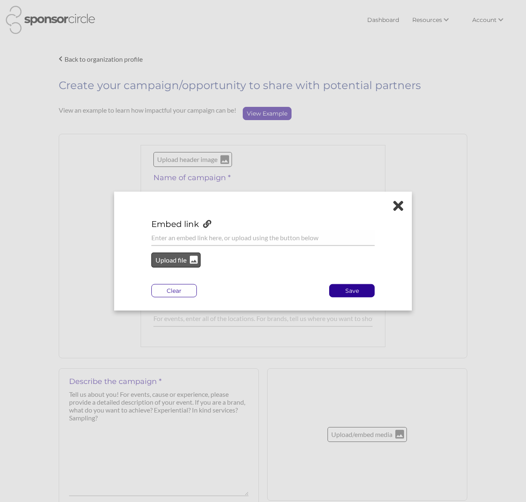
click at [175, 257] on p "Upload file" at bounding box center [171, 260] width 34 height 11
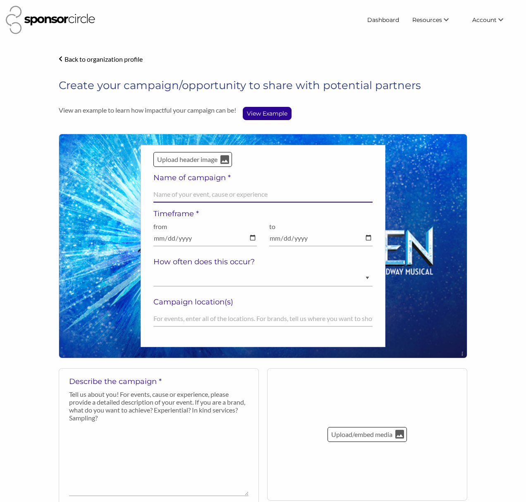
click at [190, 193] on input "text" at bounding box center [263, 194] width 219 height 16
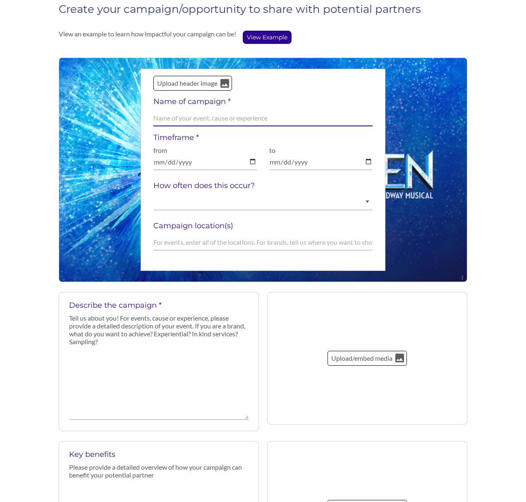
scroll to position [77, 0]
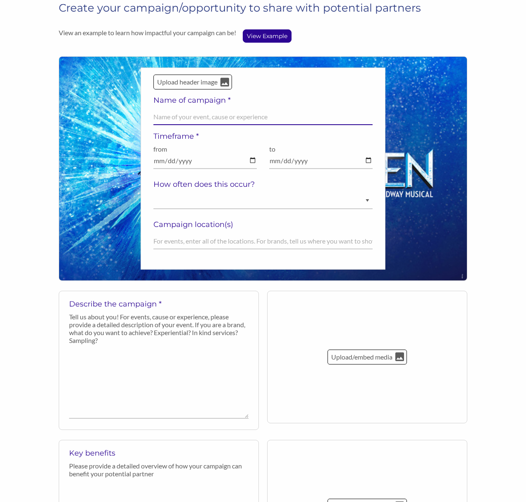
click at [174, 117] on input "text" at bounding box center [263, 117] width 219 height 16
type input ""Disney's Frozen" Sponsorship"
click at [208, 105] on div "Upload header image Name of campaign * "Disney's Frozen" Sponsorship Field cann…" at bounding box center [263, 169] width 219 height 188
click at [205, 114] on input ""Disney's Frozen" Sponsorship" at bounding box center [263, 117] width 219 height 16
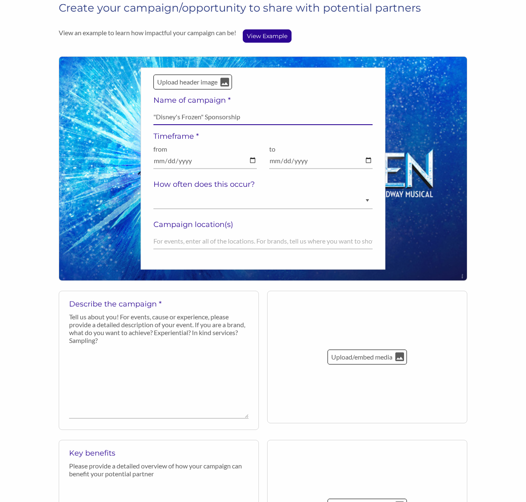
click at [205, 114] on input ""Disney's Frozen" Sponsorship" at bounding box center [263, 117] width 219 height 16
drag, startPoint x: 207, startPoint y: 117, endPoint x: 272, endPoint y: 114, distance: 64.6
click at [272, 114] on input ""Disney's Frozen" Sponsorship" at bounding box center [263, 117] width 219 height 16
drag, startPoint x: 255, startPoint y: 115, endPoint x: 137, endPoint y: 118, distance: 117.6
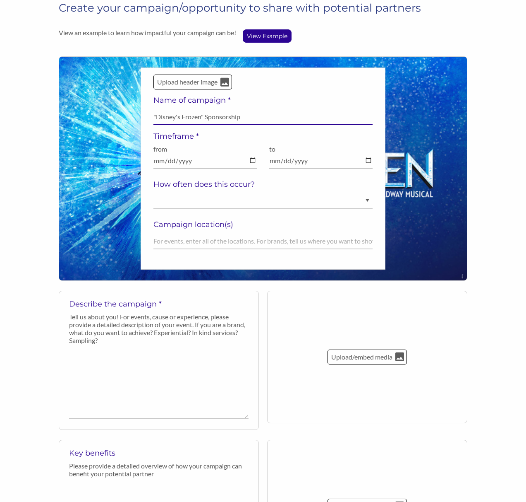
click at [137, 118] on div "Upload header image Name of campaign * "Disney's Frozen" Sponsorship Field cann…" at bounding box center [263, 168] width 409 height 224
click at [223, 82] on icon at bounding box center [225, 82] width 9 height 9
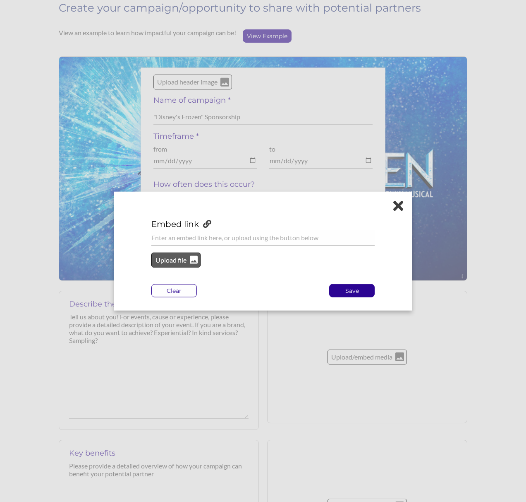
click at [180, 260] on p "Upload file" at bounding box center [171, 260] width 34 height 11
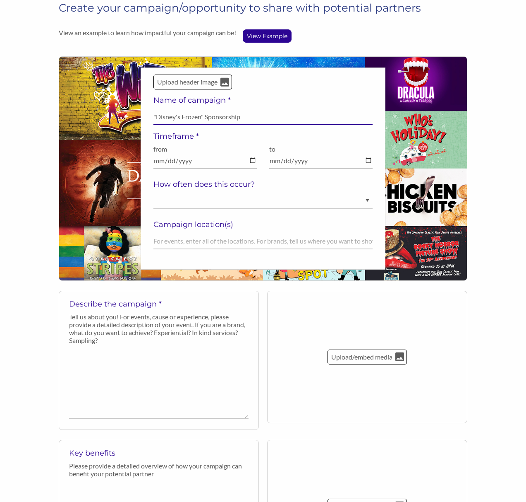
click at [203, 116] on input ""Disney's Frozen" Sponsorship" at bounding box center [263, 117] width 219 height 16
type input "2025-26 Playbill Advertising"
type input "2025-11-29"
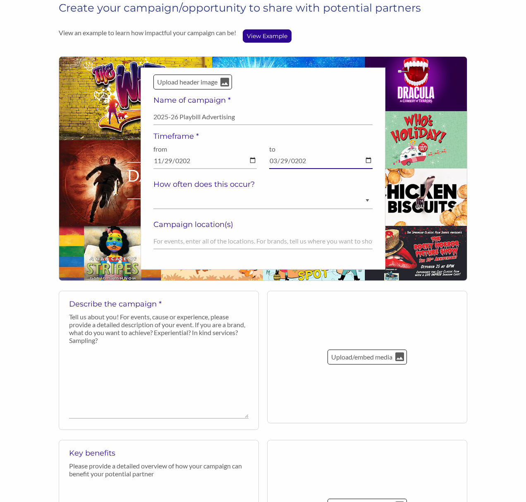
type input "2026-03-29"
click at [202, 208] on select "Ongoing Annually Semi-Annually Monthly Weekly Once" at bounding box center [263, 201] width 219 height 16
select select "Annually"
click at [154, 193] on select "Ongoing Annually Semi-Annually Monthly Weekly Once" at bounding box center [263, 201] width 219 height 16
click at [182, 243] on input "text" at bounding box center [263, 241] width 219 height 16
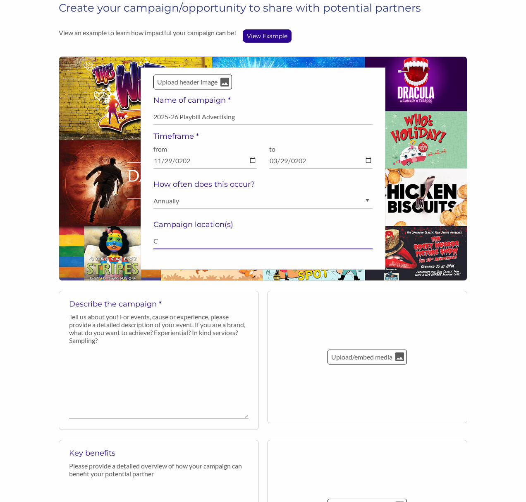
type input "C"
click at [159, 324] on p "Tell us about you! For events, cause or experience, please provide a detailed d…" at bounding box center [159, 327] width 180 height 31
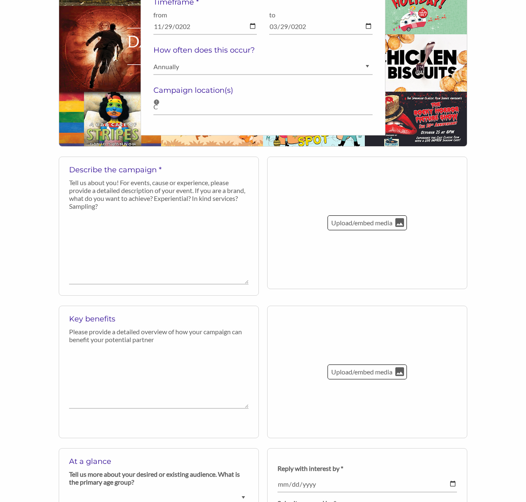
scroll to position [280, 0]
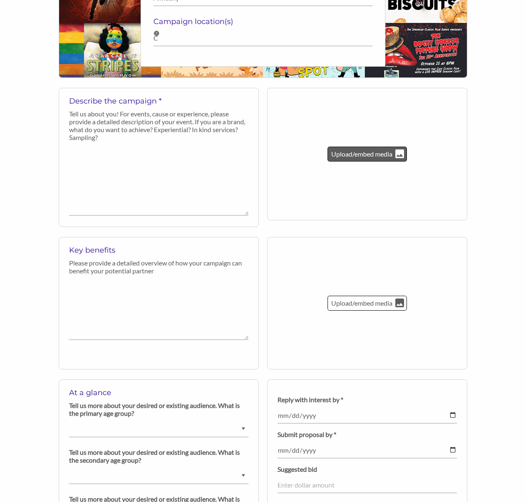
click at [376, 153] on p "Upload/embed media" at bounding box center [362, 154] width 63 height 11
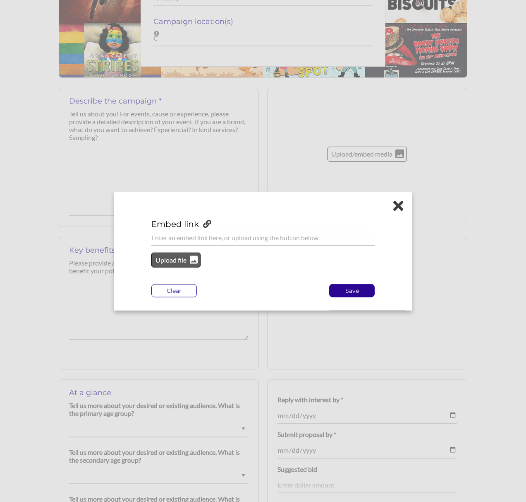
click at [180, 263] on p "Upload file" at bounding box center [171, 260] width 34 height 11
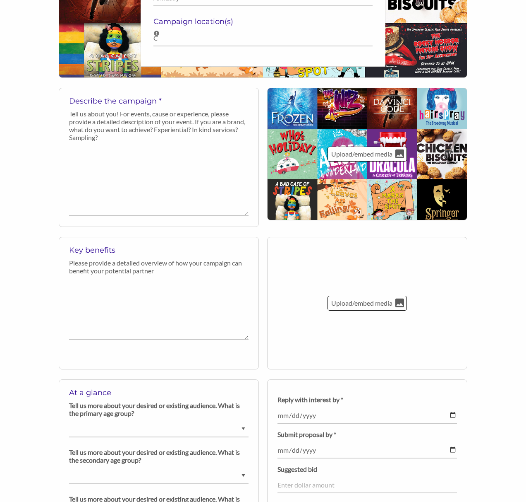
click at [169, 144] on div "Describe the campaign * Tell us about you! For events, cause or experience, ple…" at bounding box center [159, 157] width 180 height 130
click at [99, 197] on textarea at bounding box center [159, 180] width 180 height 70
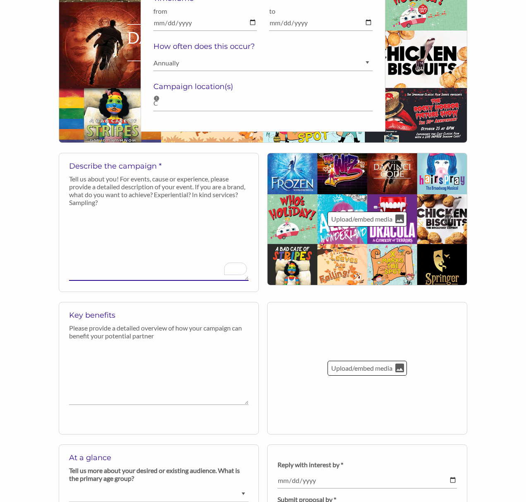
scroll to position [190, 0]
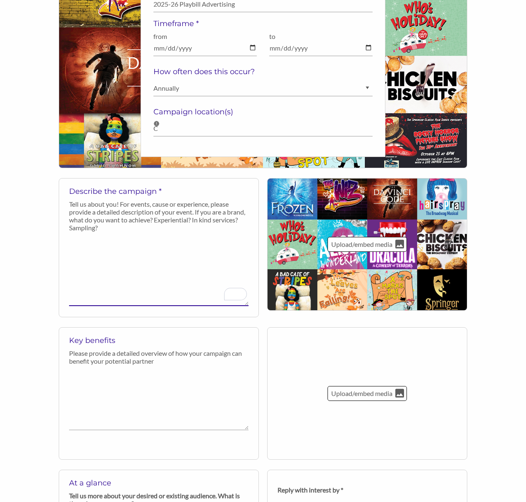
click at [105, 240] on textarea "To enrich screen reader interactions, please activate Accessibility in Grammarl…" at bounding box center [159, 271] width 180 height 70
paste textarea "The Springer Opera House is a professional regional theatre — the state theatre…"
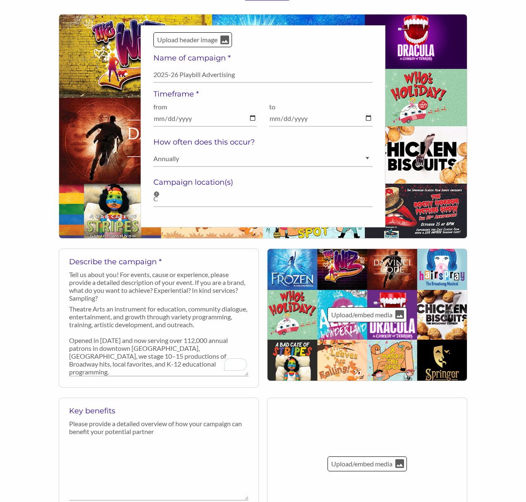
scroll to position [129, 0]
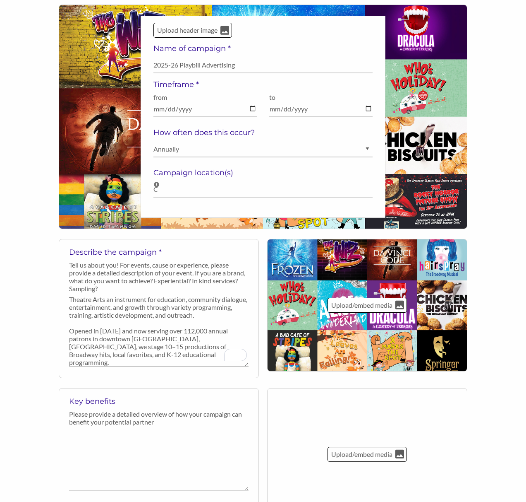
click at [143, 291] on p "Tell us about you! For events, cause or experience, please provide a detailed d…" at bounding box center [159, 276] width 180 height 31
click at [148, 273] on p "Tell us about you! For events, cause or experience, please provide a detailed d…" at bounding box center [159, 276] width 180 height 31
click at [141, 308] on textarea "The Springer Opera House is a professional regional theatre — the state theatre…" at bounding box center [159, 331] width 180 height 70
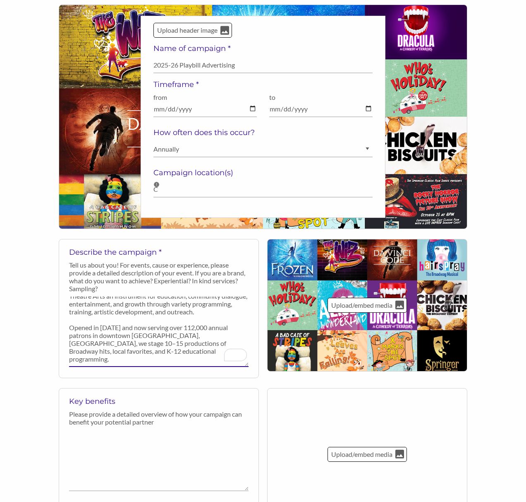
scroll to position [0, 0]
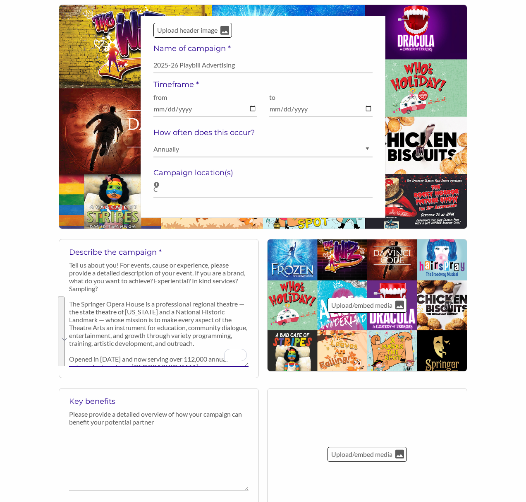
paste textarea "central cultural hub in Columbus, Georgia—the state's second-largest city. The …"
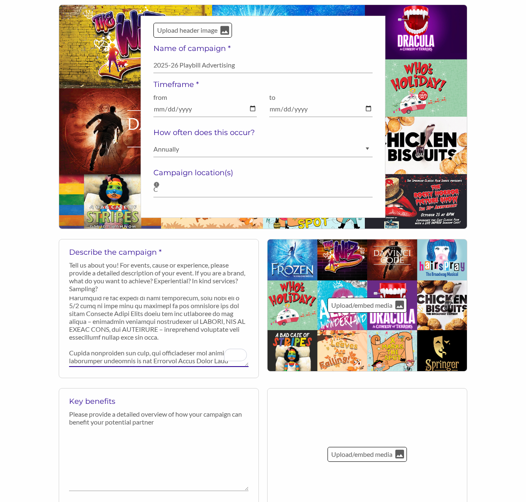
scroll to position [155, 0]
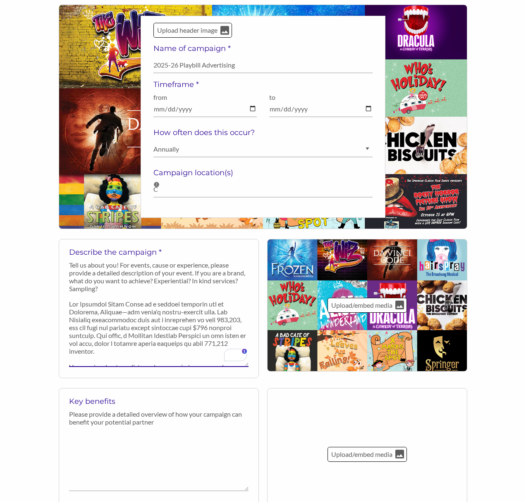
click at [217, 312] on textarea "To enrich screen reader interactions, please activate Accessibility in Grammarl…" at bounding box center [159, 331] width 180 height 70
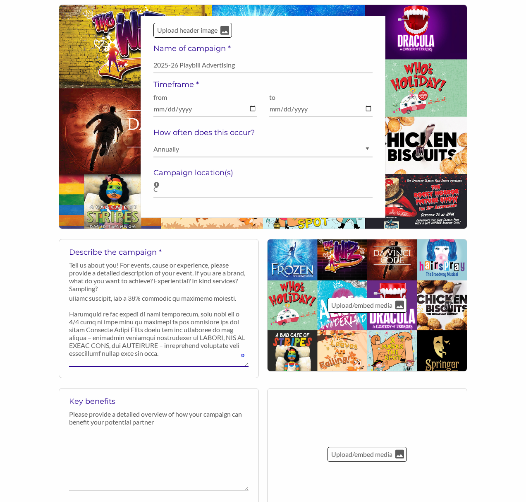
drag, startPoint x: 72, startPoint y: 309, endPoint x: 130, endPoint y: 331, distance: 61.6
click at [130, 331] on textarea "To enrich screen reader interactions, please activate Accessibility in Grammarl…" at bounding box center [159, 331] width 180 height 70
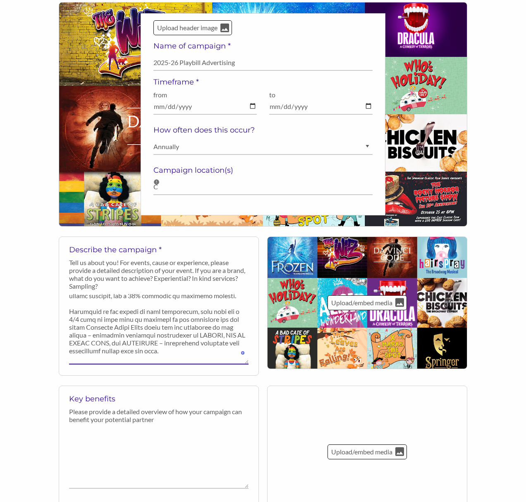
click at [130, 331] on textarea "To enrich screen reader interactions, please activate Accessibility in Grammarl…" at bounding box center [159, 329] width 180 height 70
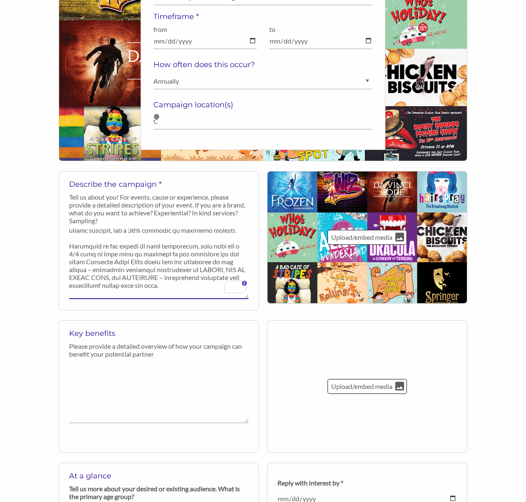
type textarea "The Springer Opera House is a central cultural hub in Columbus, Georgia—the sta…"
click at [108, 385] on textarea at bounding box center [159, 392] width 180 height 61
type textarea "W"
type textarea "F"
type textarea "O"
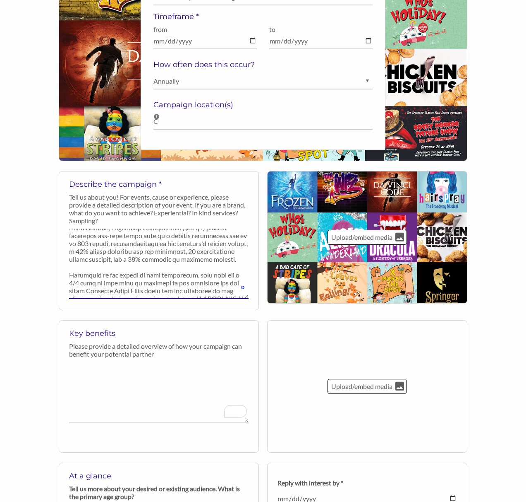
drag, startPoint x: 70, startPoint y: 254, endPoint x: 173, endPoint y: 261, distance: 103.7
click at [174, 260] on textarea "To enrich screen reader interactions, please activate Accessibility in Grammarl…" at bounding box center [159, 263] width 180 height 70
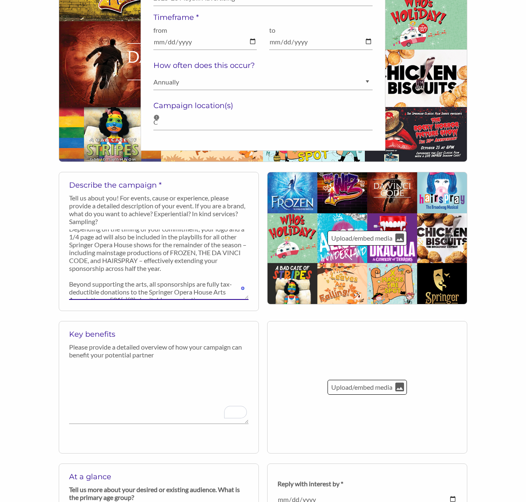
drag, startPoint x: 214, startPoint y: 293, endPoint x: 53, endPoint y: 272, distance: 162.7
click at [53, 272] on div "Describe the campaign * Tell us about you! For events, cause or experience, ple…" at bounding box center [158, 246] width 211 height 149
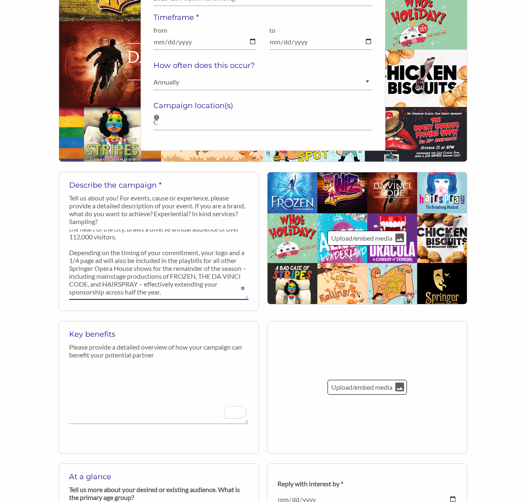
type textarea "The Springer Opera House is a central cultural hub in Columbus, Georgia—the sta…"
click at [125, 371] on textarea "To enrich screen reader interactions, please activate Accessibility in Grammarl…" at bounding box center [159, 393] width 180 height 61
paste textarea "Beyond supporting the arts, all sponsorships are fully tax-deductible donations…"
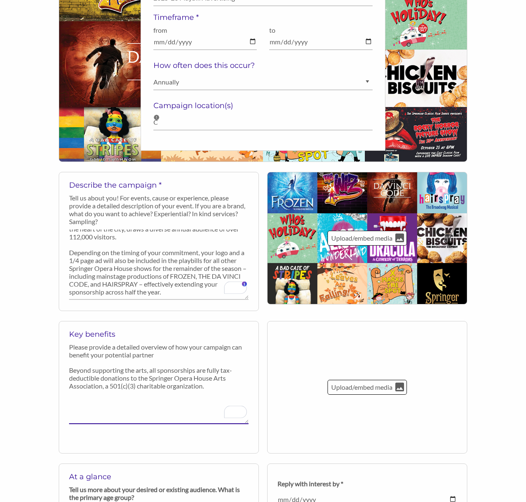
type textarea "Beyond supporting the arts, all sponsorships are fully tax-deductible donations…"
click at [91, 291] on textarea "The Springer Opera House is a central cultural hub in Columbus, Georgia—the sta…" at bounding box center [159, 264] width 180 height 70
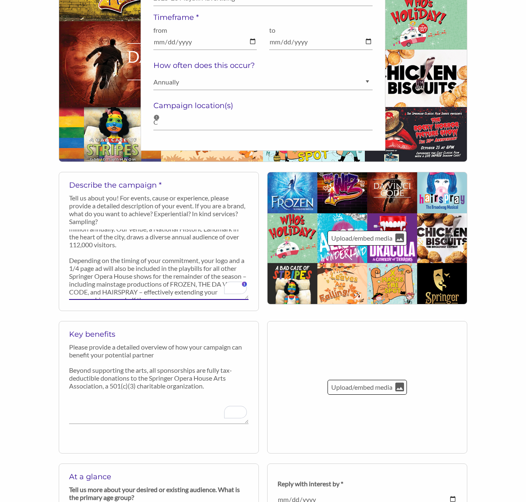
drag, startPoint x: 96, startPoint y: 259, endPoint x: 218, endPoint y: 253, distance: 121.8
click at [218, 253] on textarea "The Springer Opera House is a central cultural hub in Columbus, Georgia—the sta…" at bounding box center [159, 264] width 180 height 70
drag, startPoint x: 108, startPoint y: 269, endPoint x: 93, endPoint y: 269, distance: 14.9
click at [91, 268] on textarea "The Springer Opera House is a central cultural hub in Columbus, Georgia—the sta…" at bounding box center [159, 264] width 180 height 70
click at [227, 267] on textarea "The Springer Opera House is a central cultural hub in Columbus, Georgia—the sta…" at bounding box center [159, 264] width 180 height 70
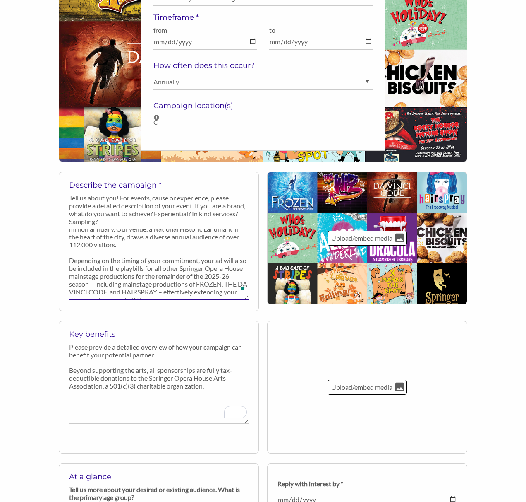
drag, startPoint x: 206, startPoint y: 275, endPoint x: 104, endPoint y: 274, distance: 101.4
click at [104, 274] on textarea "The Springer Opera House is a central cultural hub in Columbus, Georgia—the sta…" at bounding box center [159, 264] width 180 height 70
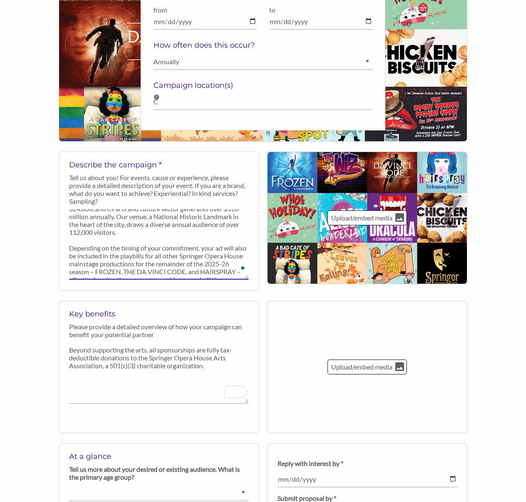
click at [176, 268] on textarea "The Springer Opera House is a central cultural hub in Columbus, Georgia—the sta…" at bounding box center [159, 244] width 180 height 70
click at [240, 272] on span at bounding box center [243, 268] width 7 height 12
click at [232, 274] on textarea "The Springer Opera House is a central cultural hub in Columbus, Georgia—the sta…" at bounding box center [159, 244] width 180 height 70
drag, startPoint x: 70, startPoint y: 239, endPoint x: 256, endPoint y: 290, distance: 192.6
click at [256, 290] on div "Describe the campaign * Tell us about you! For events, cause or experience, ple…" at bounding box center [159, 220] width 200 height 139
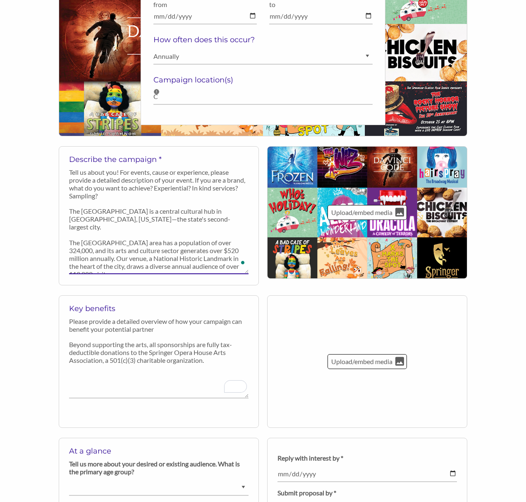
type textarea "The Springer Opera House is a central cultural hub in Columbus, Georgia—the sta…"
click at [75, 320] on p "Please provide a detailed overview of how your campaign can benefit your potent…" at bounding box center [159, 325] width 180 height 16
click at [69, 320] on p "Please provide a detailed overview of how your campaign can benefit your potent…" at bounding box center [159, 325] width 180 height 16
click at [73, 322] on p "Please provide a detailed overview of how your campaign can benefit your potent…" at bounding box center [159, 325] width 180 height 16
click at [84, 340] on textarea "Beyond supporting the arts, all sponsorships are fully tax-deductible donations…" at bounding box center [159, 367] width 180 height 61
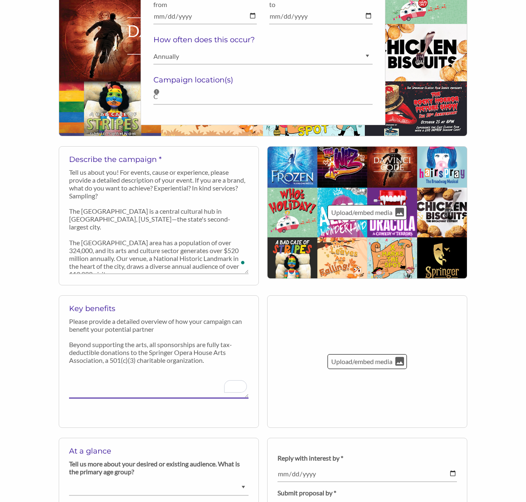
click at [71, 344] on textarea "Beyond supporting the arts, all sponsorships are fully tax-deductible donations…" at bounding box center [159, 367] width 180 height 61
paste textarea "Depending on the timing of your commitment, your ad will also be included in th…"
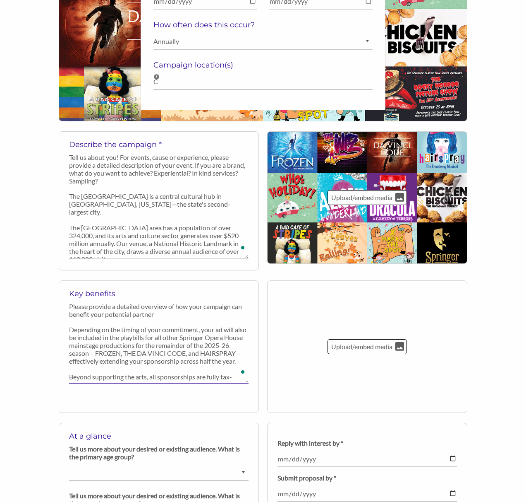
type textarea "Depending on the timing of your commitment, your ad will also be included in th…"
click at [127, 250] on textarea "The Springer Opera House is a central cultural hub in Columbus, Georgia—the sta…" at bounding box center [159, 224] width 180 height 70
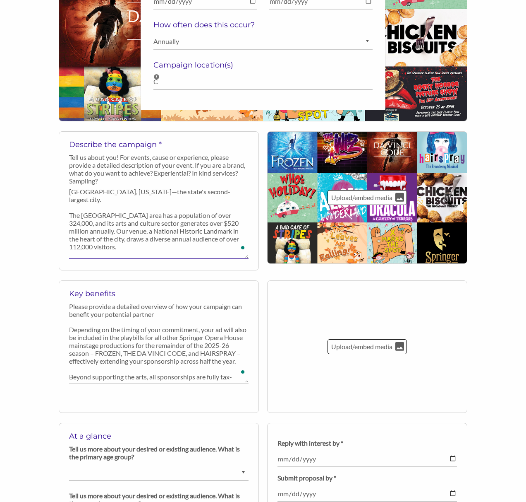
scroll to position [20, 0]
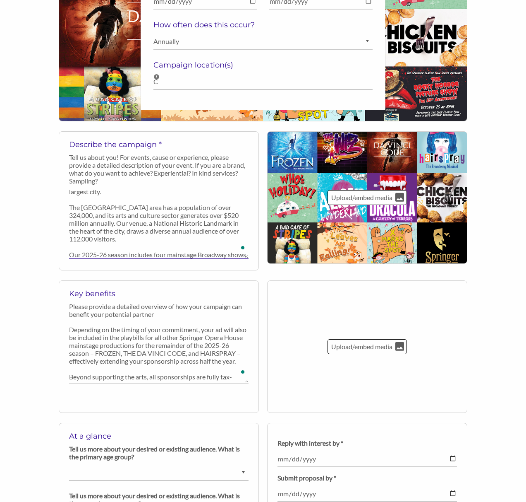
drag, startPoint x: 167, startPoint y: 246, endPoint x: 173, endPoint y: 245, distance: 5.4
click at [173, 245] on textarea "The Springer Opera House is a central cultural hub in Columbus, Georgia—the sta…" at bounding box center [159, 224] width 180 height 70
drag, startPoint x: 168, startPoint y: 246, endPoint x: 208, endPoint y: 251, distance: 39.6
click at [208, 251] on textarea "The Springer Opera House is a central cultural hub in Columbus, Georgia—the sta…" at bounding box center [159, 224] width 180 height 70
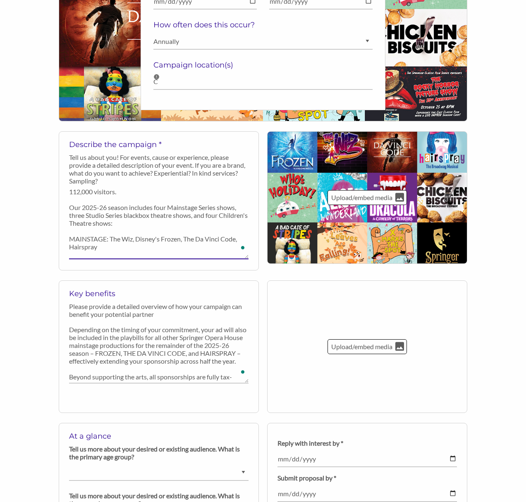
scroll to position [75, 0]
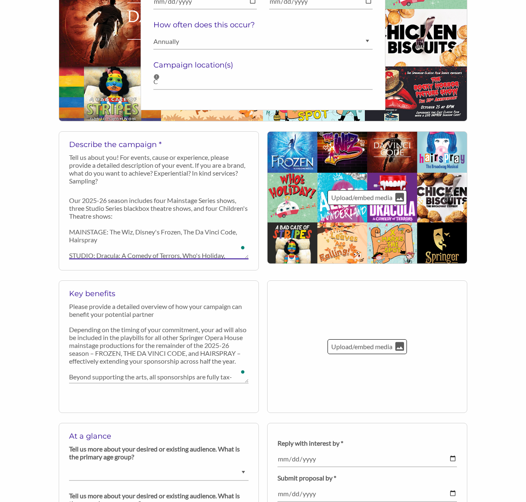
drag, startPoint x: 238, startPoint y: 193, endPoint x: 266, endPoint y: 214, distance: 34.3
click at [238, 193] on textarea "The Springer Opera House is a central cultural hub in Columbus, Georgia—the sta…" at bounding box center [159, 224] width 180 height 70
drag, startPoint x: 197, startPoint y: 209, endPoint x: 215, endPoint y: 207, distance: 18.0
click at [205, 202] on textarea "The Springer Opera House is a central cultural hub in Columbus, Georgia—the sta…" at bounding box center [159, 224] width 180 height 70
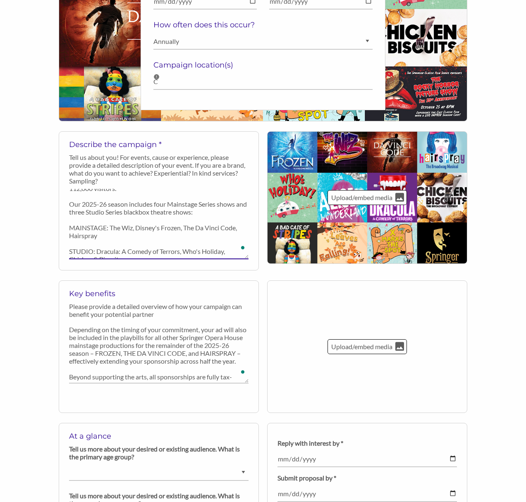
drag, startPoint x: 239, startPoint y: 197, endPoint x: 215, endPoint y: 196, distance: 24.0
click at [219, 196] on textarea "The Springer Opera House is a central cultural hub in Columbus, Georgia—the sta…" at bounding box center [159, 224] width 180 height 70
click at [186, 216] on textarea "The Springer Opera House is a central cultural hub in Columbus, Georgia—the sta…" at bounding box center [159, 224] width 180 height 70
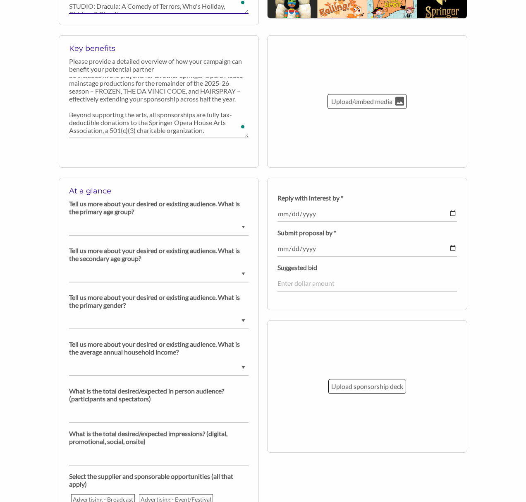
type textarea "The Springer Opera House is a central cultural hub in Columbus, Georgia—the sta…"
click at [127, 230] on select "Ask us for details Under 5 years old 6-9 years old 10-14 years old 15-18 years …" at bounding box center [159, 227] width 180 height 16
select select "51 years old and over"
click at [69, 219] on select "Ask us for details Under 5 years old 6-9 years old 10-14 years old 15-18 years …" at bounding box center [159, 227] width 180 height 16
click at [128, 274] on select "Ask us for details Under 5 years old 6-9 years old 10-14 years old 15-18 years …" at bounding box center [159, 274] width 180 height 16
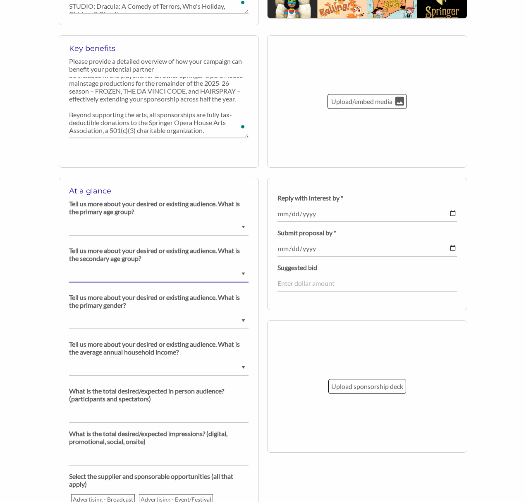
select select "Ask us for details"
click at [69, 266] on select "Ask us for details Under 5 years old 6-9 years old 10-14 years old 15-18 years …" at bounding box center [159, 274] width 180 height 16
click at [108, 322] on select "Ask us for details Male Female Diverse" at bounding box center [159, 321] width 180 height 16
select select "Diverse"
click at [69, 313] on select "Ask us for details Male Female Diverse" at bounding box center [159, 321] width 180 height 16
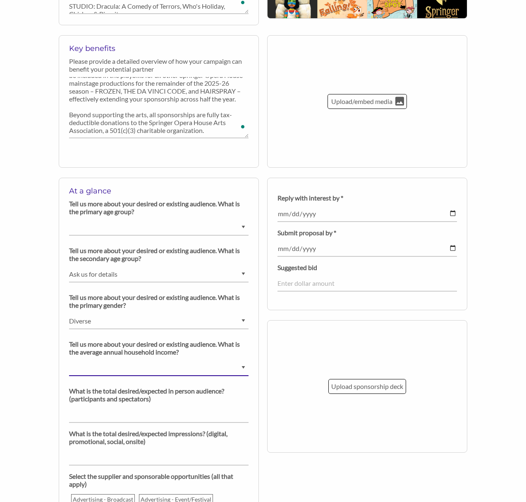
click at [91, 374] on select "$0 - $25000 $25001 - $40000 $40001 - $65000 $65001 - $80000 $80001 - $100000 $1…" at bounding box center [159, 368] width 180 height 16
select select "$65001 - $80000"
click at [69, 360] on select "$0 - $25000 $25001 - $40000 $40001 - $65000 $65001 - $80000 $80001 - $100000 $1…" at bounding box center [159, 368] width 180 height 16
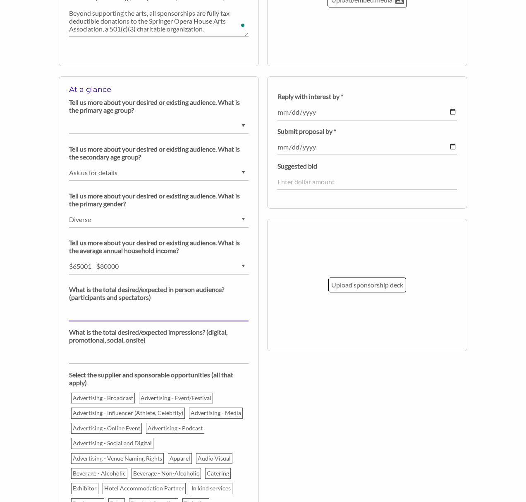
click at [120, 316] on input "number" at bounding box center [159, 313] width 180 height 16
type input "112000"
click at [111, 360] on input "number" at bounding box center [159, 356] width 180 height 16
type input "-2"
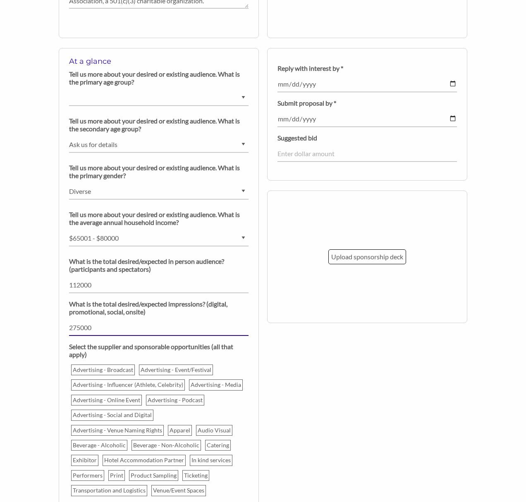
type input "275000"
click at [41, 366] on div "Back to organization profile Create your campaign/opportunity to share with pot…" at bounding box center [263, 10] width 526 height 1136
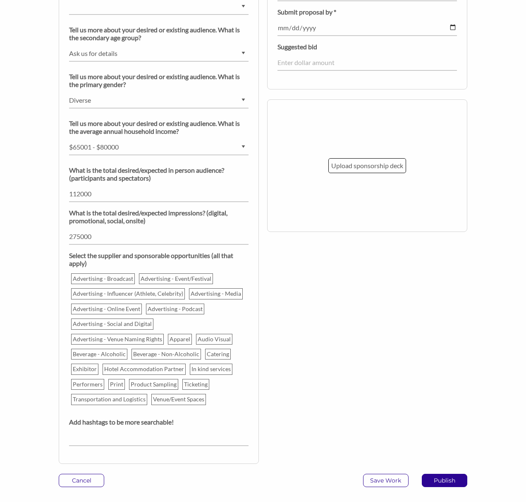
scroll to position [703, 0]
click at [125, 274] on p "Advertising - Broadcast" at bounding box center [103, 279] width 63 height 10
click at [0, 0] on input "Advertising - Broadcast" at bounding box center [0, 0] width 0 height 0
click at [115, 278] on p "Advertising - Broadcast" at bounding box center [103, 279] width 63 height 10
click at [0, 0] on input "Advertising - Broadcast" at bounding box center [0, 0] width 0 height 0
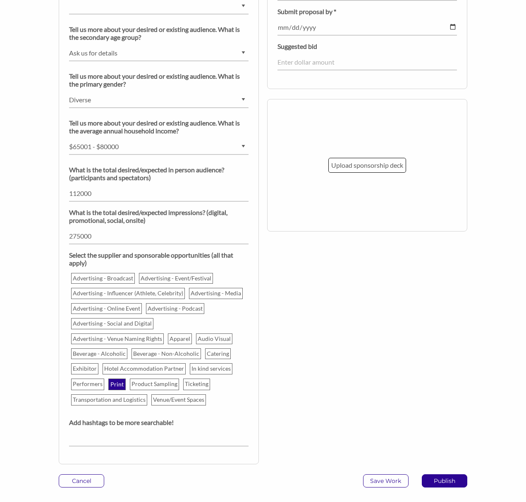
click at [111, 382] on p "Print" at bounding box center [117, 384] width 16 height 10
click at [0, 0] on input "Print" at bounding box center [0, 0] width 0 height 0
click at [209, 368] on p "In kind services" at bounding box center [212, 369] width 42 height 10
click at [0, 0] on input "In kind services" at bounding box center [0, 0] width 0 height 0
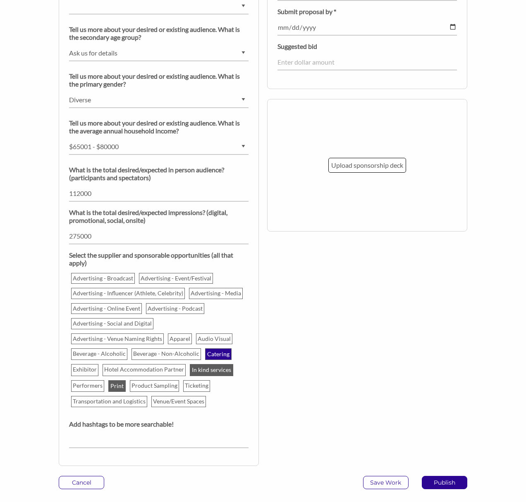
click at [209, 356] on p "Catering" at bounding box center [218, 354] width 25 height 10
click at [0, 0] on input "Catering" at bounding box center [0, 0] width 0 height 0
click at [183, 356] on p "Beverage - Non-Alcoholic" at bounding box center [166, 354] width 69 height 10
click at [0, 0] on input "Beverage - Non-Alcoholic" at bounding box center [0, 0] width 0 height 0
click at [101, 352] on p "Beverage - Alcoholic" at bounding box center [99, 354] width 55 height 10
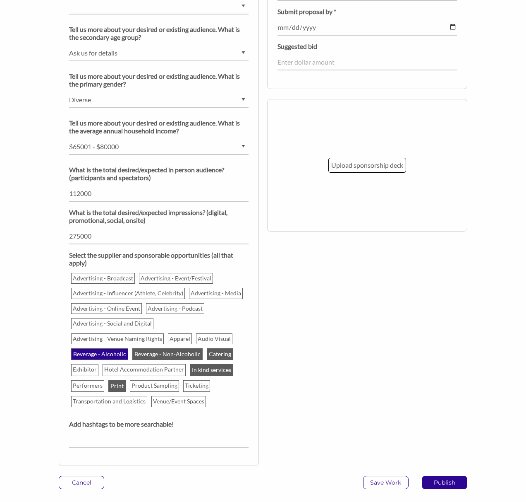
click at [0, 0] on input "Beverage - Alcoholic" at bounding box center [0, 0] width 0 height 0
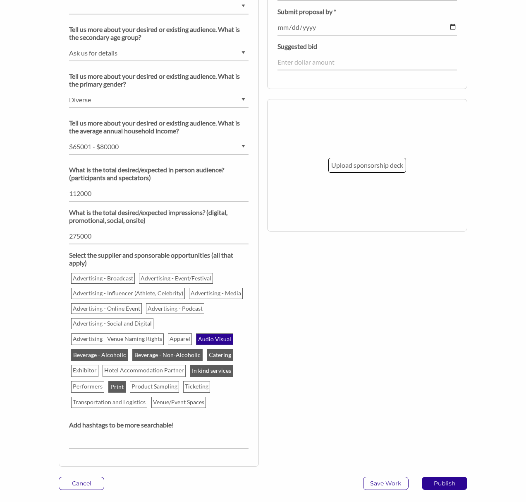
click at [209, 337] on p "Audio Visual" at bounding box center [215, 339] width 36 height 10
click at [0, 0] on input "Audio Visual" at bounding box center [0, 0] width 0 height 0
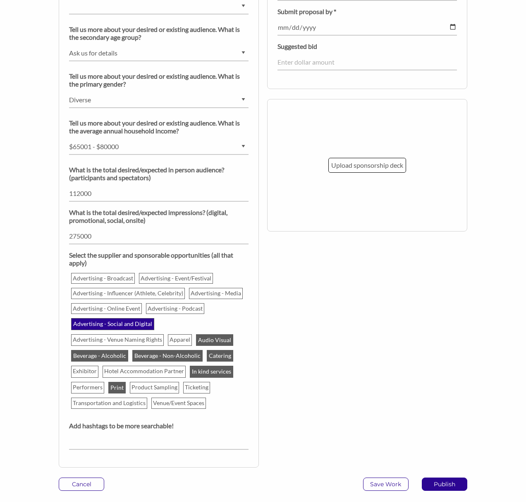
click at [105, 322] on p "Advertising - Social and Digital" at bounding box center [113, 324] width 82 height 10
click at [0, 0] on input "Advertising - Social and Digital" at bounding box center [0, 0] width 0 height 0
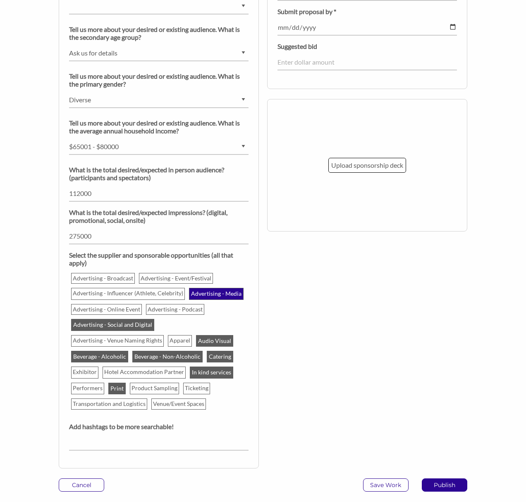
click at [219, 288] on p "Advertising - Media" at bounding box center [216, 293] width 53 height 10
click at [0, 0] on input "Advertising - Media" at bounding box center [0, 0] width 0 height 0
click at [220, 290] on p "Advertising - Media" at bounding box center [216, 293] width 53 height 10
click at [0, 0] on input "Advertising - Media" at bounding box center [0, 0] width 0 height 0
click at [196, 274] on p "Advertising - Event/Festival" at bounding box center [176, 279] width 73 height 10
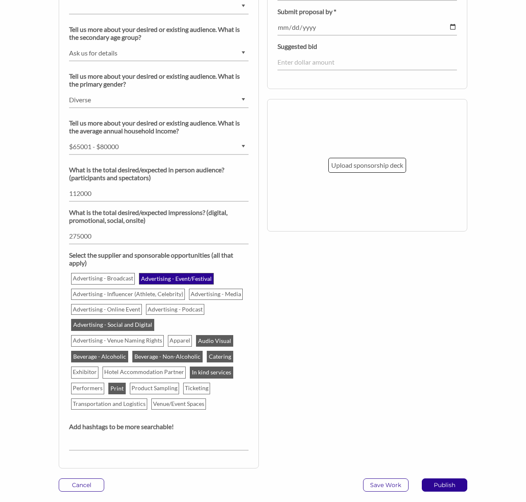
click at [0, 0] on input "Advertising - Event/Festival" at bounding box center [0, 0] width 0 height 0
click at [80, 373] on p "Exhibitor" at bounding box center [85, 372] width 26 height 10
click at [0, 0] on input "Exhibitor" at bounding box center [0, 0] width 0 height 0
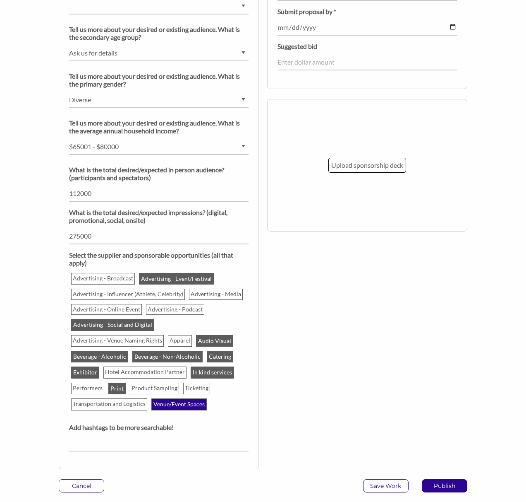
click at [188, 402] on p "Venue/Event Spaces" at bounding box center [179, 404] width 54 height 10
click at [0, 0] on input "Venue/Event Spaces" at bounding box center [0, 0] width 0 height 0
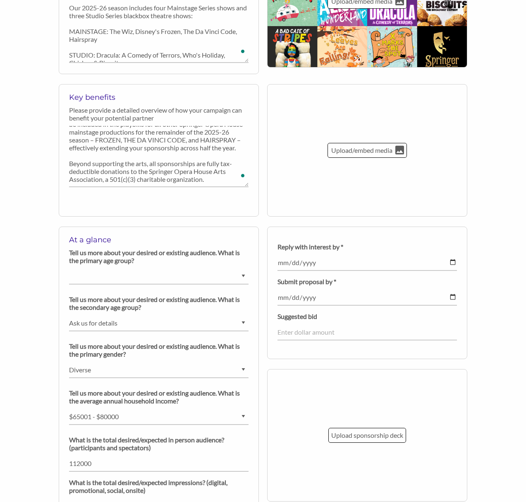
scroll to position [435, 0]
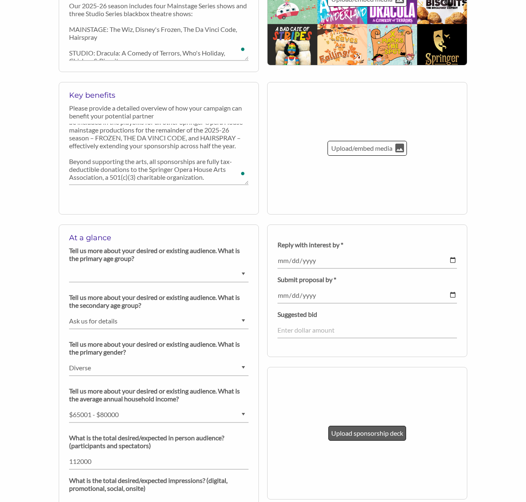
click at [377, 437] on p "Upload sponsorship deck" at bounding box center [368, 433] width 72 height 11
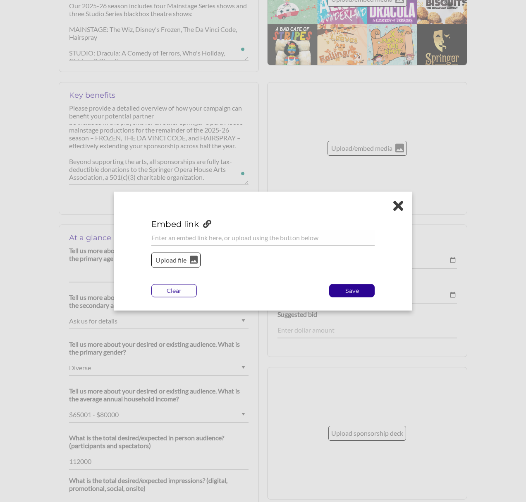
click at [174, 260] on p "Upload file" at bounding box center [171, 260] width 34 height 11
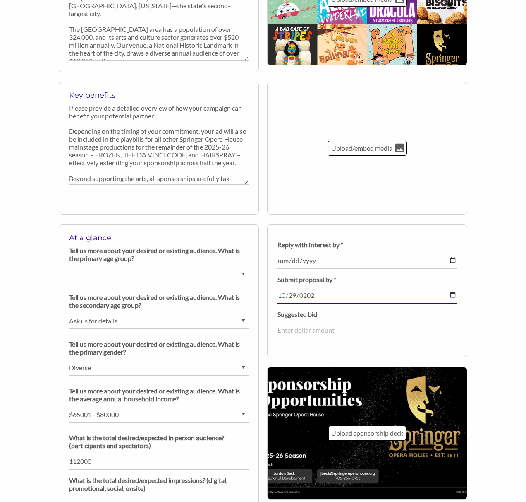
type input "2025-10-29"
type input "2025-01-29"
type input "2026-01-02"
type input "2025-10-20"
click at [344, 332] on input "number" at bounding box center [368, 330] width 180 height 16
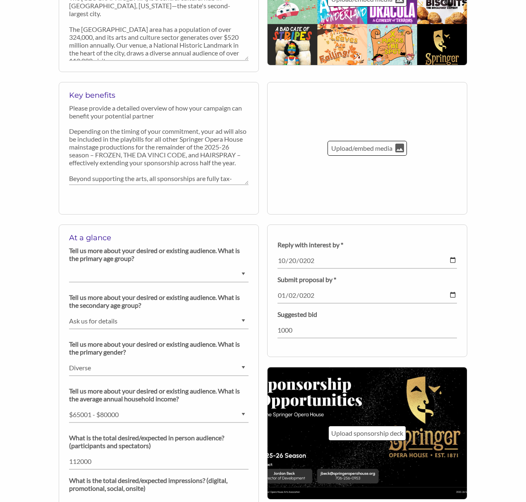
click at [488, 310] on div "Back to organization profile Create your campaign/opportunity to share with pot…" at bounding box center [263, 189] width 526 height 1142
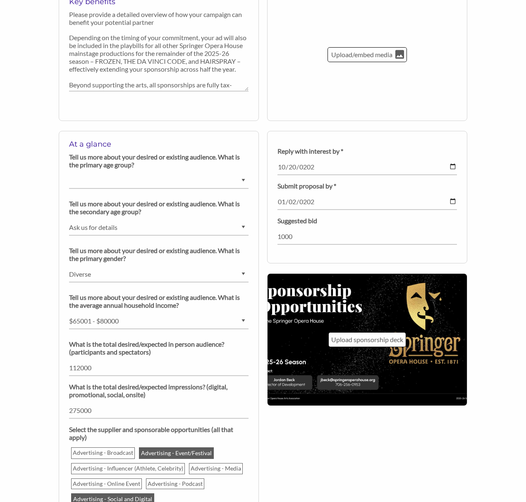
scroll to position [529, 0]
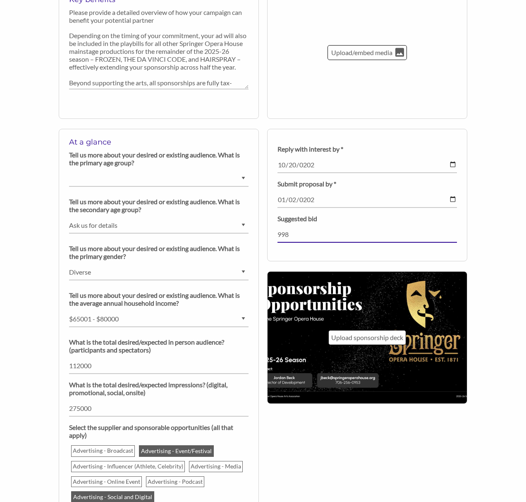
click at [283, 236] on input "998" at bounding box center [368, 234] width 180 height 16
type input "1000"
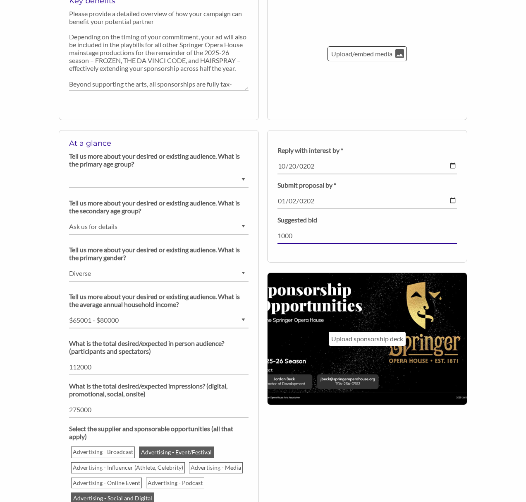
drag, startPoint x: 295, startPoint y: 236, endPoint x: 272, endPoint y: 236, distance: 23.2
click at [272, 236] on div "Reply with interest by * 2025-10-20 Field cannot be left empty! Submit proposal…" at bounding box center [367, 196] width 200 height 132
click at [485, 245] on div "Back to organization profile Create your campaign/opportunity to share with pot…" at bounding box center [263, 95] width 526 height 1142
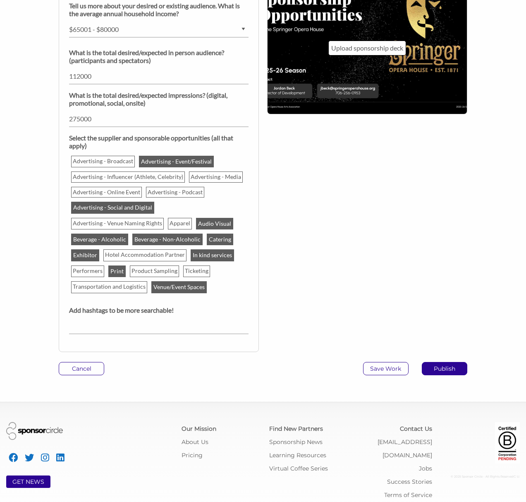
scroll to position [825, 0]
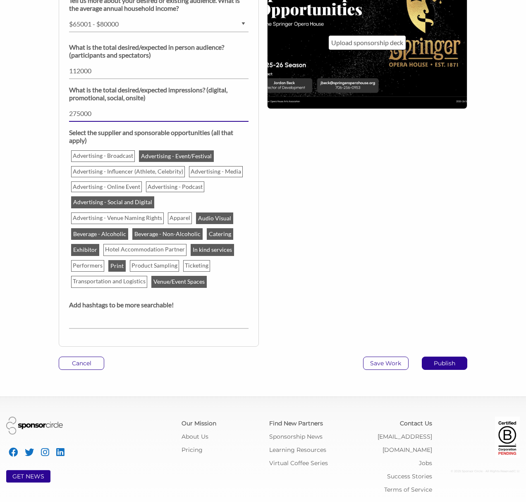
drag, startPoint x: 79, startPoint y: 113, endPoint x: 73, endPoint y: 113, distance: 5.8
click at [73, 113] on input "275000" at bounding box center [159, 114] width 180 height 16
type input "250000"
drag, startPoint x: 79, startPoint y: 71, endPoint x: 73, endPoint y: 71, distance: 6.6
click at [73, 71] on input "112000" at bounding box center [159, 71] width 180 height 16
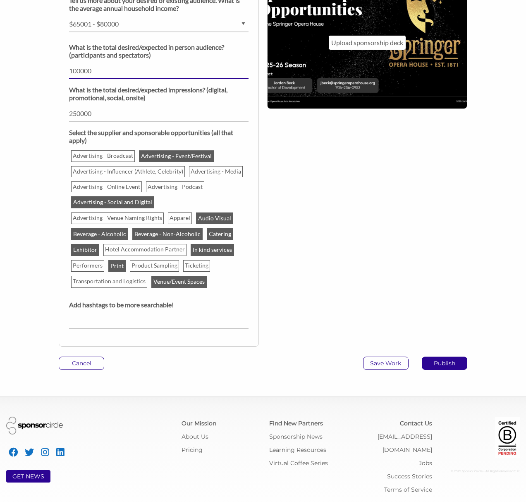
type input "100000"
click at [320, 198] on div "At a glance Tell us more about your desired or existing audience. What is the p…" at bounding box center [263, 95] width 421 height 522
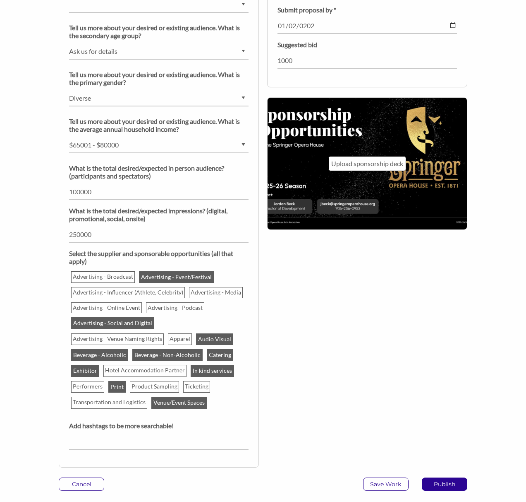
scroll to position [724, 0]
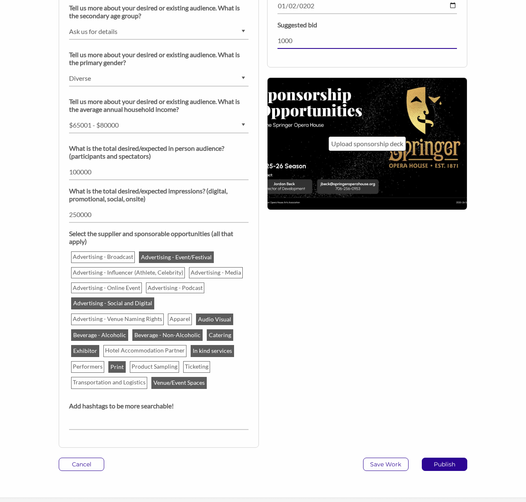
click at [284, 41] on input "1000" at bounding box center [368, 41] width 180 height 16
type input "1500"
click at [387, 349] on div "At a glance Tell us more about your desired or existing audience. What is the p…" at bounding box center [263, 196] width 421 height 522
click at [353, 140] on p "Upload sponsorship deck" at bounding box center [368, 143] width 72 height 11
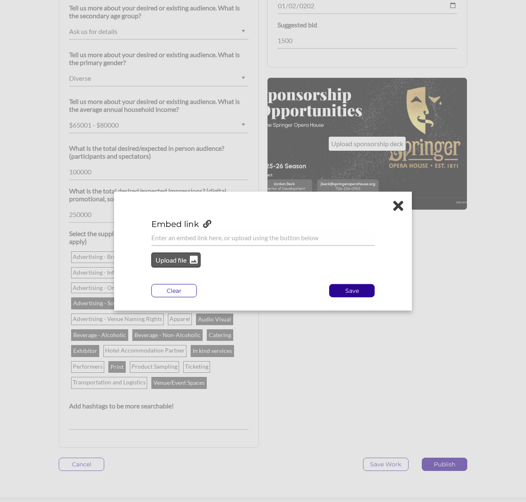
click at [182, 263] on p "Upload file" at bounding box center [171, 260] width 34 height 11
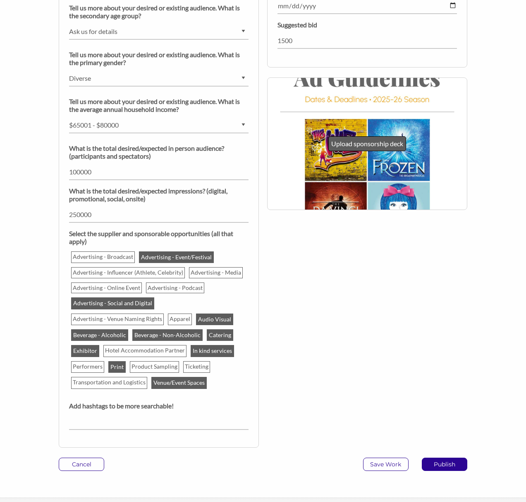
click at [358, 142] on p "Upload sponsorship deck" at bounding box center [368, 143] width 72 height 11
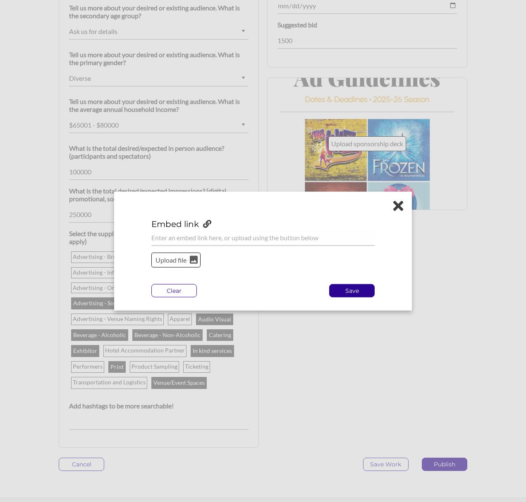
click at [169, 267] on div "Upload file" at bounding box center [175, 259] width 49 height 15
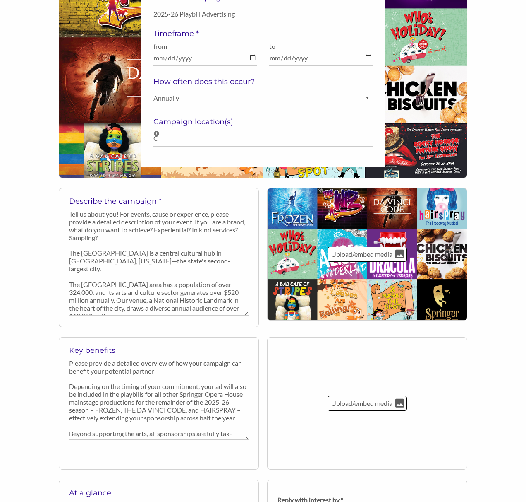
scroll to position [200, 0]
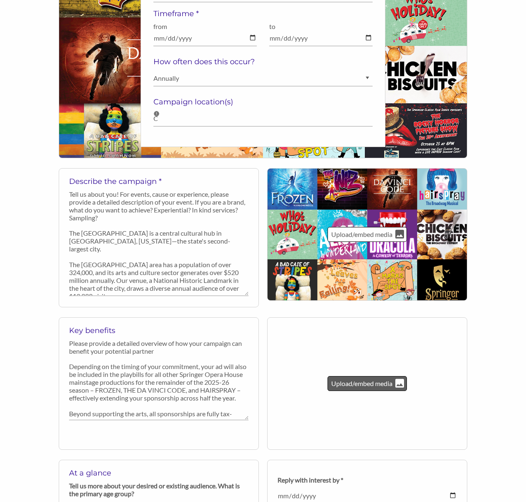
click at [358, 379] on p "Upload/embed media" at bounding box center [362, 383] width 63 height 11
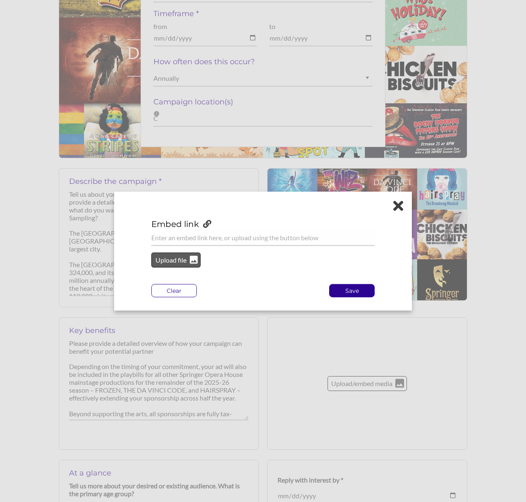
click at [176, 258] on p "Upload file" at bounding box center [171, 260] width 34 height 11
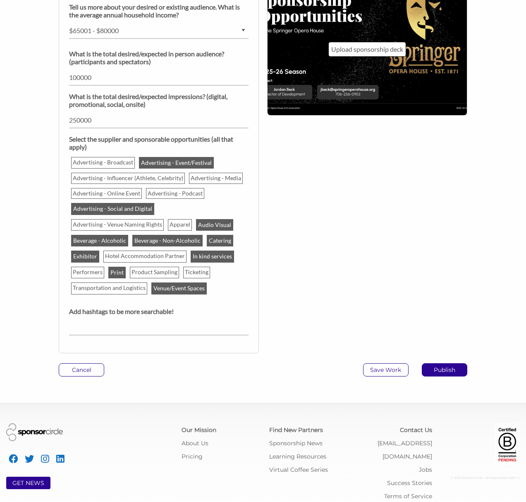
scroll to position [825, 0]
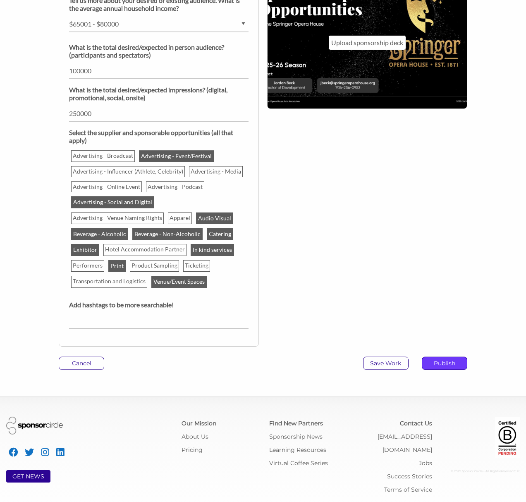
click at [447, 362] on p "Publish" at bounding box center [445, 363] width 45 height 12
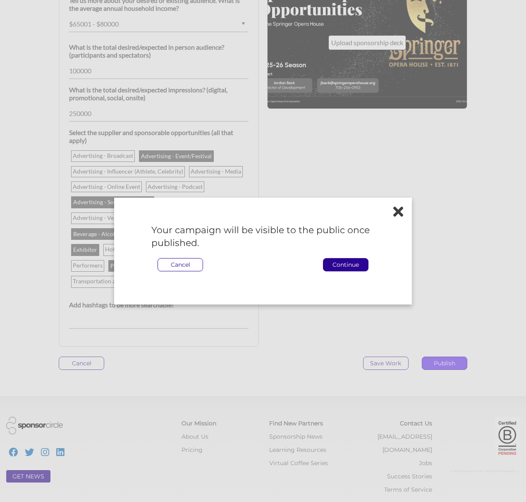
scroll to position [822, 0]
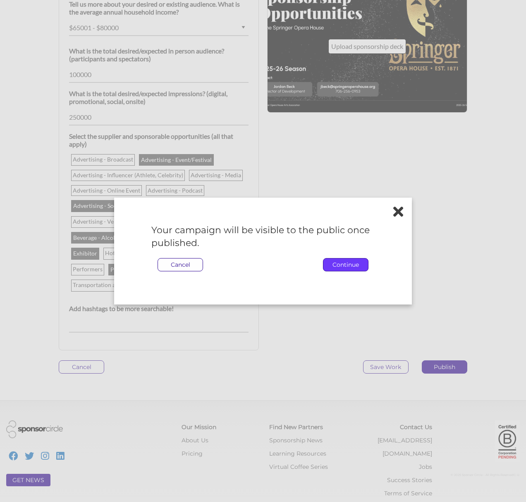
click at [336, 268] on p "Continue" at bounding box center [346, 264] width 45 height 12
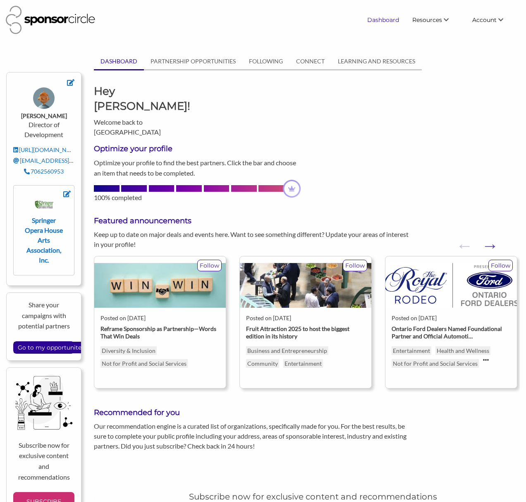
click at [388, 19] on link "Dashboard" at bounding box center [383, 19] width 45 height 15
click at [58, 346] on input "Go to my opportunites" at bounding box center [51, 347] width 75 height 12
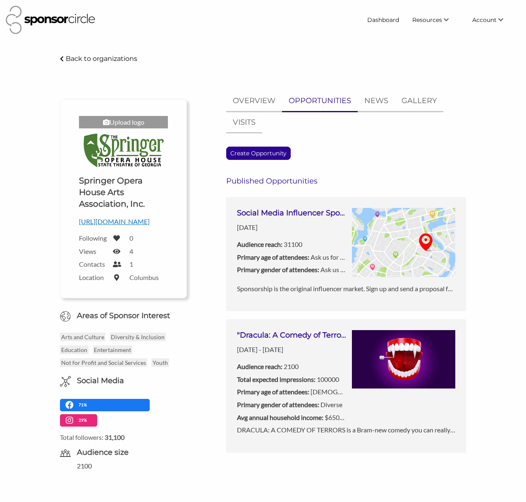
click at [284, 371] on p "Audience reach: 2100" at bounding box center [291, 366] width 109 height 11
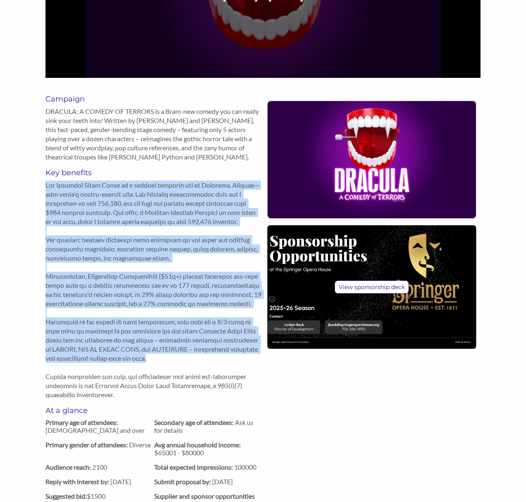
scroll to position [226, 0]
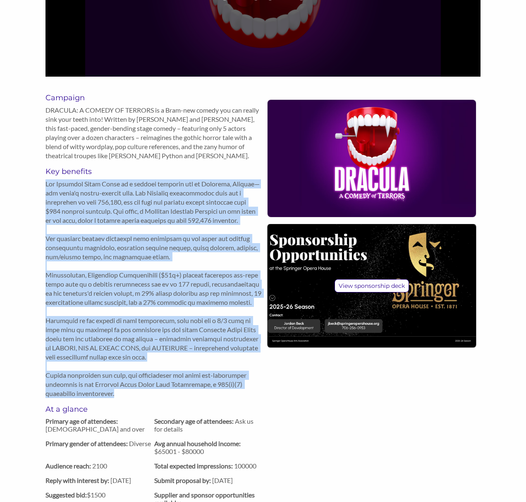
drag, startPoint x: 47, startPoint y: 188, endPoint x: 212, endPoint y: 399, distance: 268.0
click at [212, 398] on p at bounding box center [155, 288] width 218 height 219
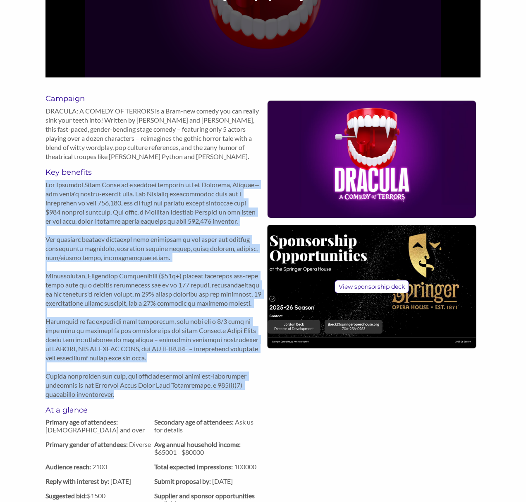
copy p "The Springer Opera House is a central cultural hub in Columbus, Georgia—the sta…"
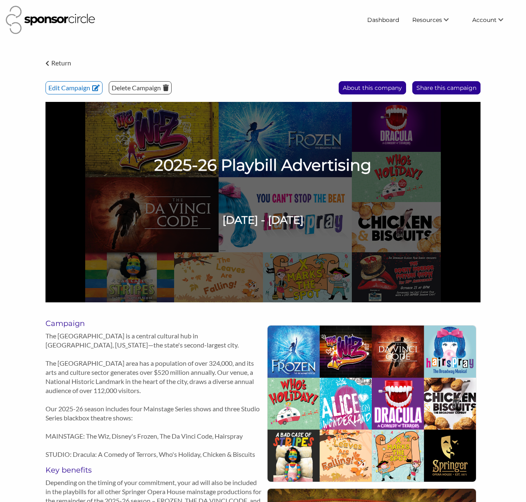
click at [59, 60] on p "Return" at bounding box center [61, 63] width 20 height 11
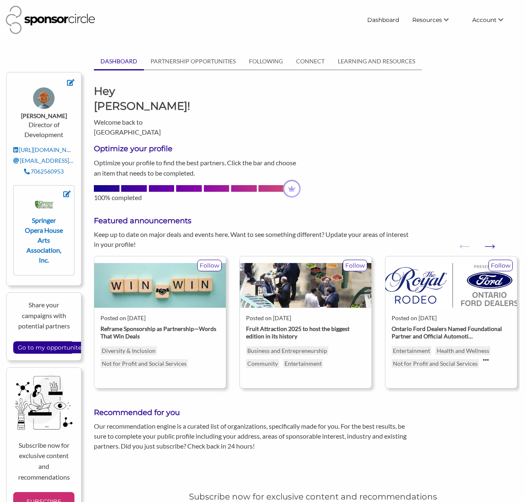
click at [130, 65] on link "DASHBOARD" at bounding box center [119, 61] width 50 height 16
click at [176, 62] on link "PARTNERSHIP OPPORTUNITIES" at bounding box center [193, 61] width 99 height 16
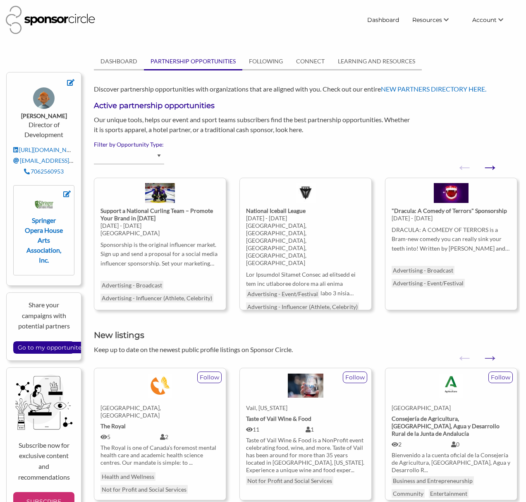
click at [490, 167] on button "Next" at bounding box center [486, 163] width 8 height 8
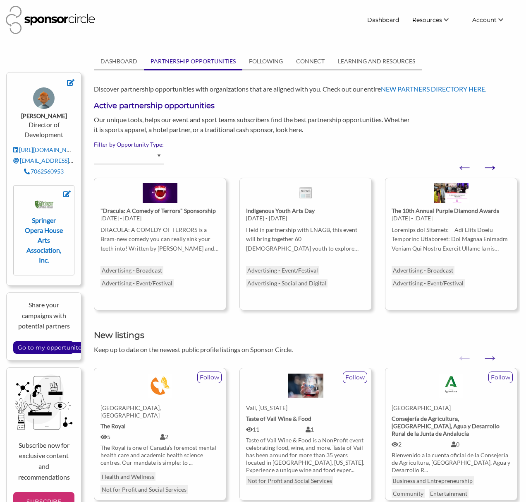
click at [490, 167] on button "Next" at bounding box center [486, 163] width 8 height 8
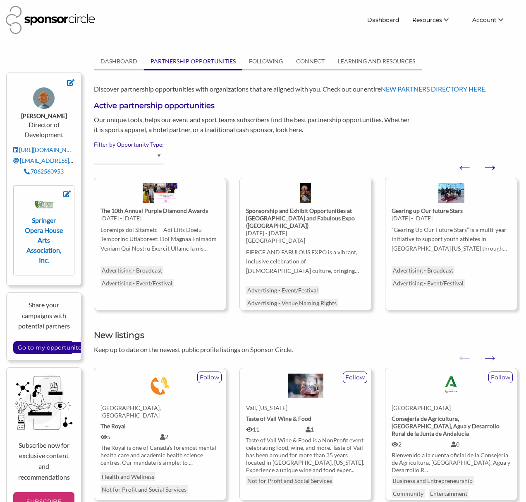
click at [488, 167] on button "Next" at bounding box center [486, 163] width 8 height 8
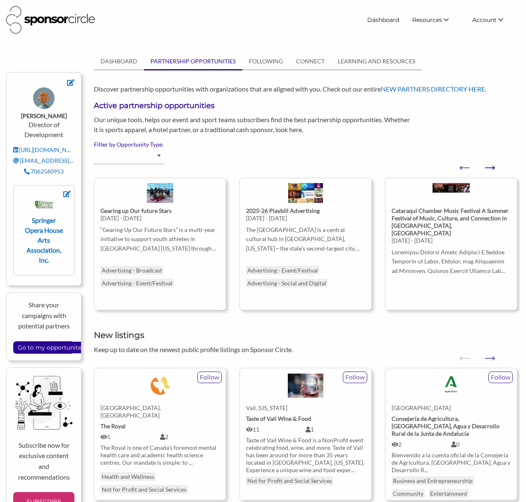
click at [488, 167] on button "Next" at bounding box center [486, 163] width 8 height 8
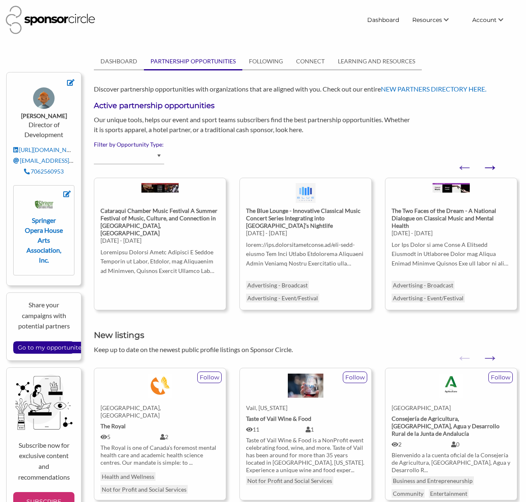
click at [488, 167] on button "Next" at bounding box center [486, 163] width 8 height 8
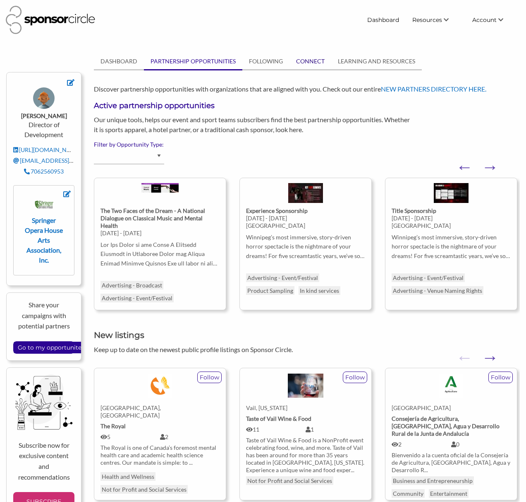
click at [315, 60] on link "CONNECT" at bounding box center [311, 61] width 42 height 16
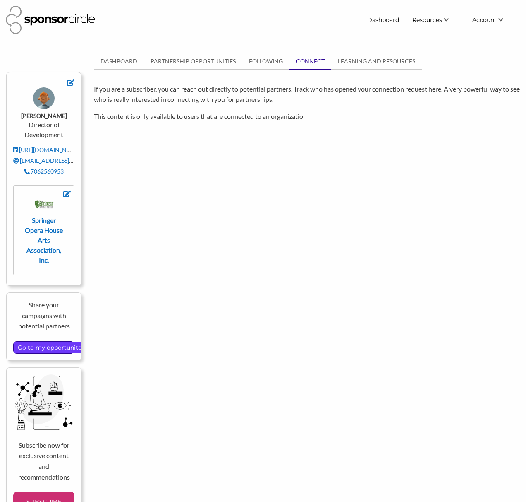
click at [41, 346] on input "Go to my opportunites" at bounding box center [51, 347] width 75 height 12
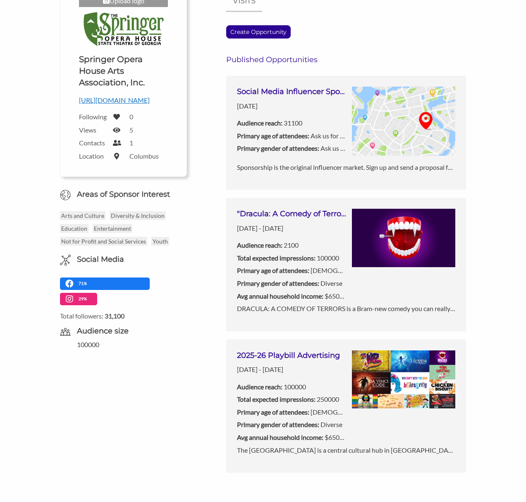
scroll to position [190, 0]
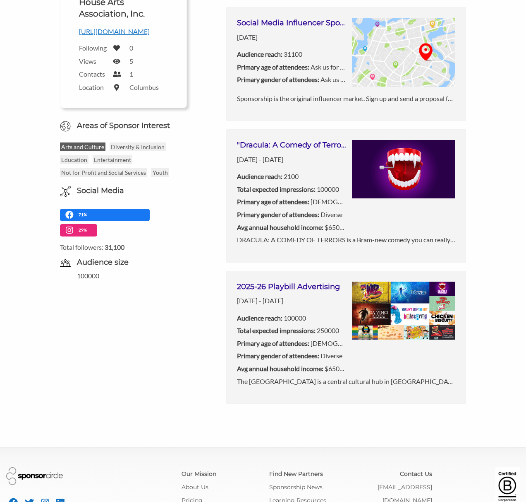
click at [72, 151] on p "Arts and Culture" at bounding box center [83, 146] width 46 height 9
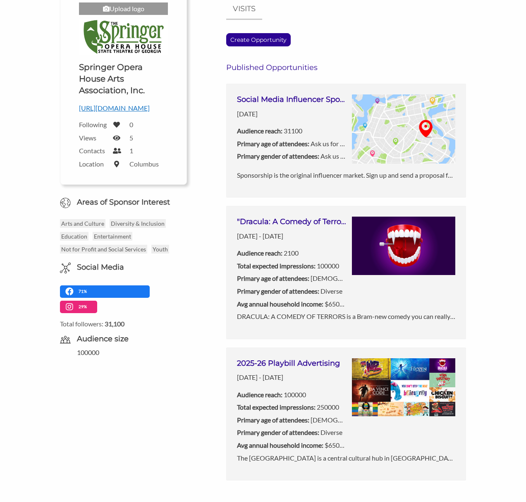
scroll to position [0, 0]
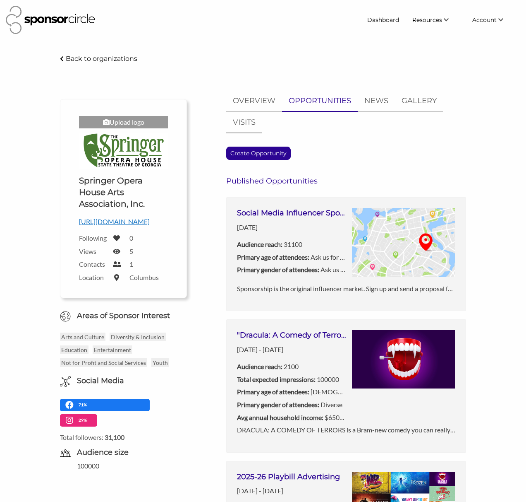
click at [265, 182] on h6 "Published Opportunities" at bounding box center [346, 180] width 240 height 9
click at [269, 214] on h3 "Social Media Influencer Sponsorship" at bounding box center [291, 213] width 109 height 10
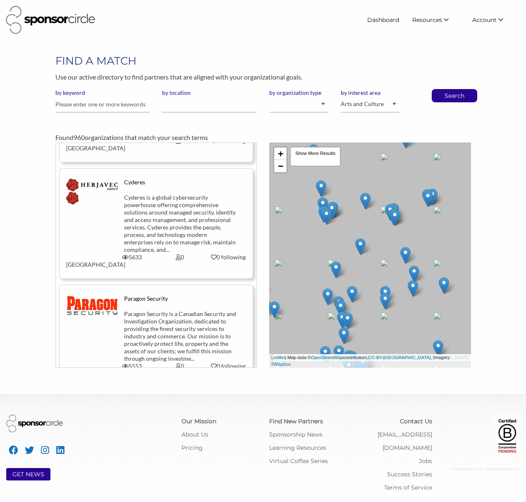
scroll to position [681, 0]
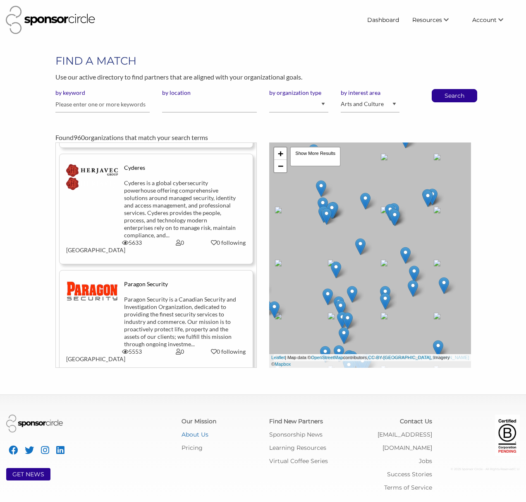
click at [195, 434] on link "About Us" at bounding box center [195, 433] width 27 height 7
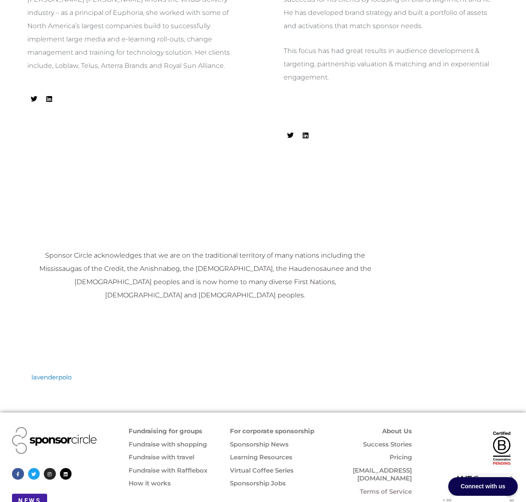
scroll to position [790, 0]
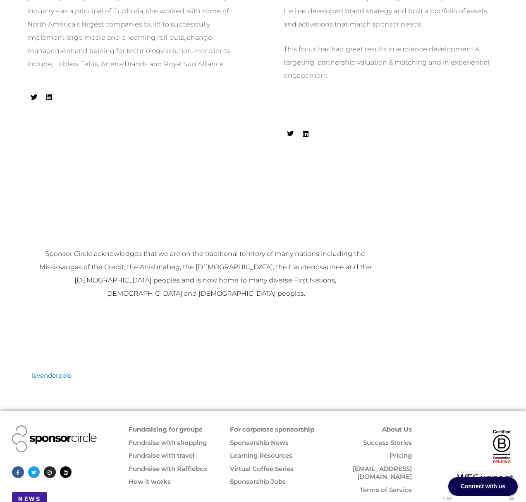
click at [394, 451] on link "Pricing" at bounding box center [401, 455] width 22 height 8
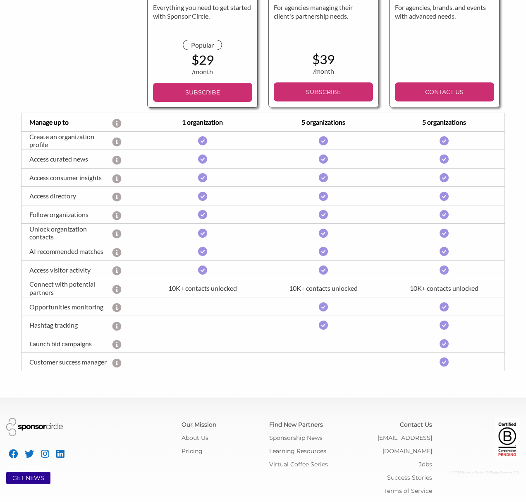
scroll to position [141, 0]
